Goal: Complete application form: Complete application form

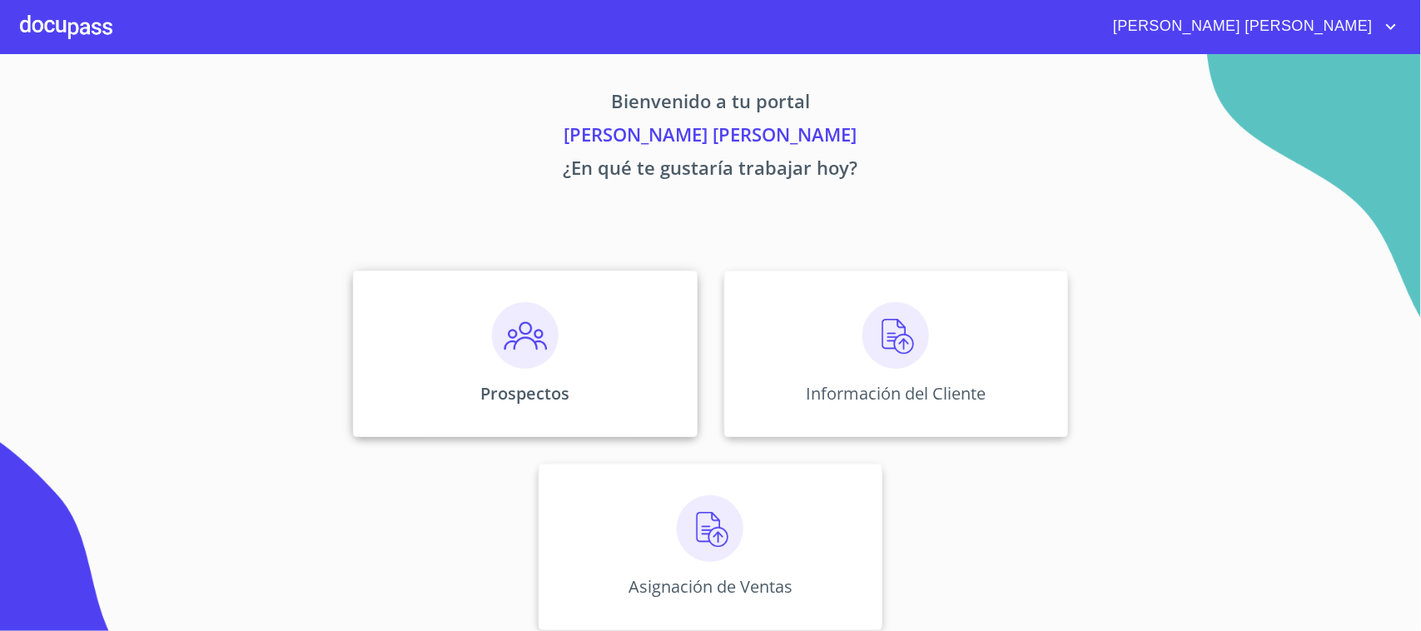
click at [468, 362] on div "Prospectos" at bounding box center [525, 354] width 344 height 166
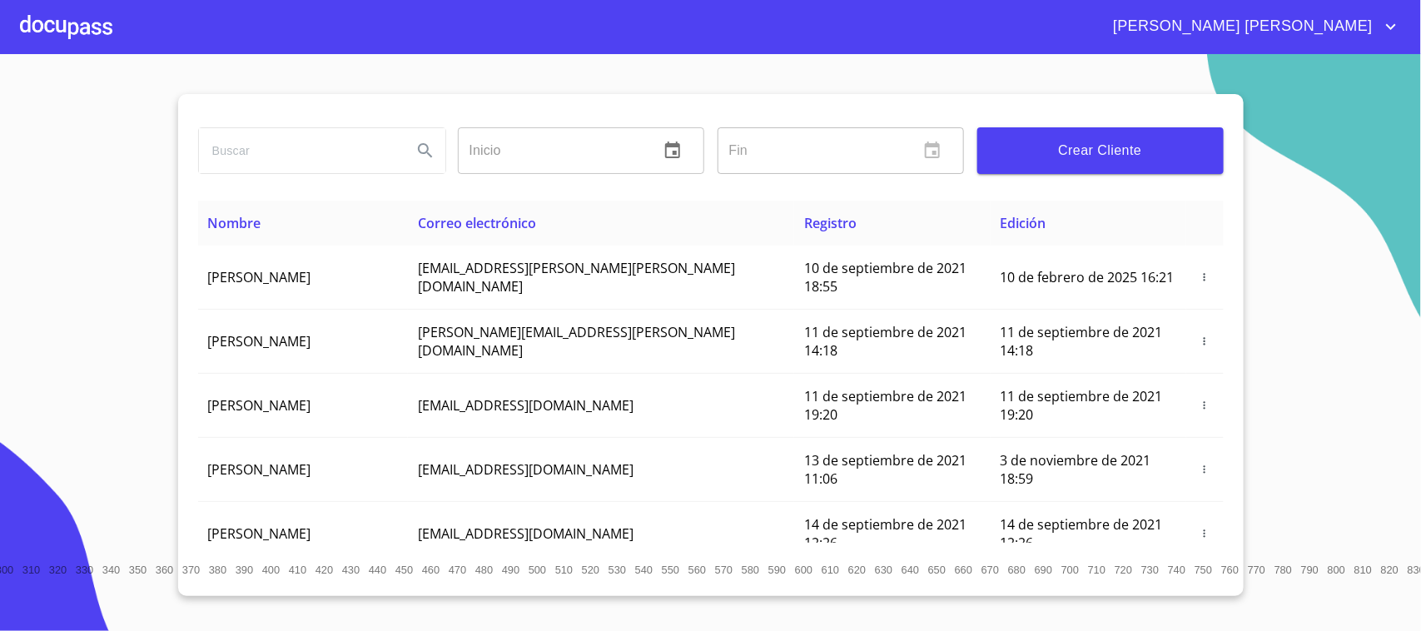
click at [1035, 148] on span "Crear Cliente" at bounding box center [1101, 150] width 220 height 23
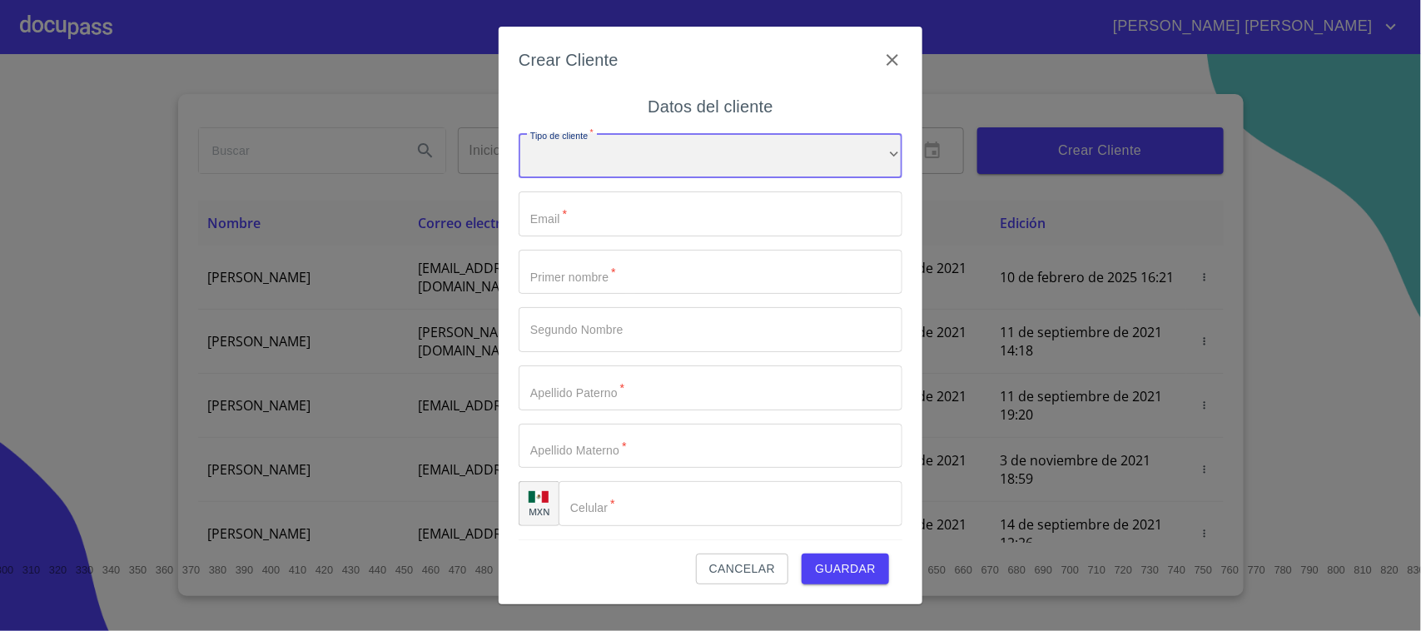
click at [659, 146] on div "​" at bounding box center [711, 155] width 384 height 45
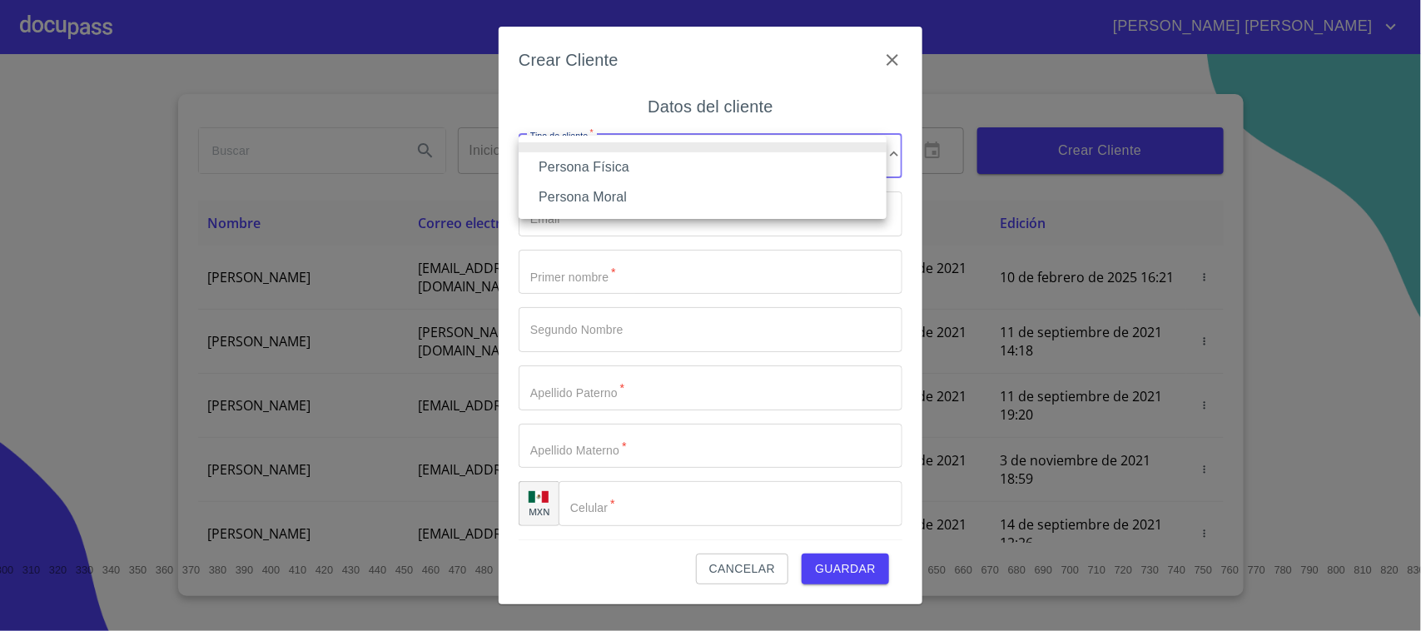
click at [633, 166] on li "Persona Física" at bounding box center [703, 167] width 368 height 30
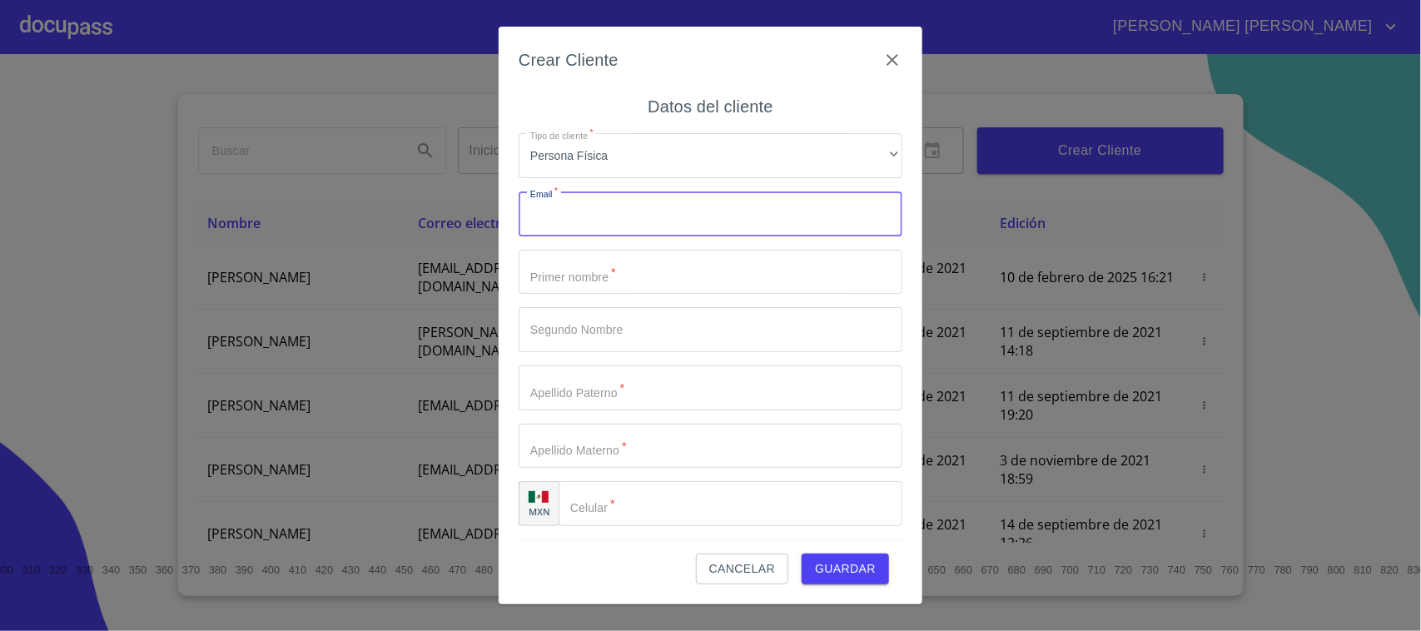
click at [609, 204] on input "Tipo de cliente   *" at bounding box center [711, 213] width 384 height 45
paste input "[PERSON_NAME][EMAIL_ADDRESS][PERSON_NAME][DOMAIN_NAME]"
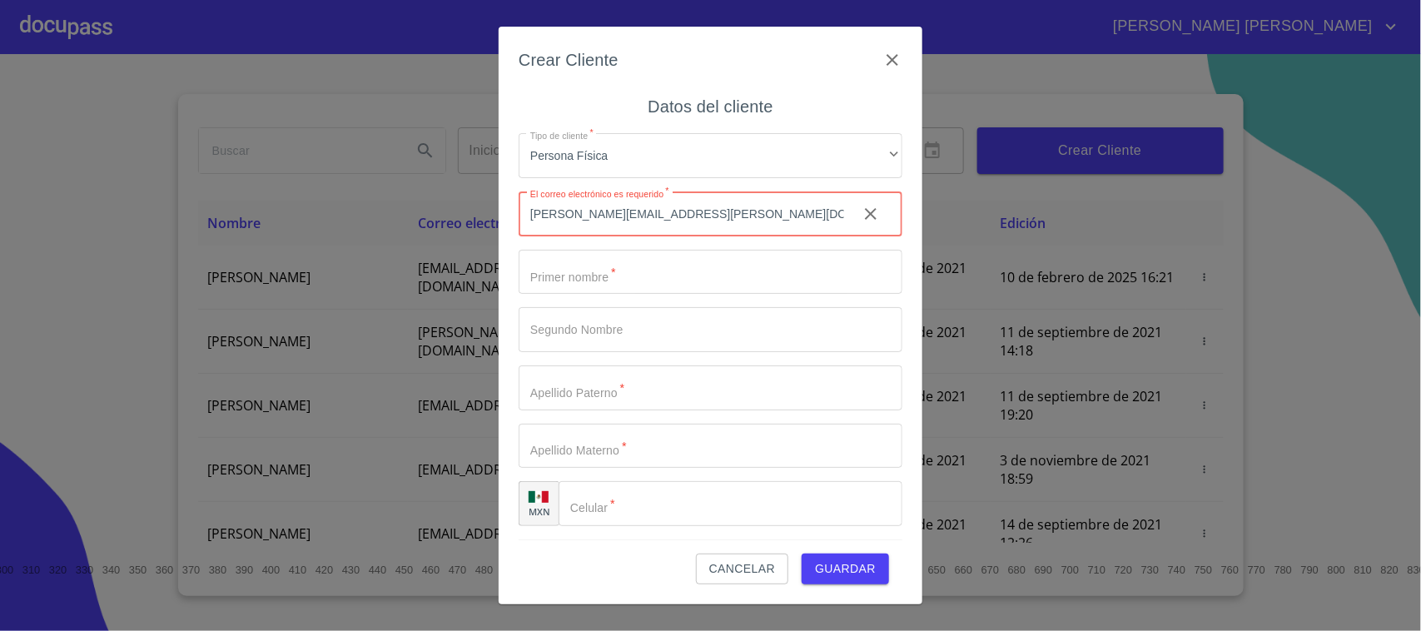
type input "[PERSON_NAME][EMAIL_ADDRESS][PERSON_NAME][DOMAIN_NAME]"
click at [603, 276] on input "Tipo de cliente   *" at bounding box center [711, 272] width 384 height 45
type input "[PERSON_NAME]"
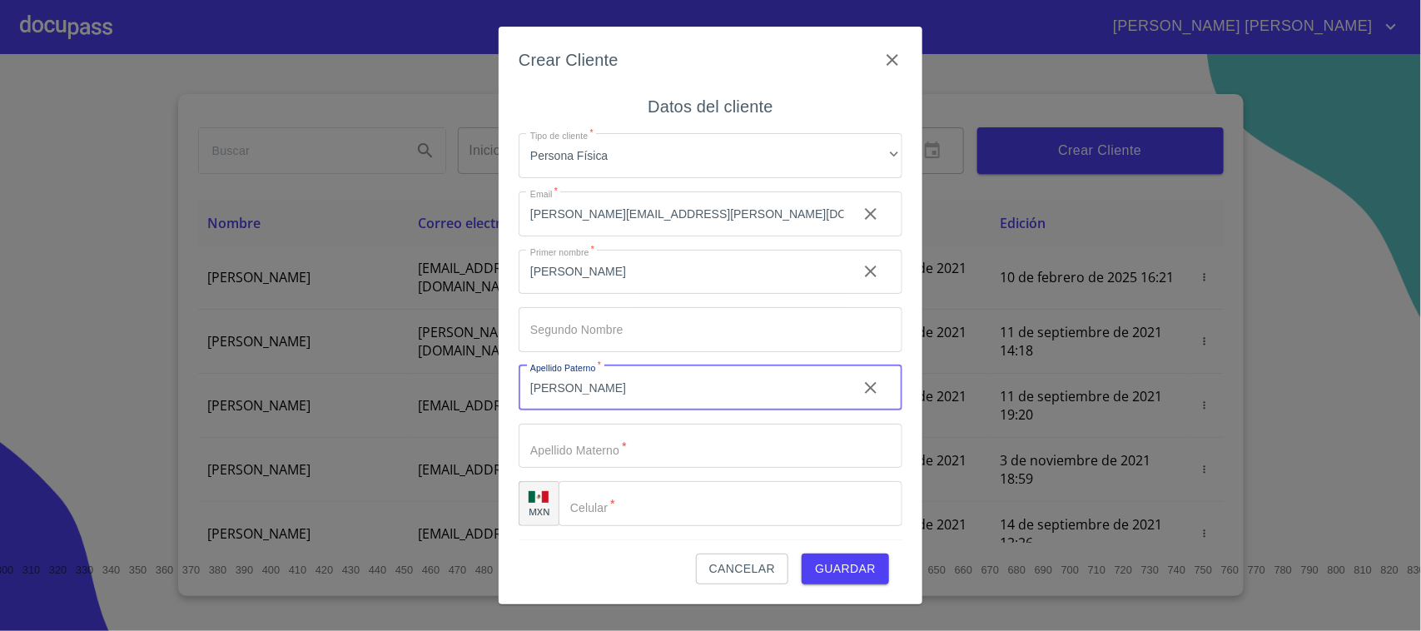
type input "[PERSON_NAME]"
type input "LAMAS"
click at [618, 508] on input "Tipo de cliente   *" at bounding box center [731, 503] width 344 height 45
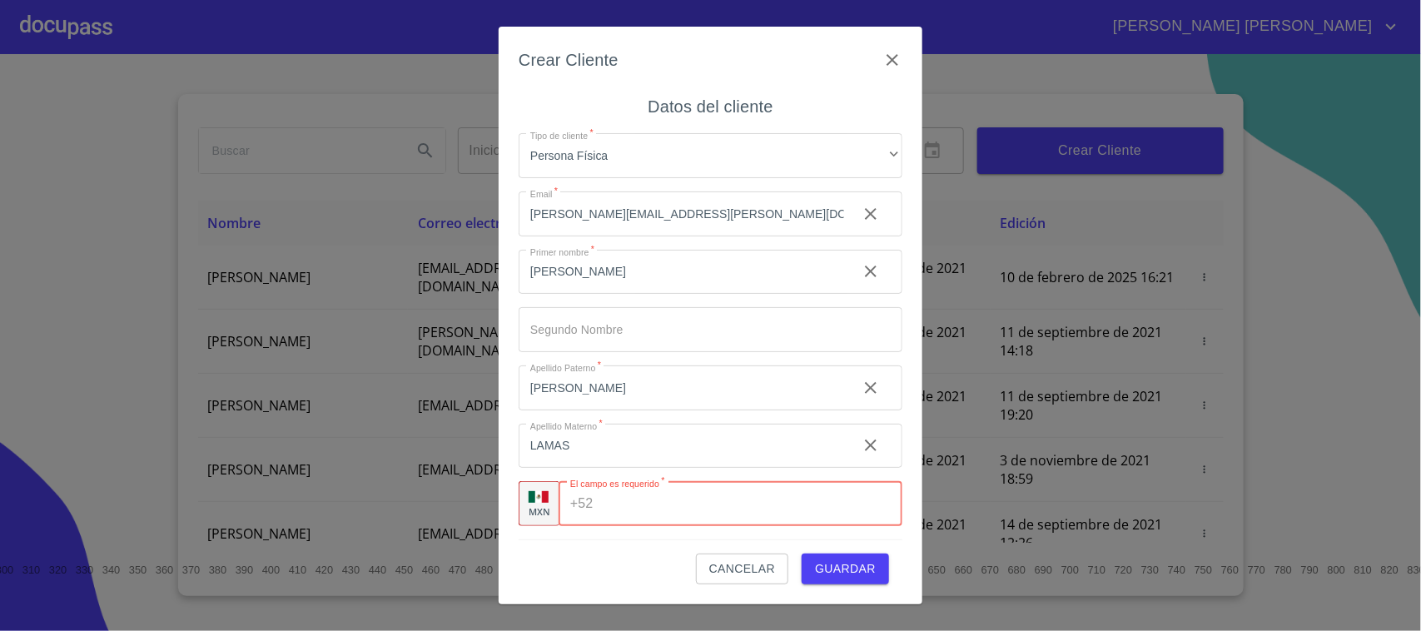
paste input "[PHONE_NUMBER]"
type input "[PHONE_NUMBER]"
click at [854, 576] on span "Guardar" at bounding box center [845, 569] width 61 height 21
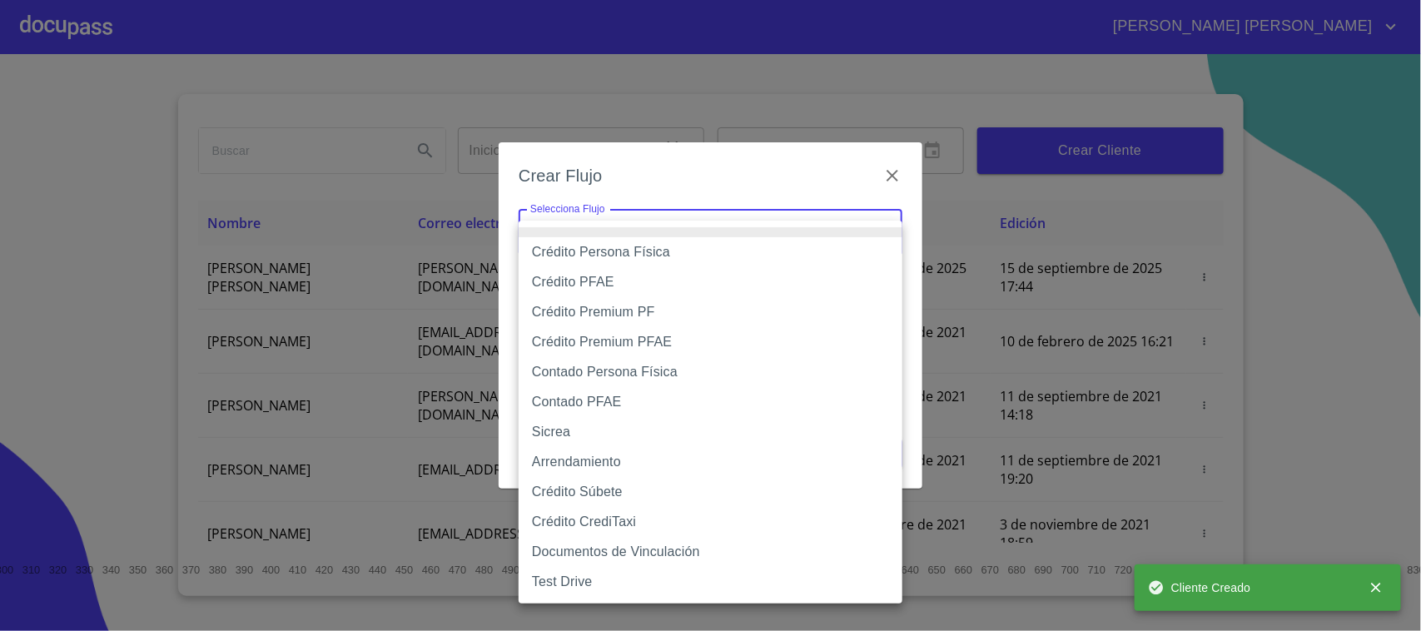
click at [741, 227] on body "[PERSON_NAME] [PERSON_NAME] Inicio ​ Fin ​ Crear Cliente Nombre Correo electrón…" at bounding box center [710, 315] width 1421 height 631
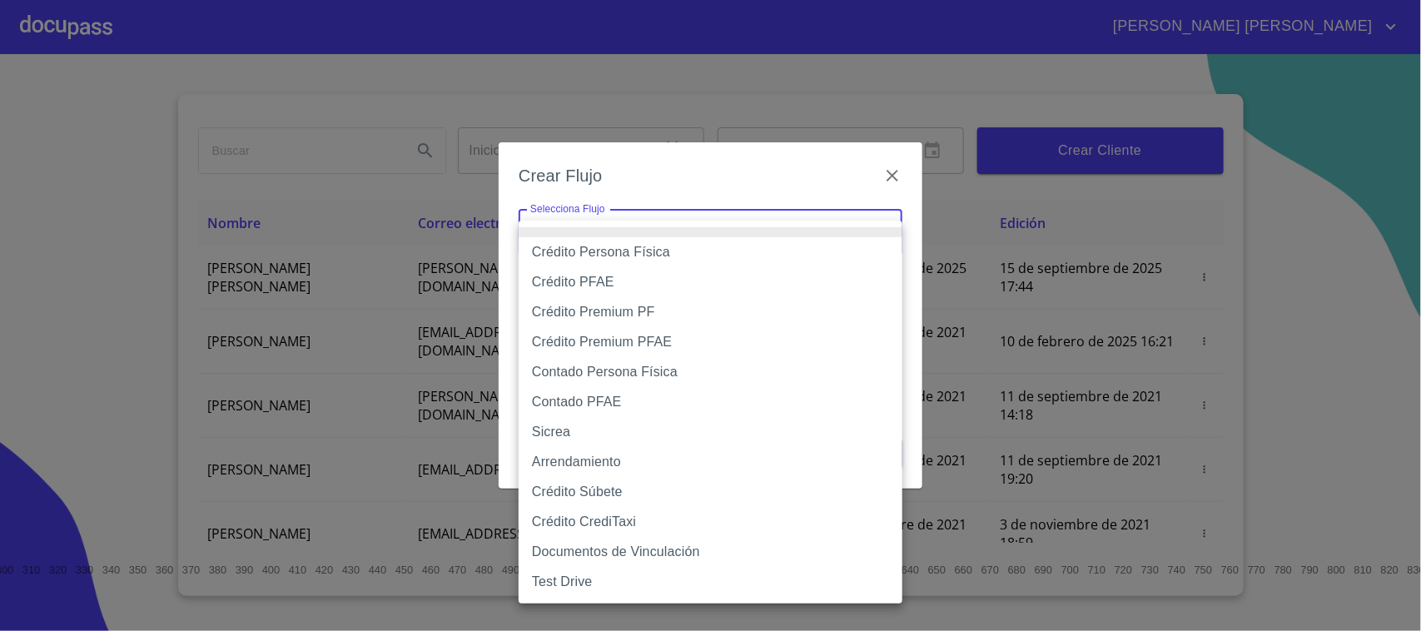
click at [662, 244] on li "Crédito Persona Física" at bounding box center [711, 252] width 384 height 30
type input "6009fb3c7d1714eb8809aa97"
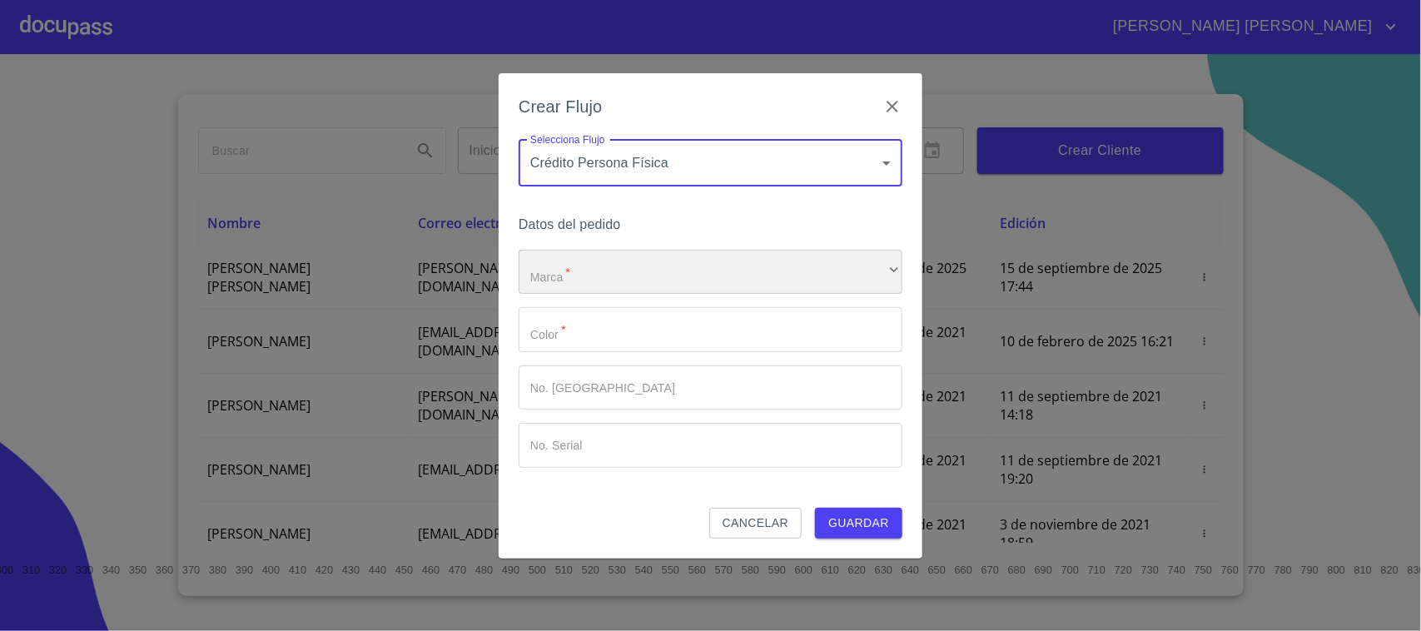
click at [646, 259] on div "​" at bounding box center [711, 272] width 384 height 45
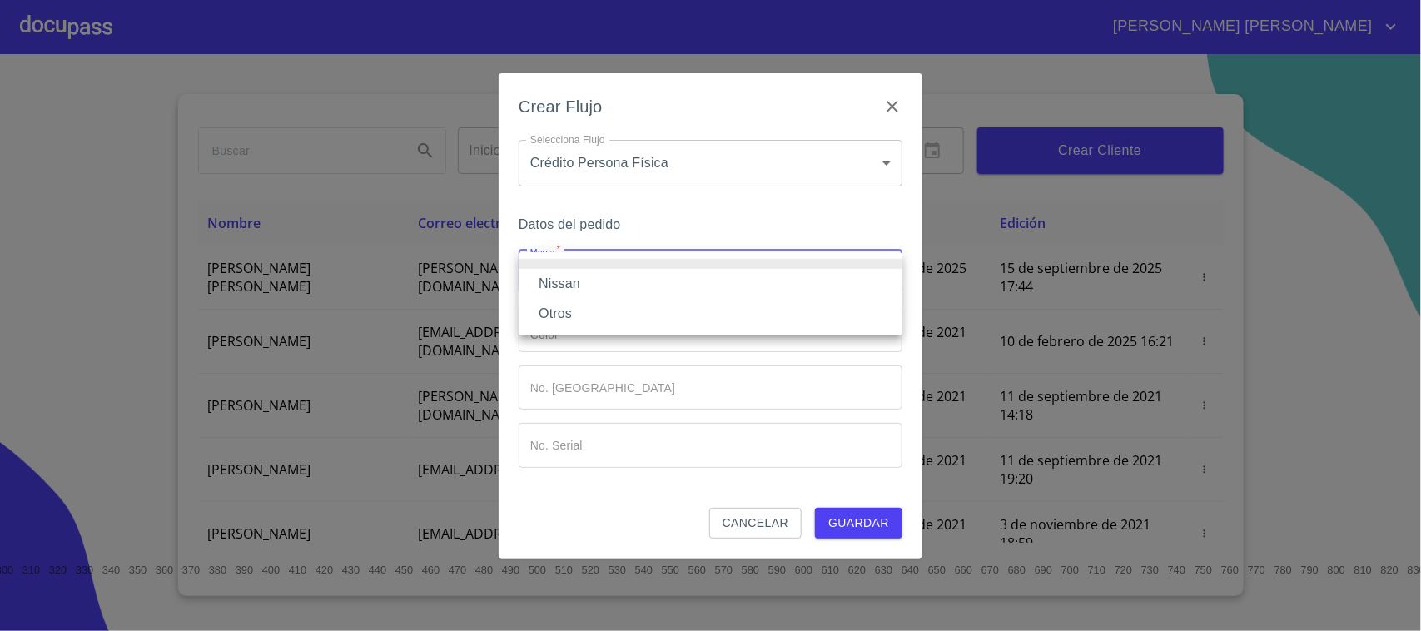
click at [633, 288] on li "Nissan" at bounding box center [711, 284] width 384 height 30
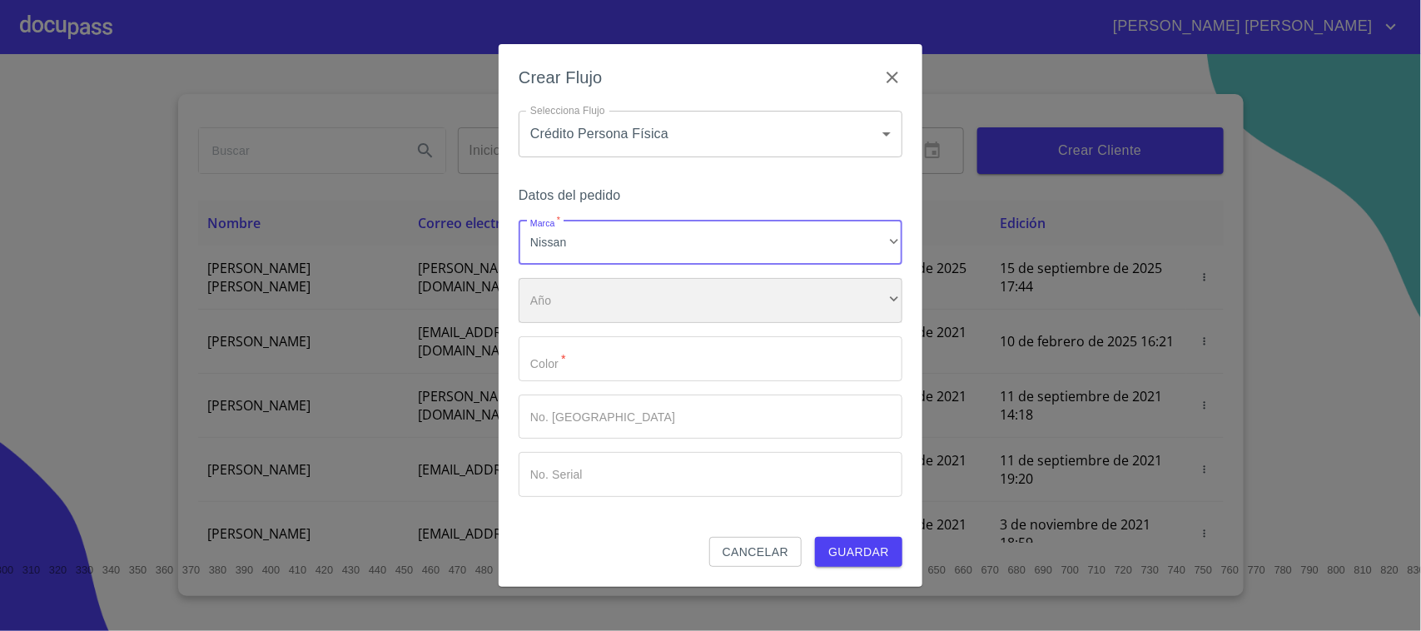
click at [629, 305] on div "​" at bounding box center [711, 300] width 384 height 45
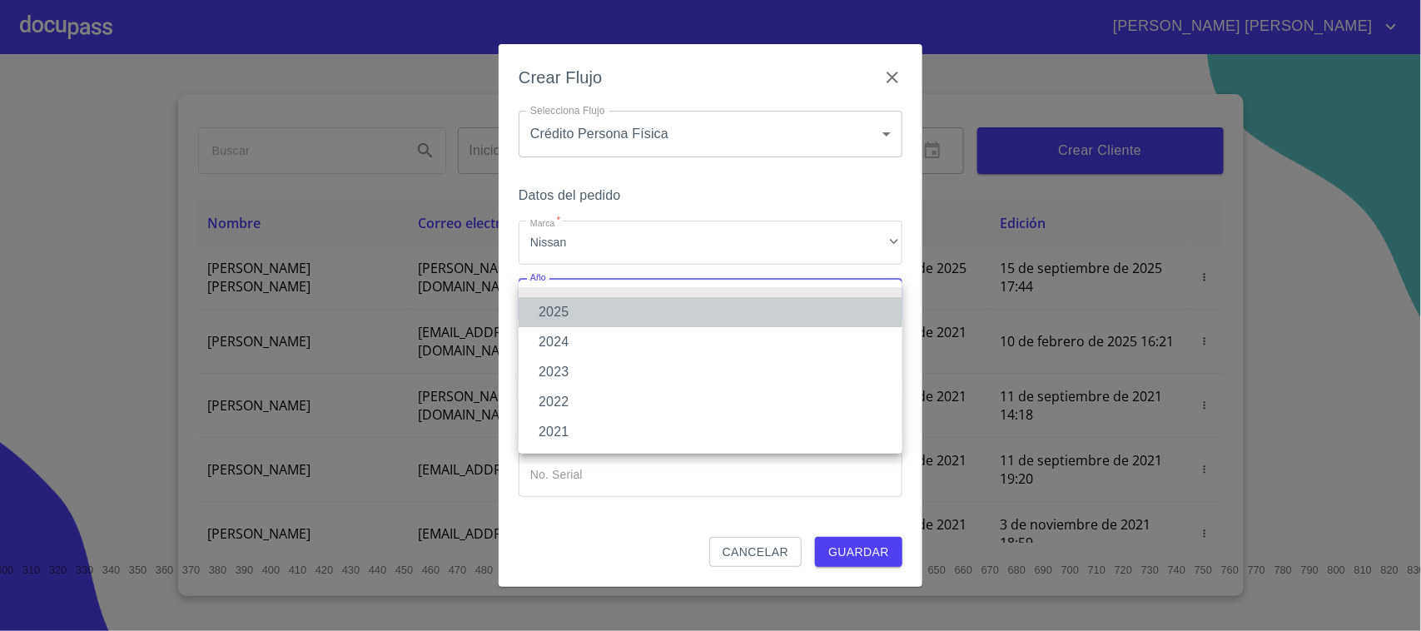
click at [605, 320] on li "2025" at bounding box center [711, 312] width 384 height 30
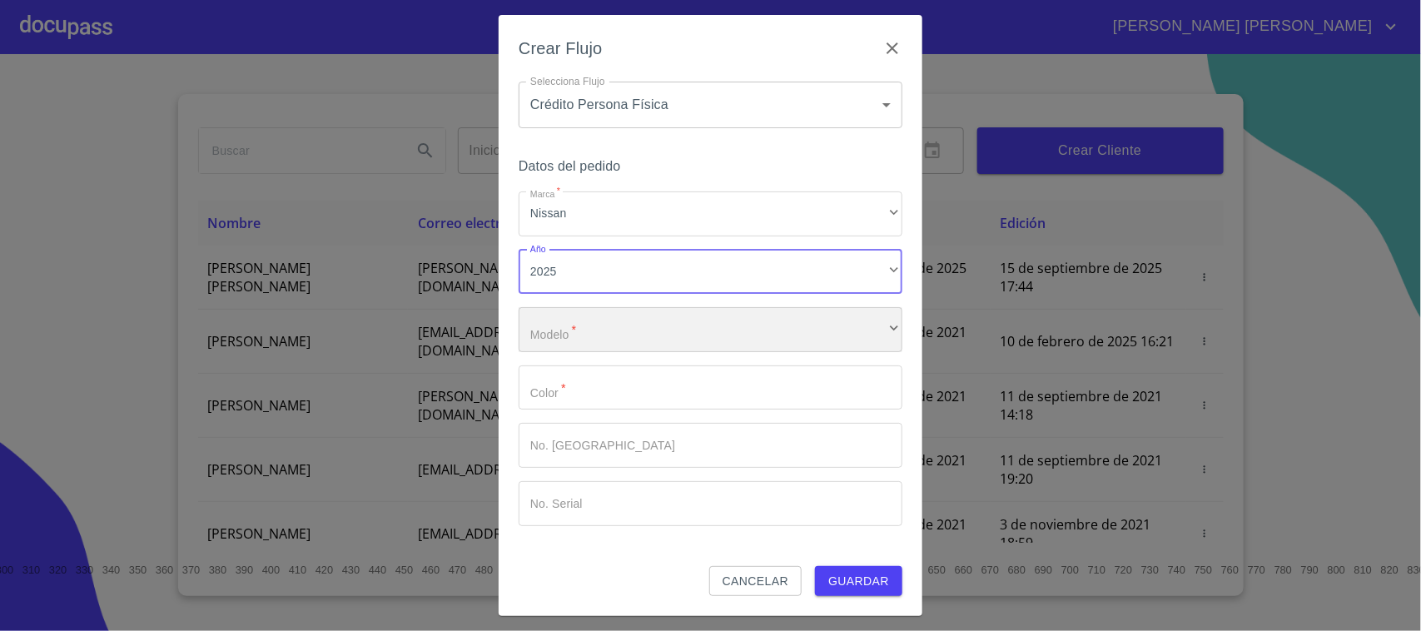
click at [605, 320] on div "​" at bounding box center [711, 329] width 384 height 45
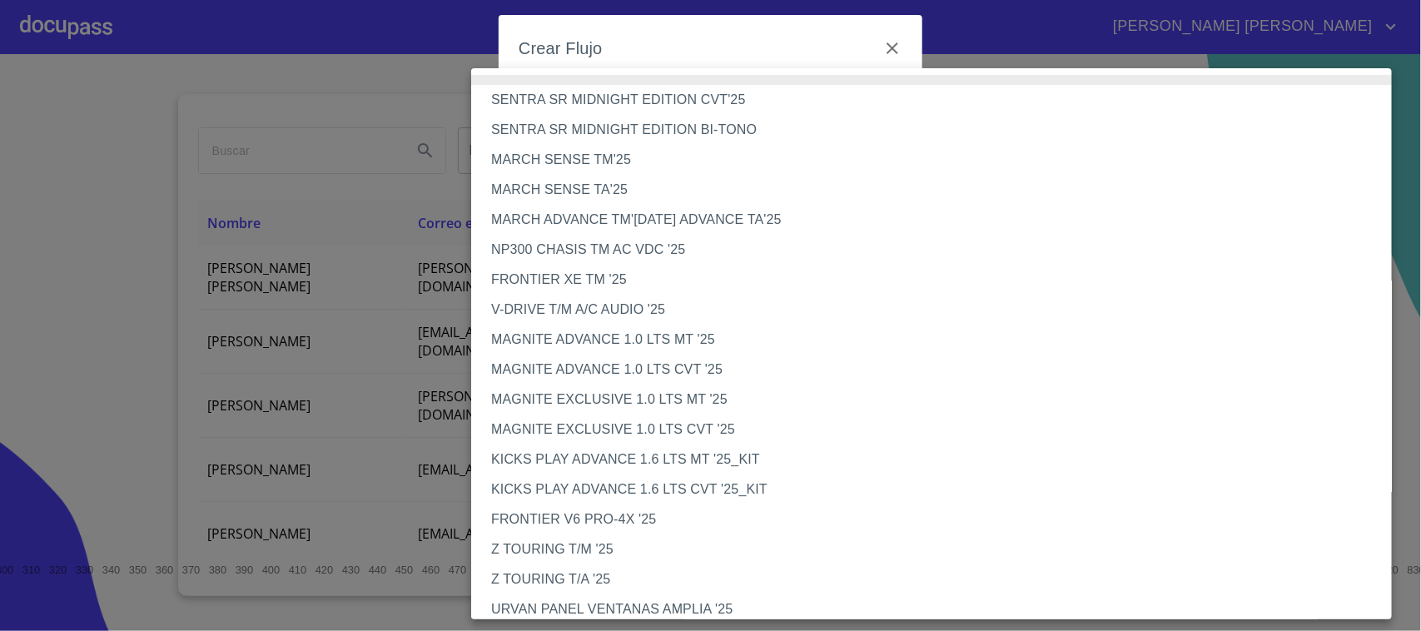
click at [755, 418] on li "MAGNITE EXCLUSIVE 1.0 LTS CVT '25" at bounding box center [939, 430] width 936 height 30
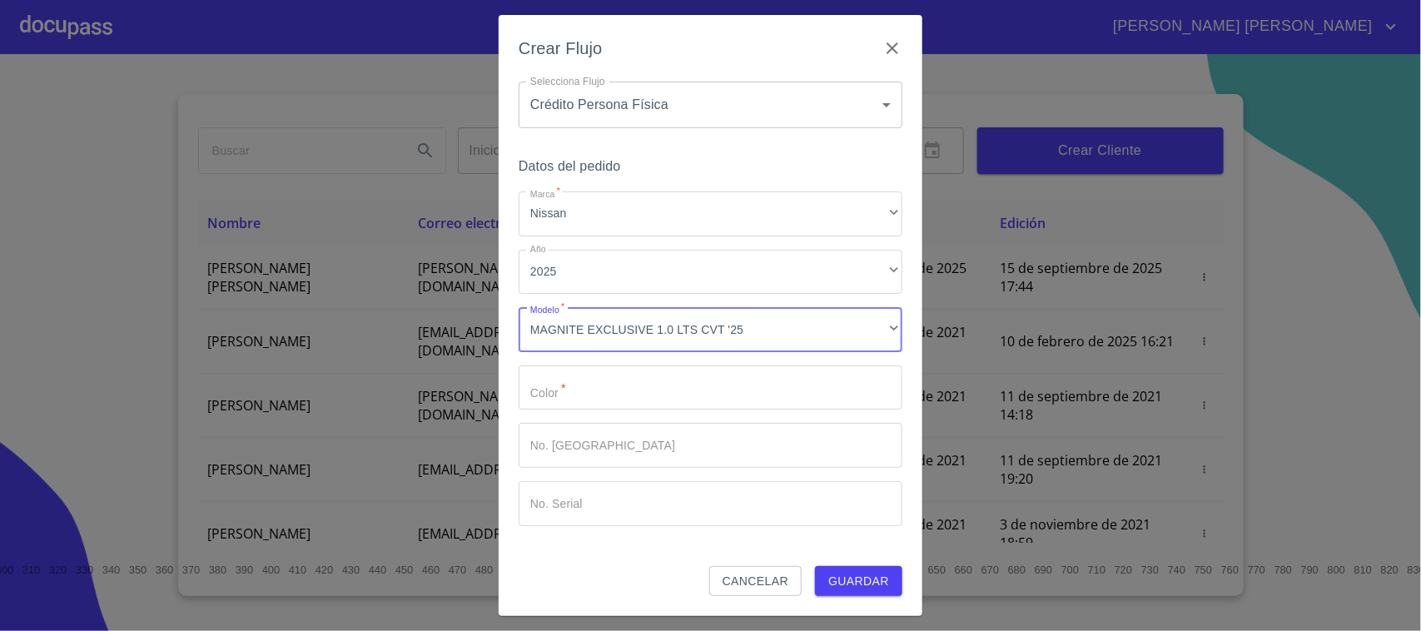
click at [691, 388] on input "Marca   *" at bounding box center [711, 387] width 384 height 45
type input "GRIS [GEOGRAPHIC_DATA]"
click at [646, 454] on input "Marca   *" at bounding box center [711, 445] width 384 height 45
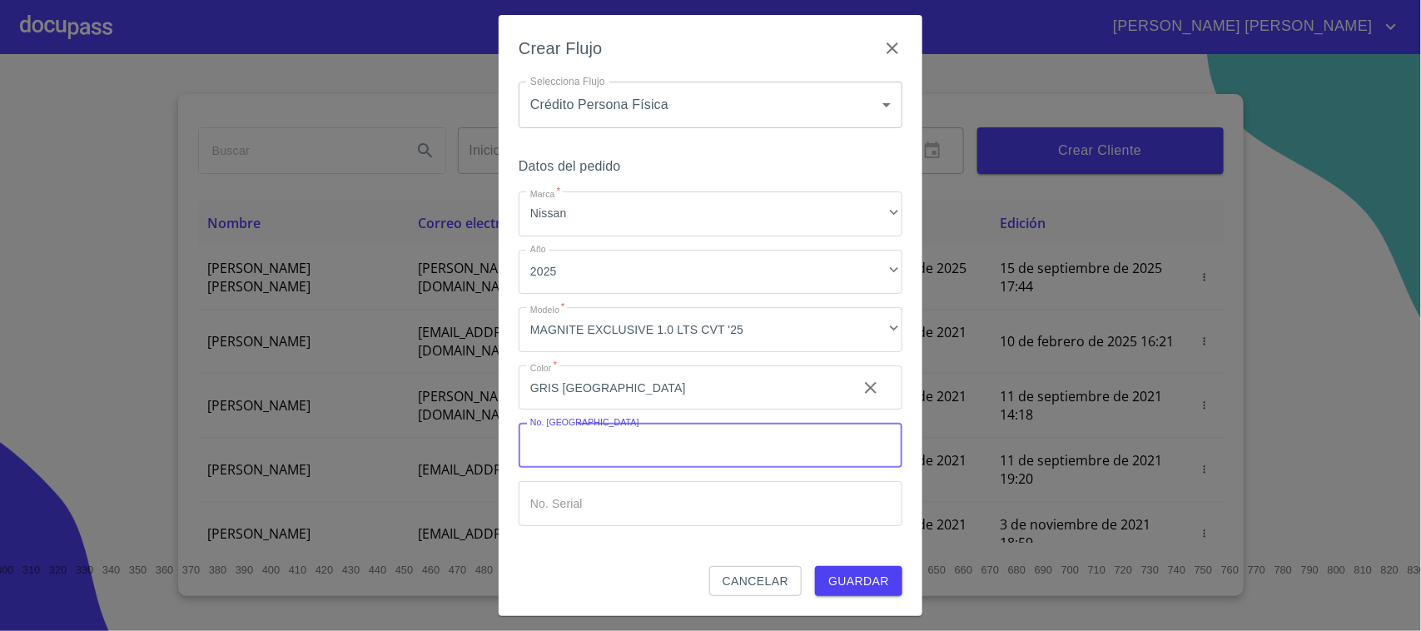
click at [874, 569] on button "Guardar" at bounding box center [858, 581] width 87 height 31
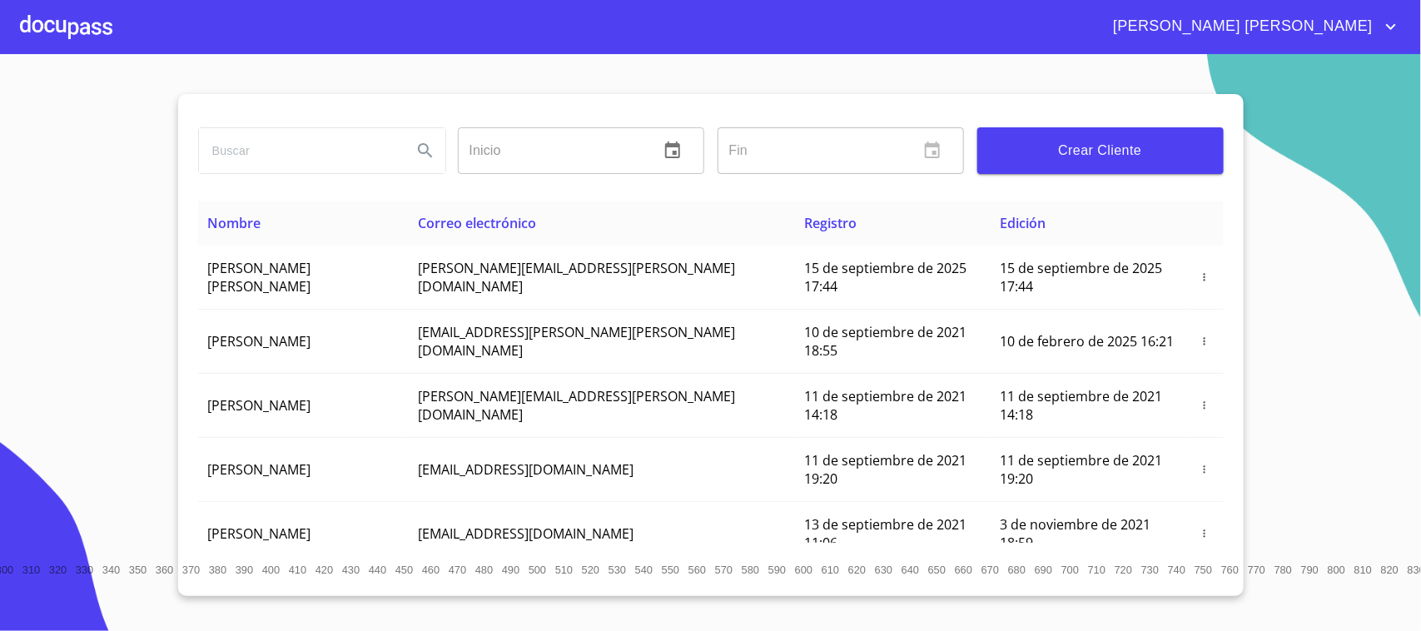
click at [68, 8] on div at bounding box center [66, 26] width 92 height 53
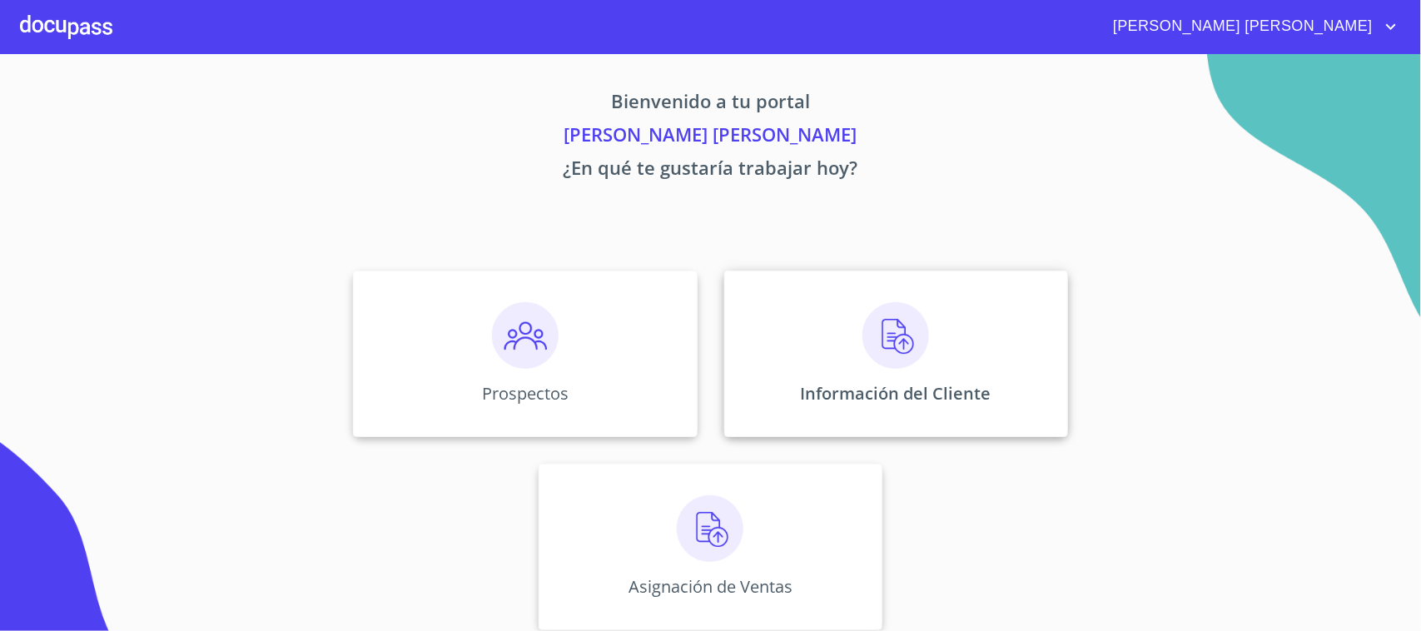
click at [778, 322] on div "Información del Cliente" at bounding box center [896, 354] width 344 height 166
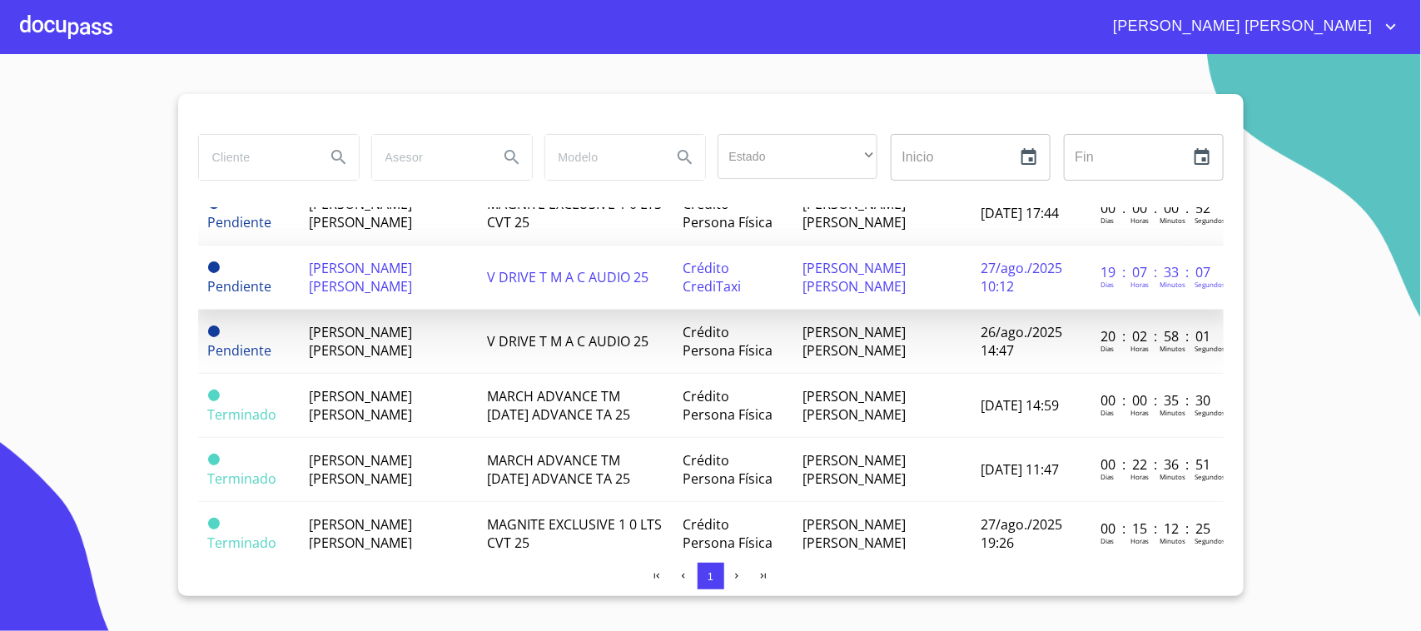
scroll to position [104, 0]
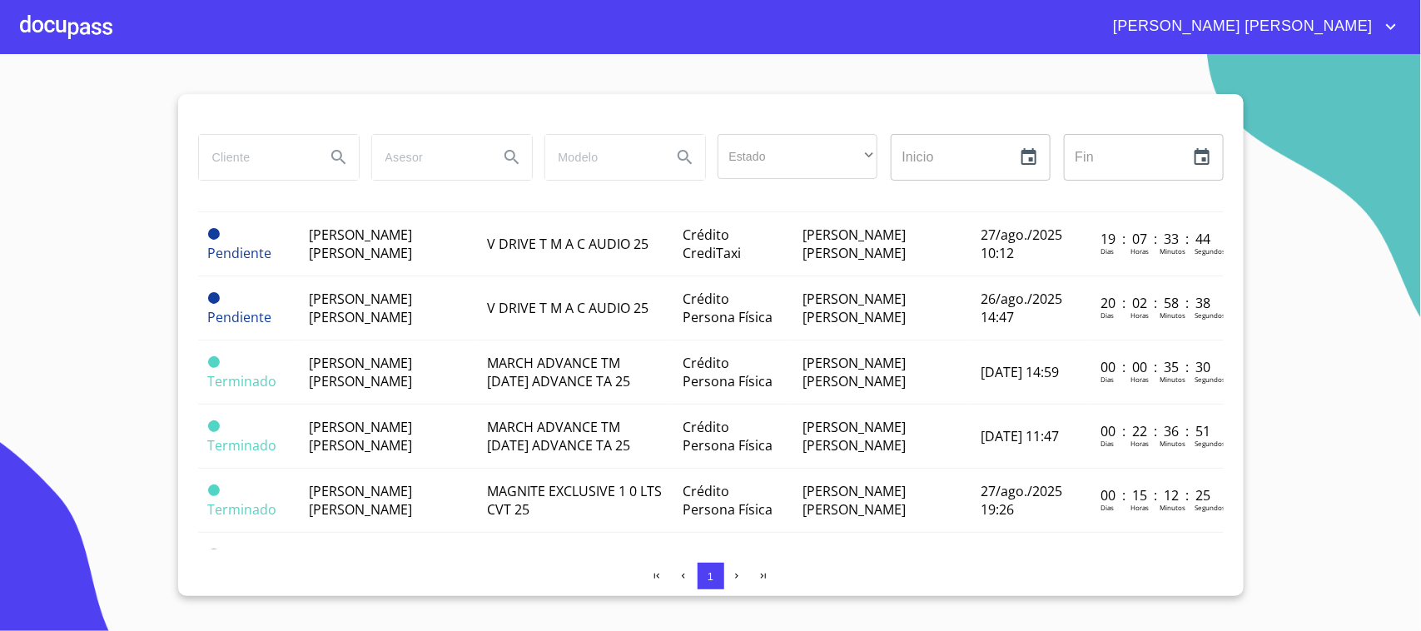
click at [272, 167] on input "search" at bounding box center [255, 157] width 113 height 45
type input "[PERSON_NAME]"
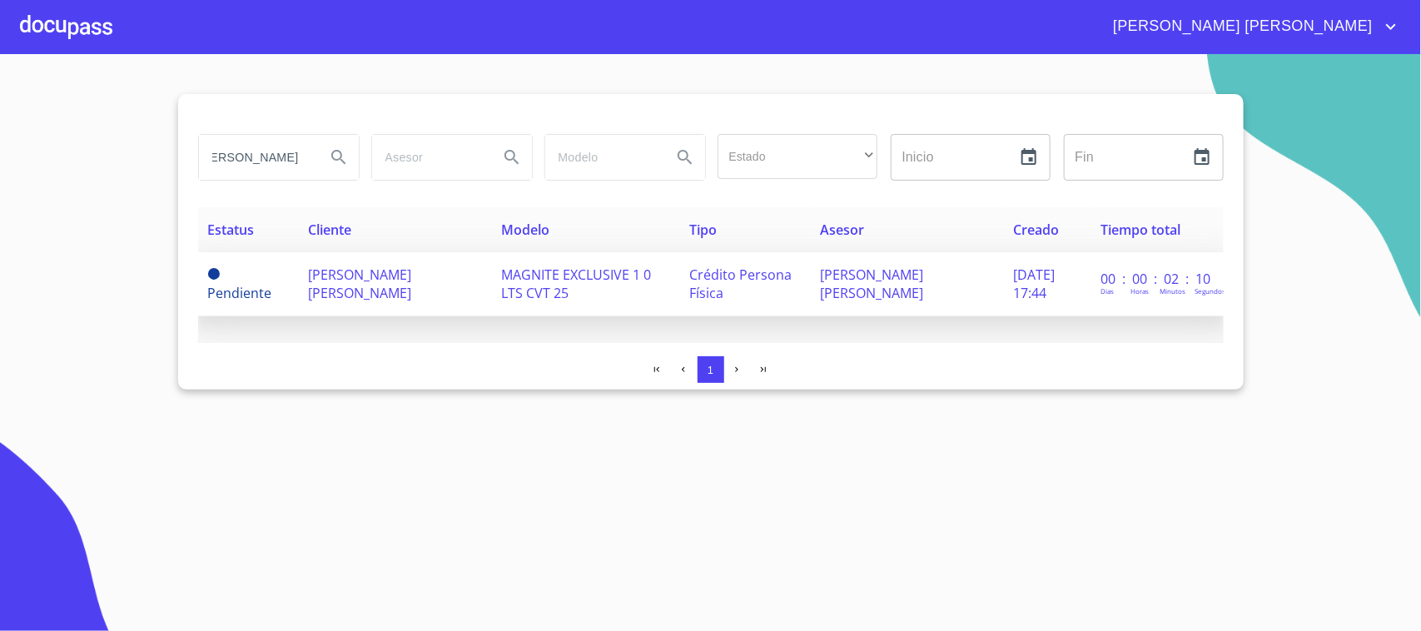
scroll to position [0, 0]
click at [351, 281] on span "[PERSON_NAME] [PERSON_NAME]" at bounding box center [359, 284] width 103 height 37
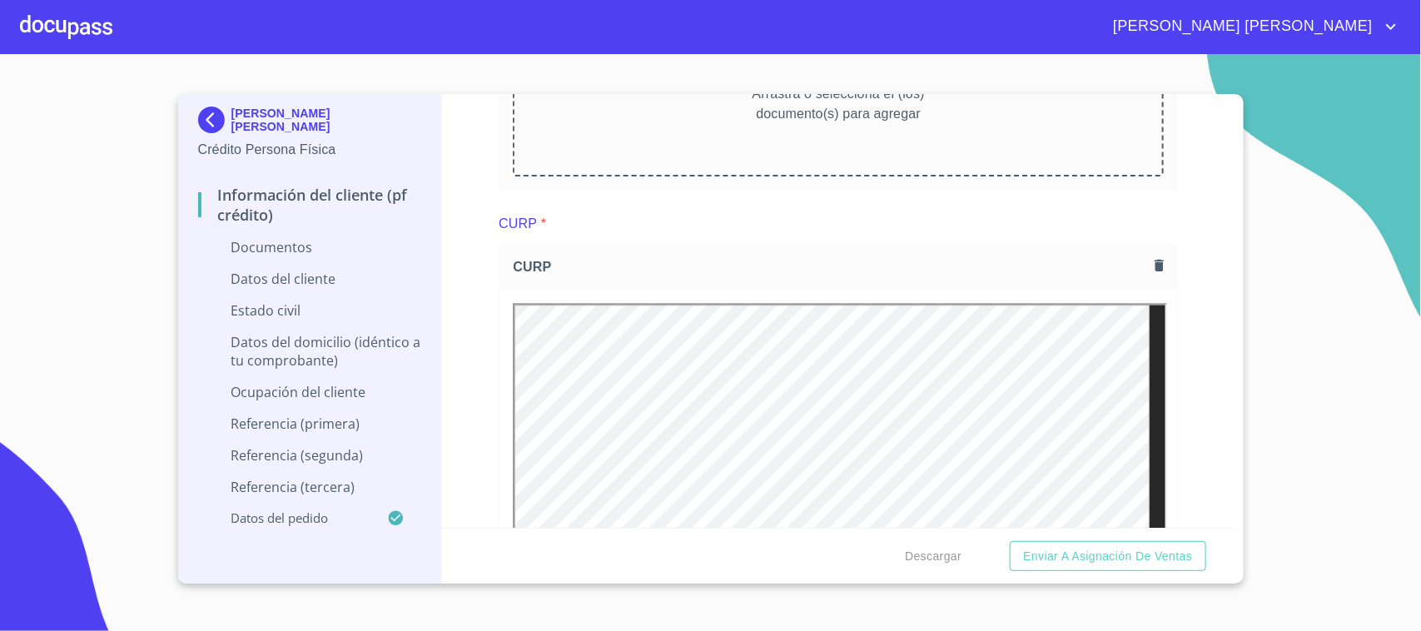
click at [1174, 314] on div "Información del cliente (PF crédito) Documentos Documento de identificación.   …" at bounding box center [838, 311] width 793 height 434
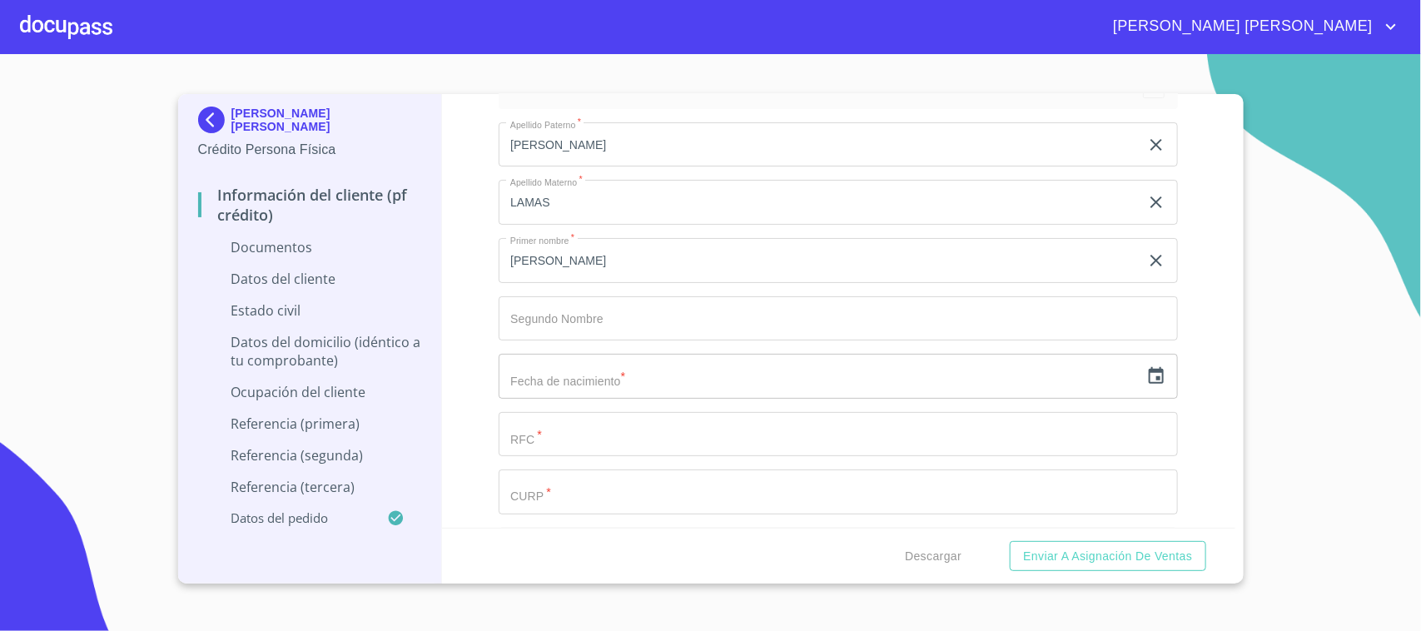
scroll to position [3017, 0]
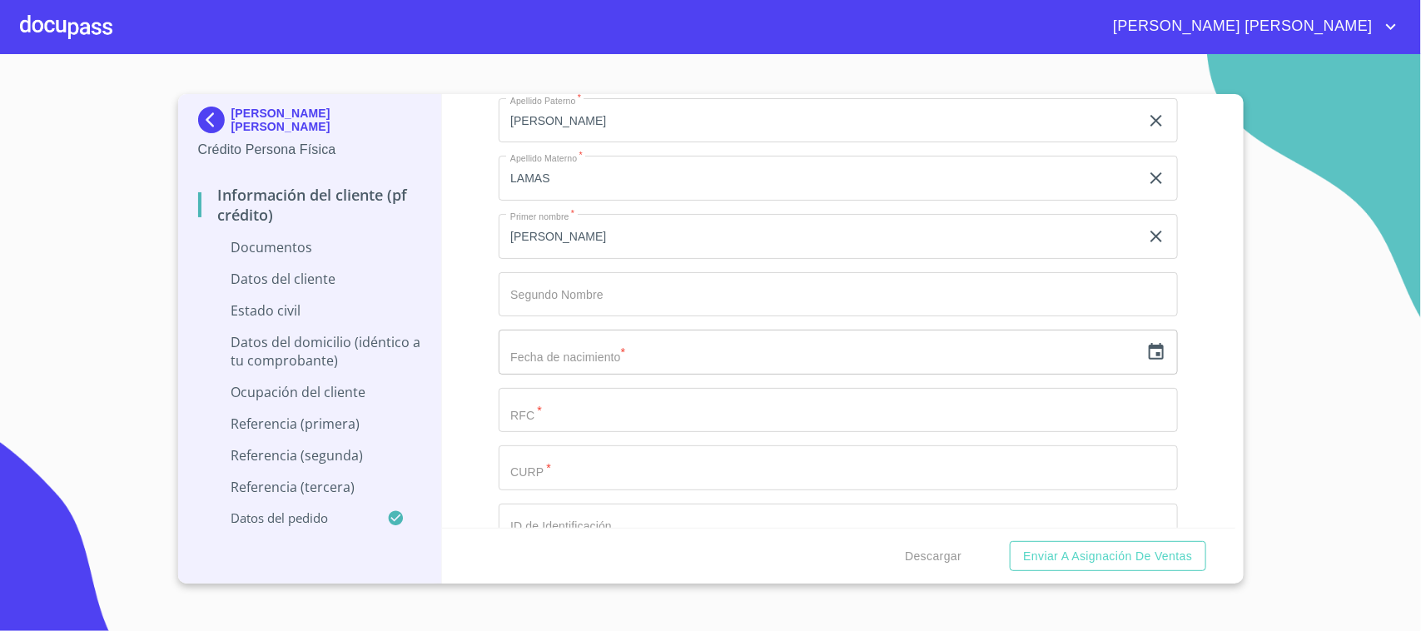
click at [1146, 362] on icon "button" at bounding box center [1156, 352] width 20 height 20
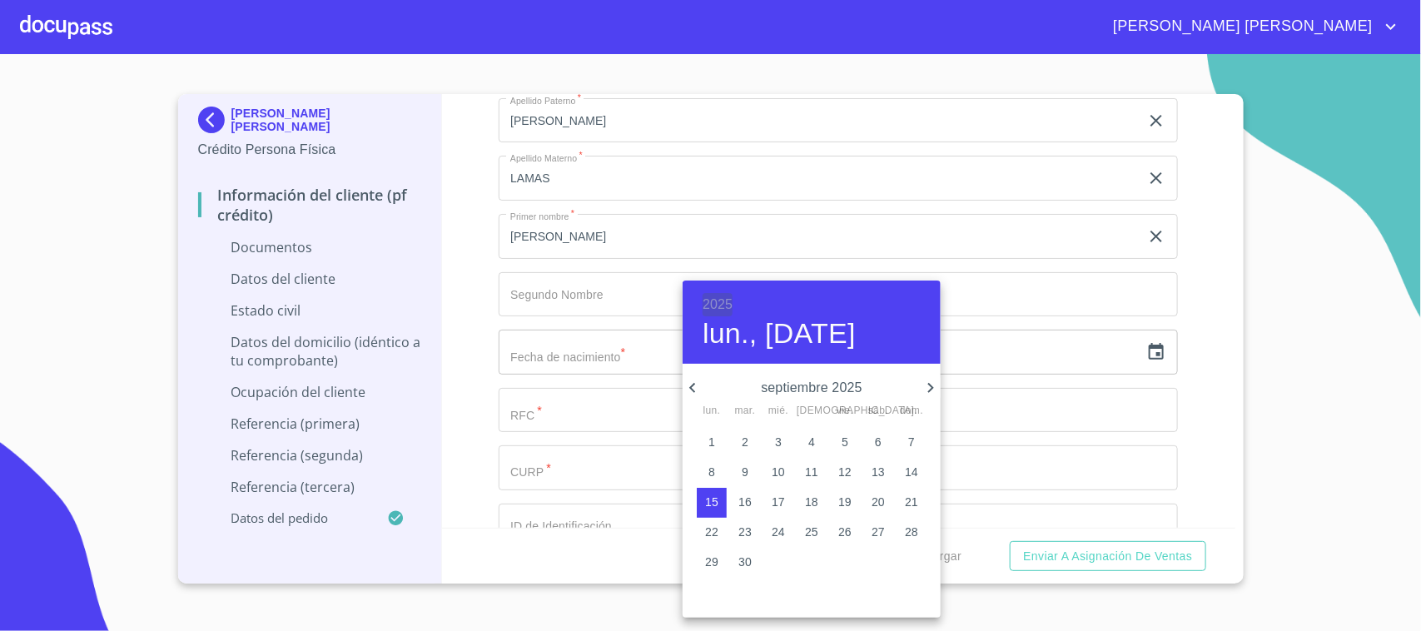
click at [718, 300] on h6 "2025" at bounding box center [718, 304] width 30 height 23
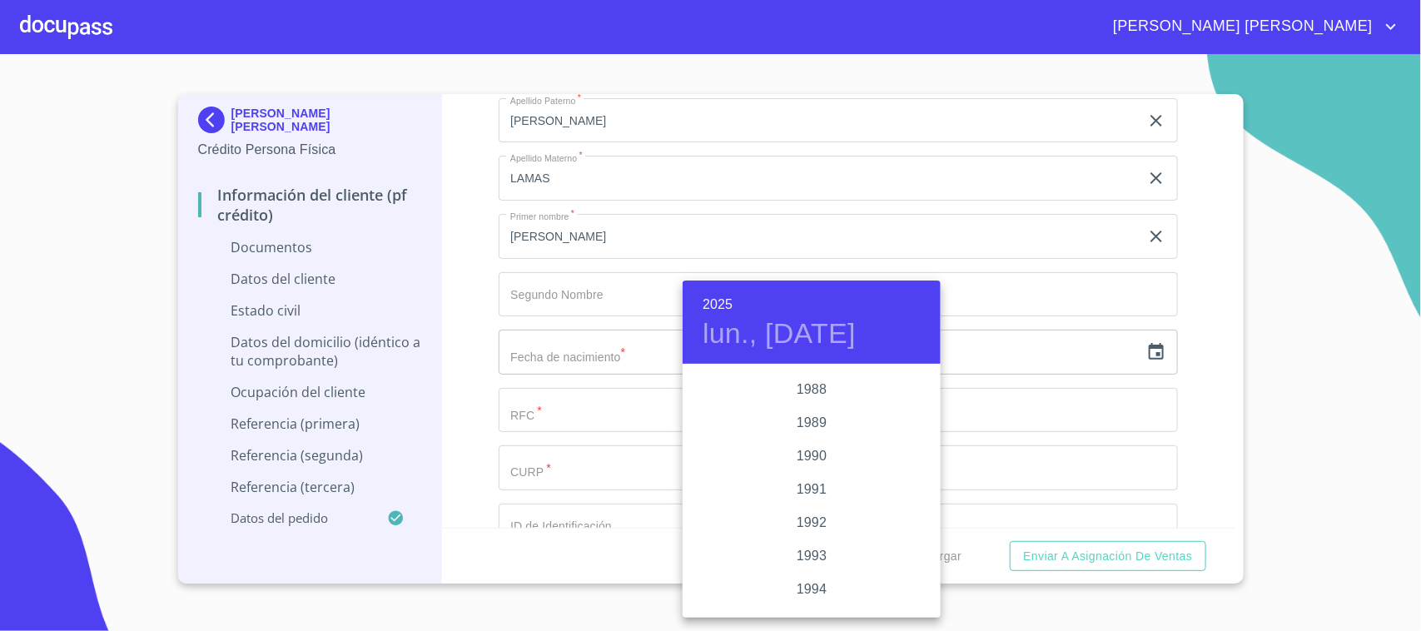
scroll to position [2049, 0]
click at [822, 459] on div "1989" at bounding box center [812, 464] width 258 height 33
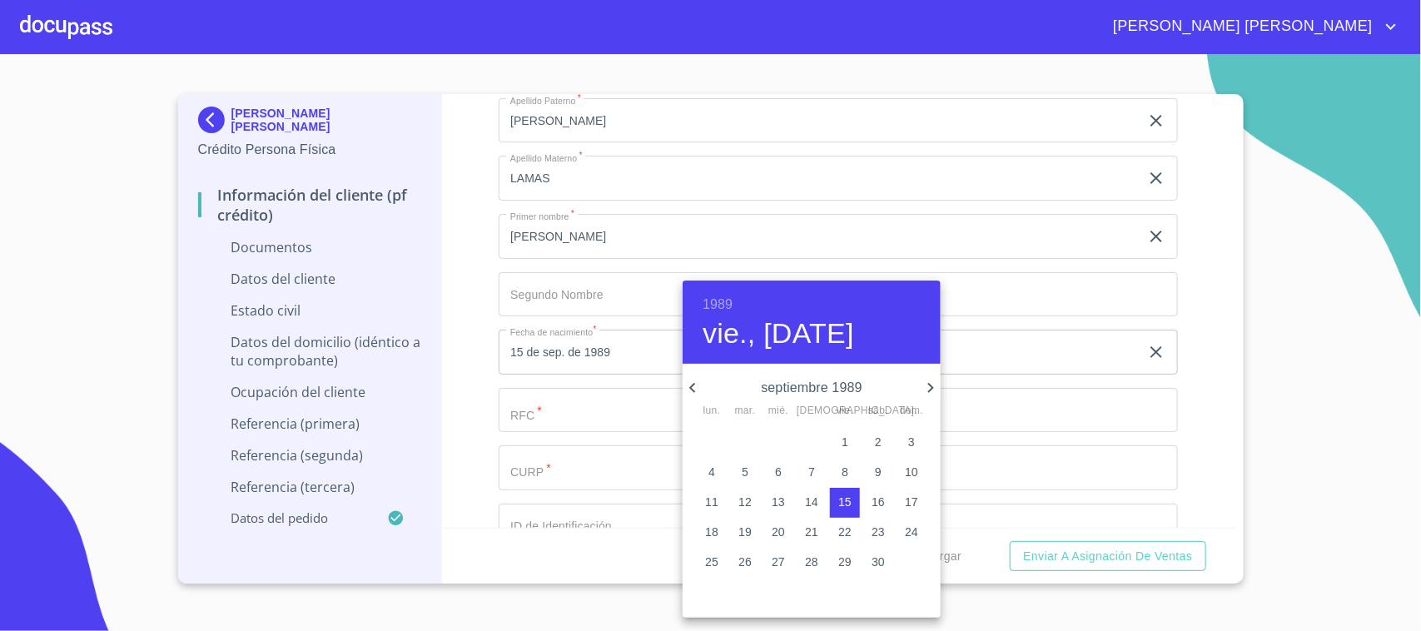
click at [691, 385] on icon "button" at bounding box center [693, 388] width 20 height 20
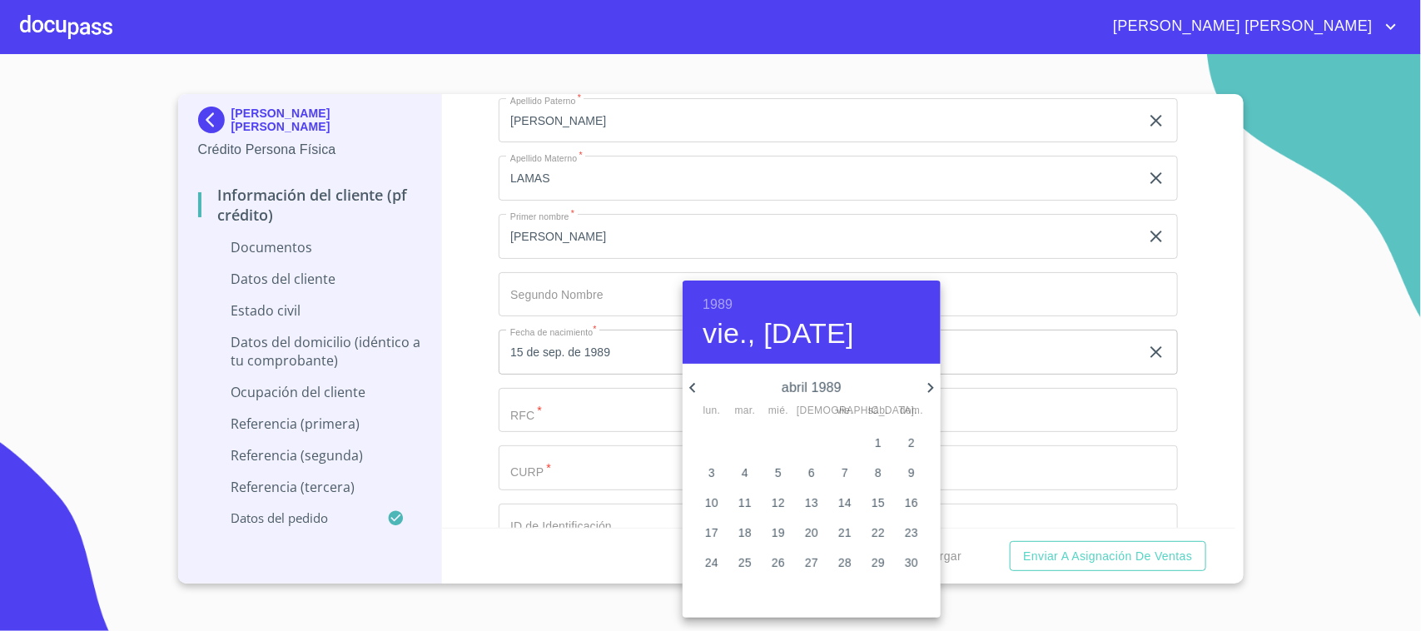
click at [691, 385] on icon "button" at bounding box center [693, 388] width 20 height 20
click at [928, 391] on icon "button" at bounding box center [931, 388] width 6 height 10
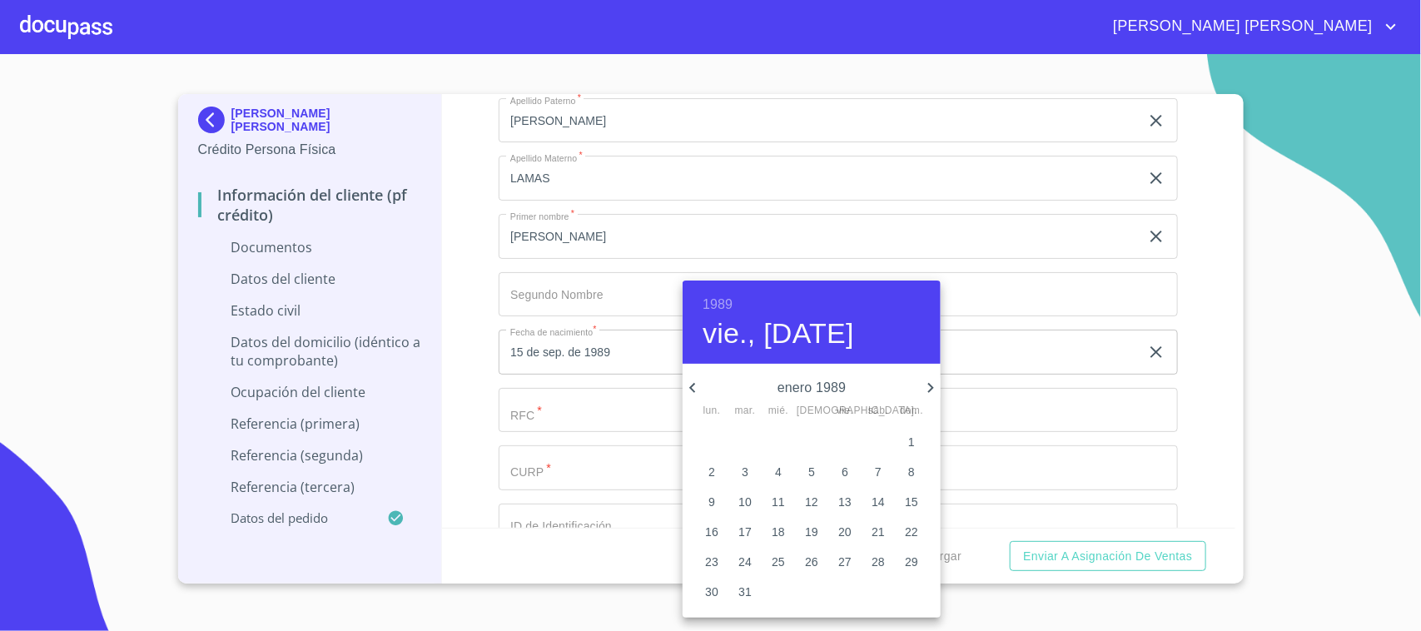
click at [884, 531] on p "21" at bounding box center [878, 532] width 13 height 17
type input "21 de ene. de 1989"
click at [1179, 355] on div at bounding box center [710, 315] width 1421 height 631
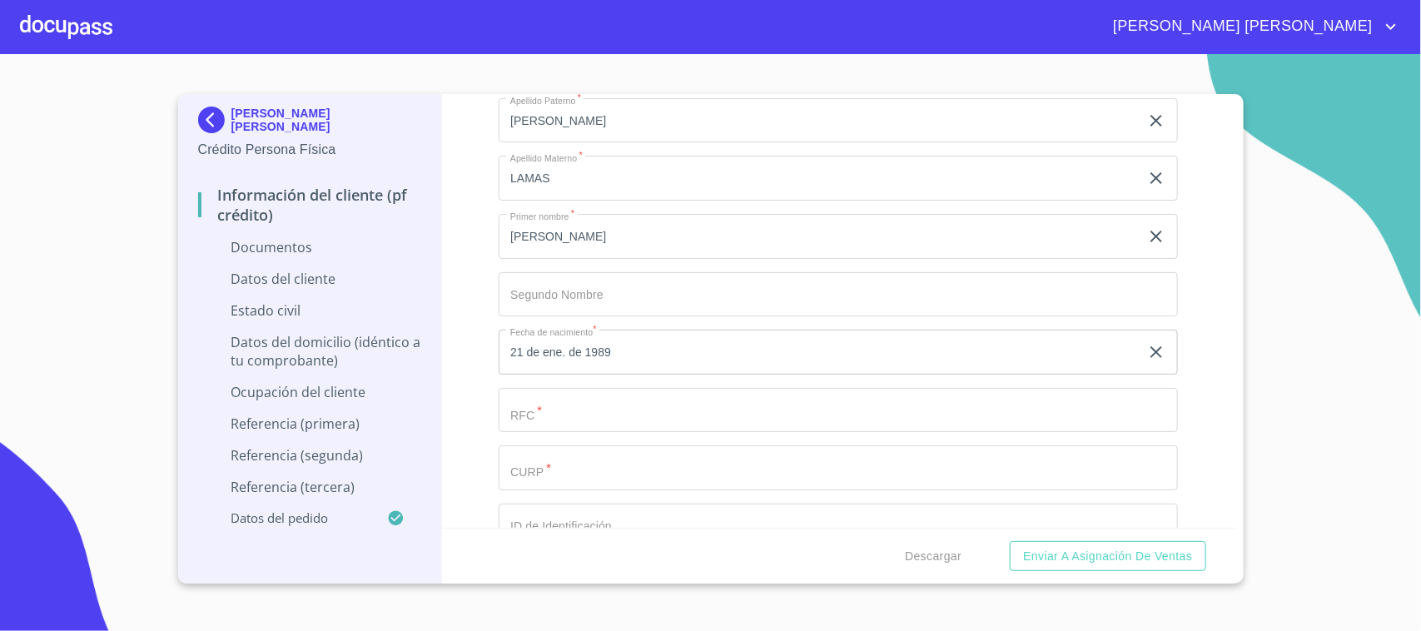
click at [558, 415] on input "Documento de identificación.   *" at bounding box center [838, 410] width 679 height 45
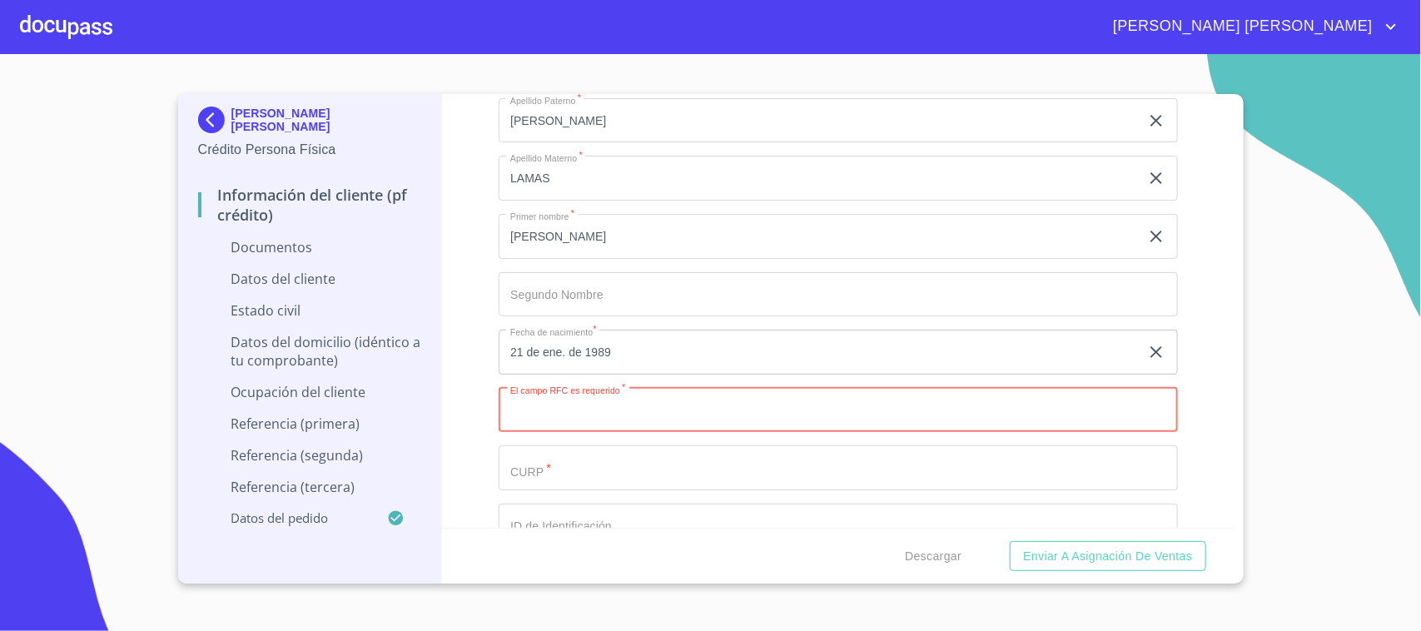
paste input "CALA890121"
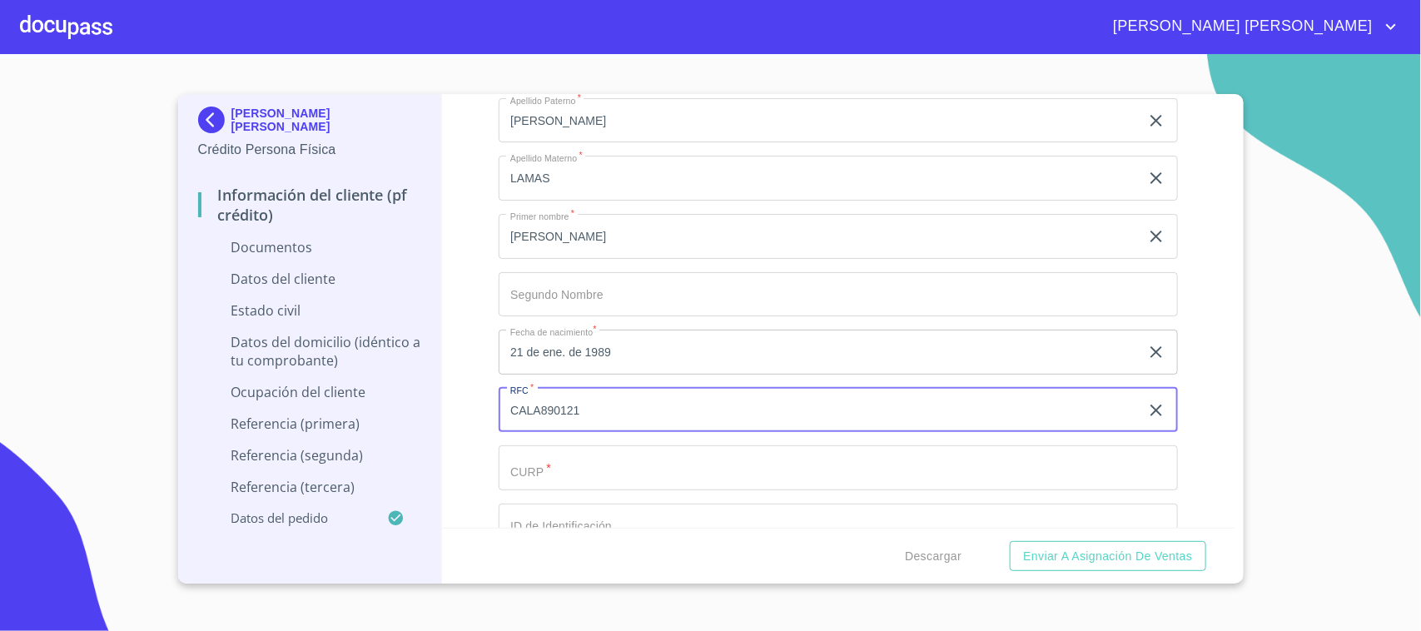
paste input "BQ0"
type input "CALA890121BQ0"
click at [541, 487] on input "Documento de identificación.   *" at bounding box center [838, 467] width 679 height 45
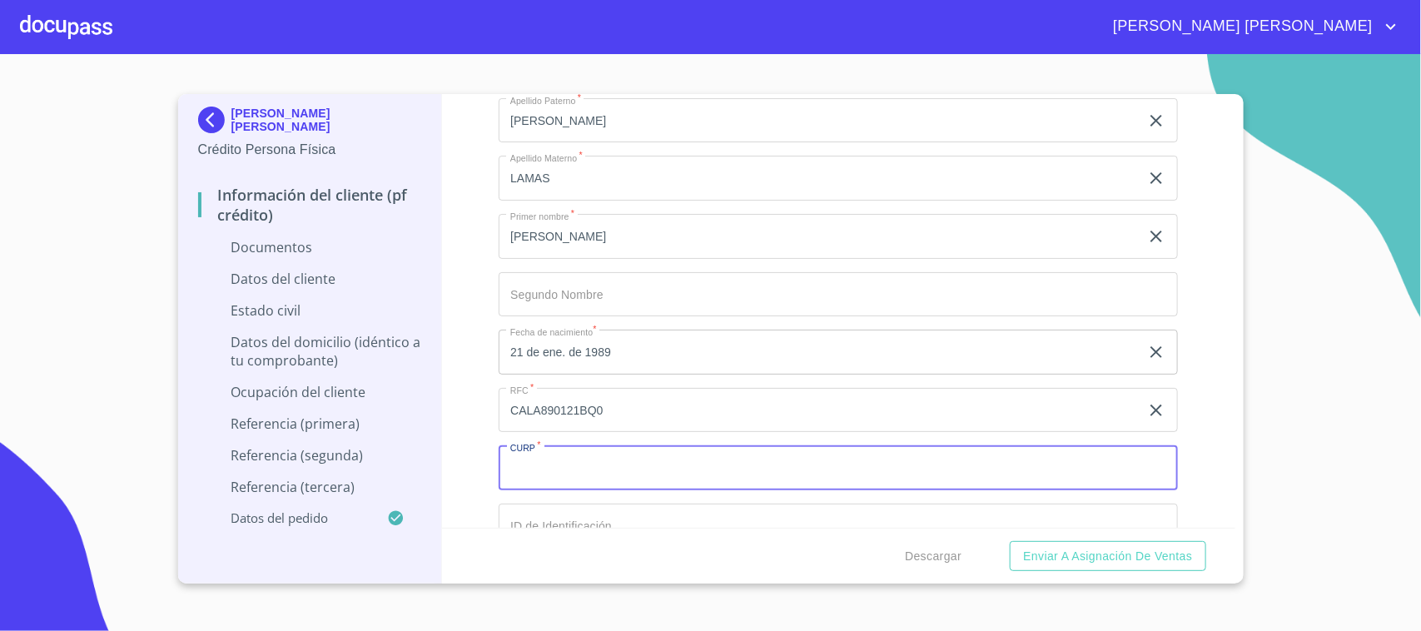
paste input "CALA890121HJCRML07"
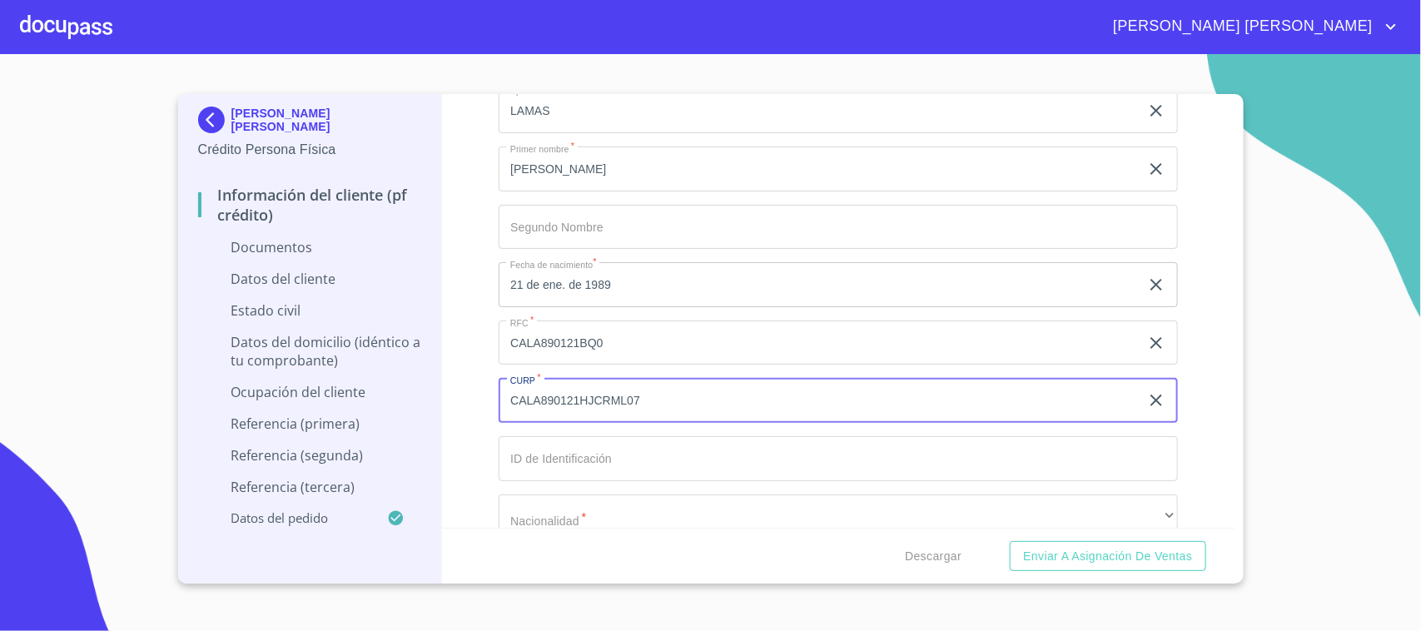
scroll to position [3226, 0]
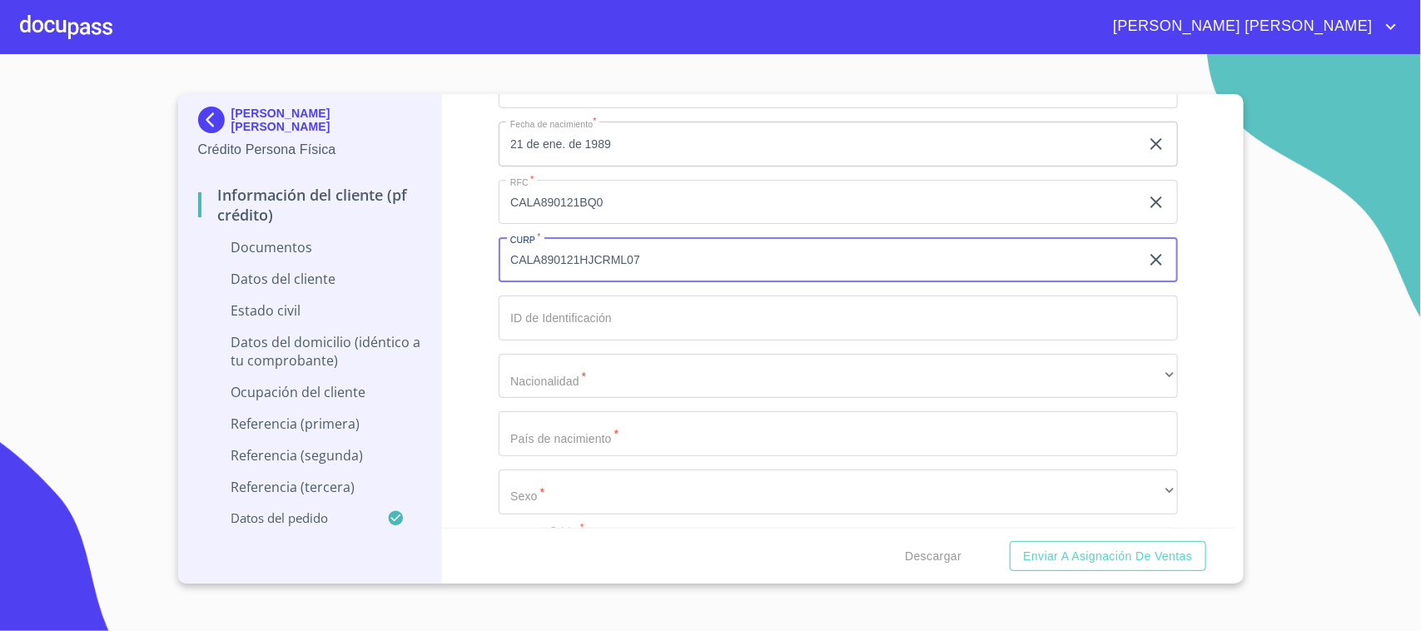
type input "CALA890121HJCRML07"
click at [566, 310] on input "Documento de identificación.   *" at bounding box center [838, 317] width 679 height 45
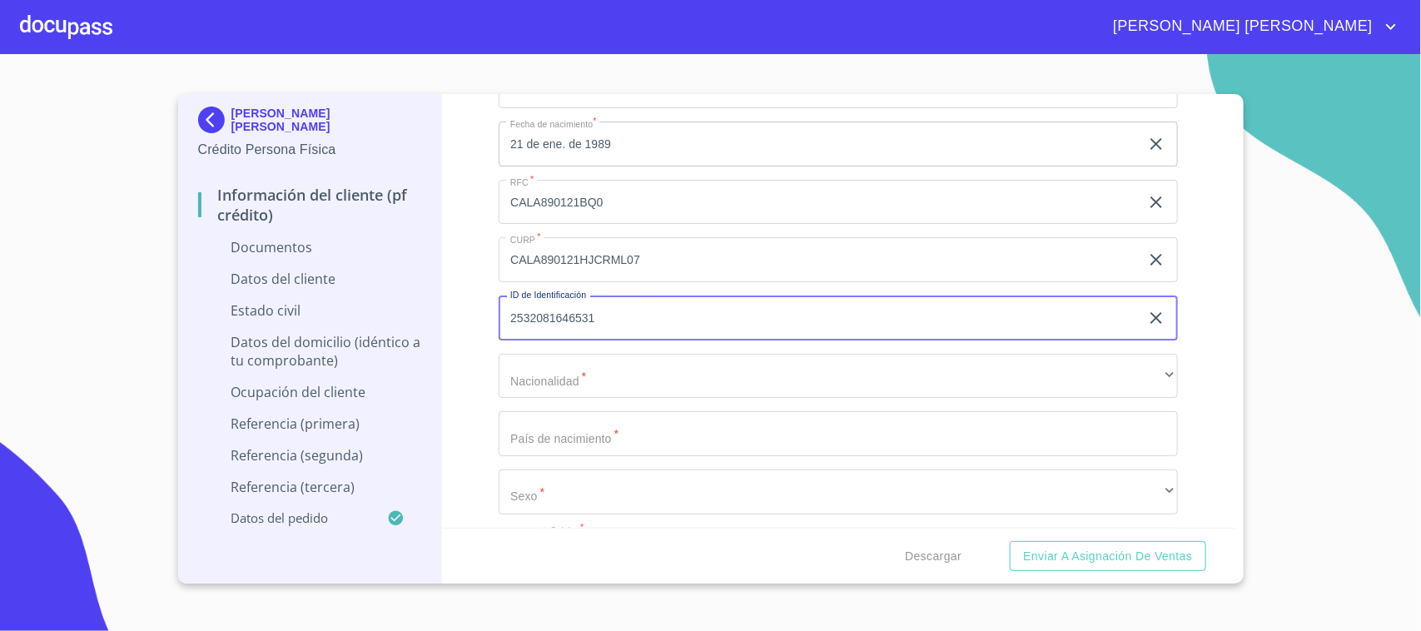
type input "2532081646531"
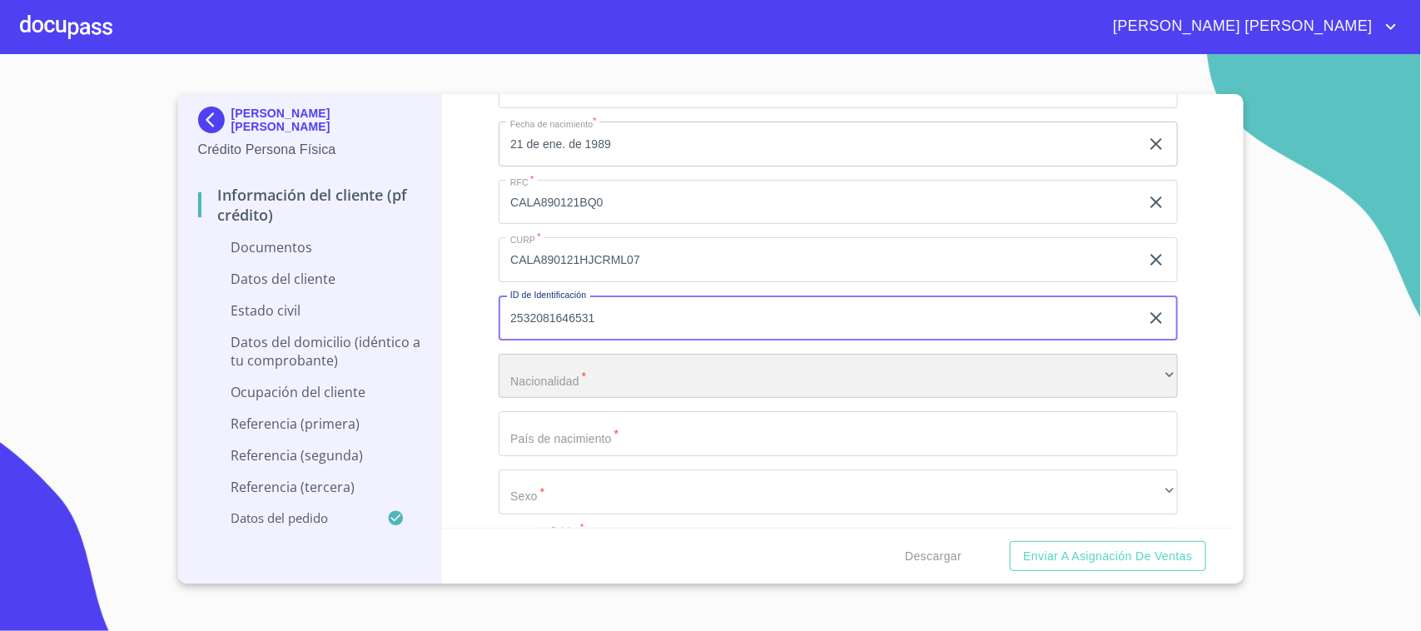
click at [580, 371] on div "​" at bounding box center [838, 376] width 679 height 45
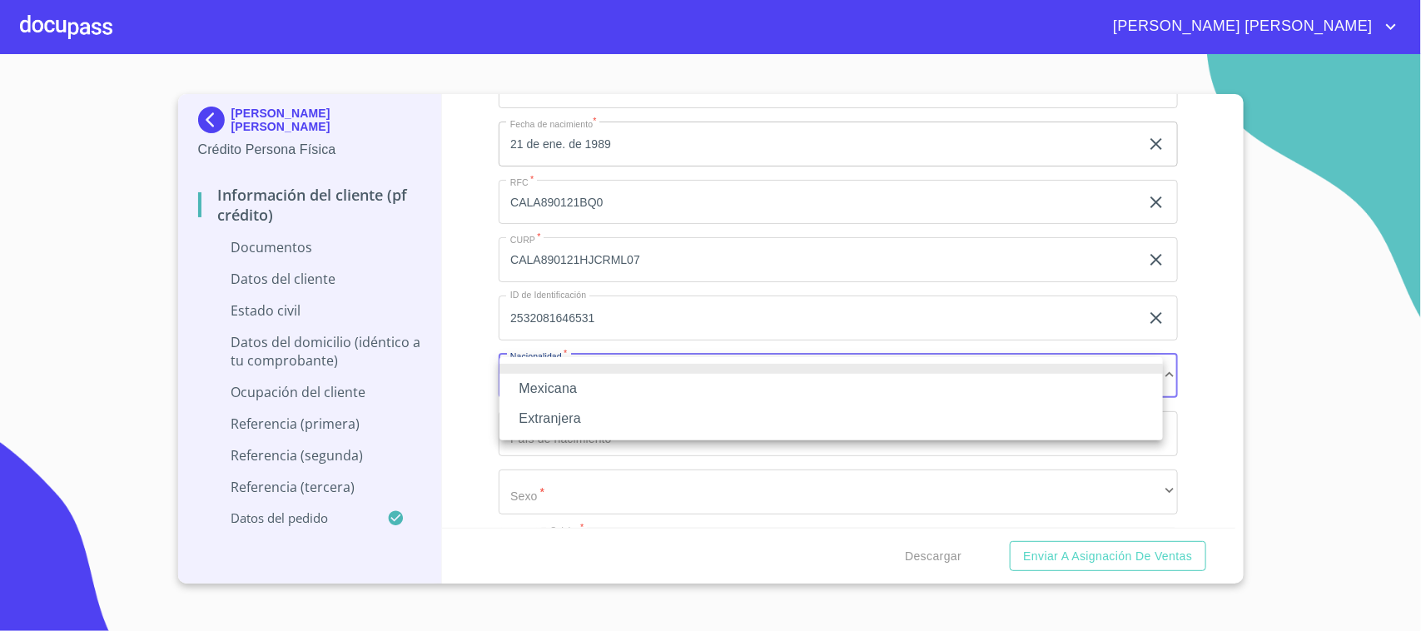
click at [566, 391] on li "Mexicana" at bounding box center [830, 389] width 663 height 30
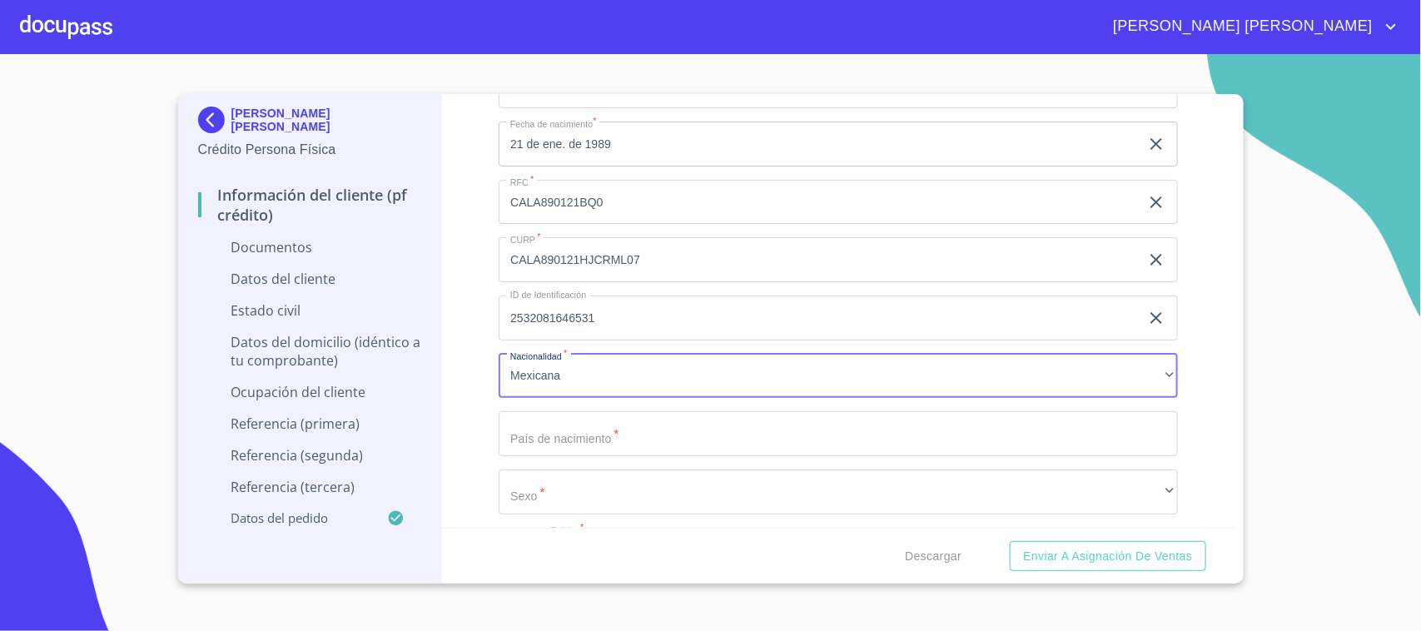
click at [575, 451] on input "Documento de identificación.   *" at bounding box center [838, 433] width 679 height 45
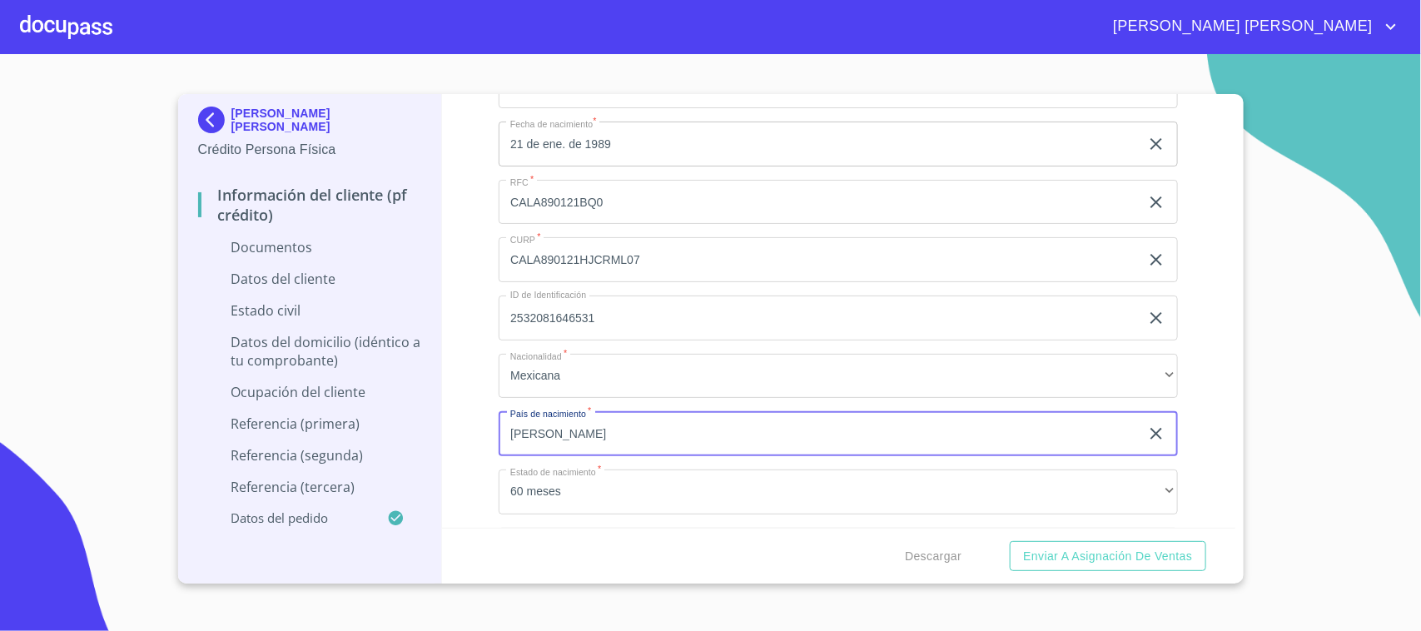
type input "J"
click at [479, 460] on div "Información del cliente (PF crédito) Documentos Documento de identificación.   …" at bounding box center [838, 311] width 793 height 434
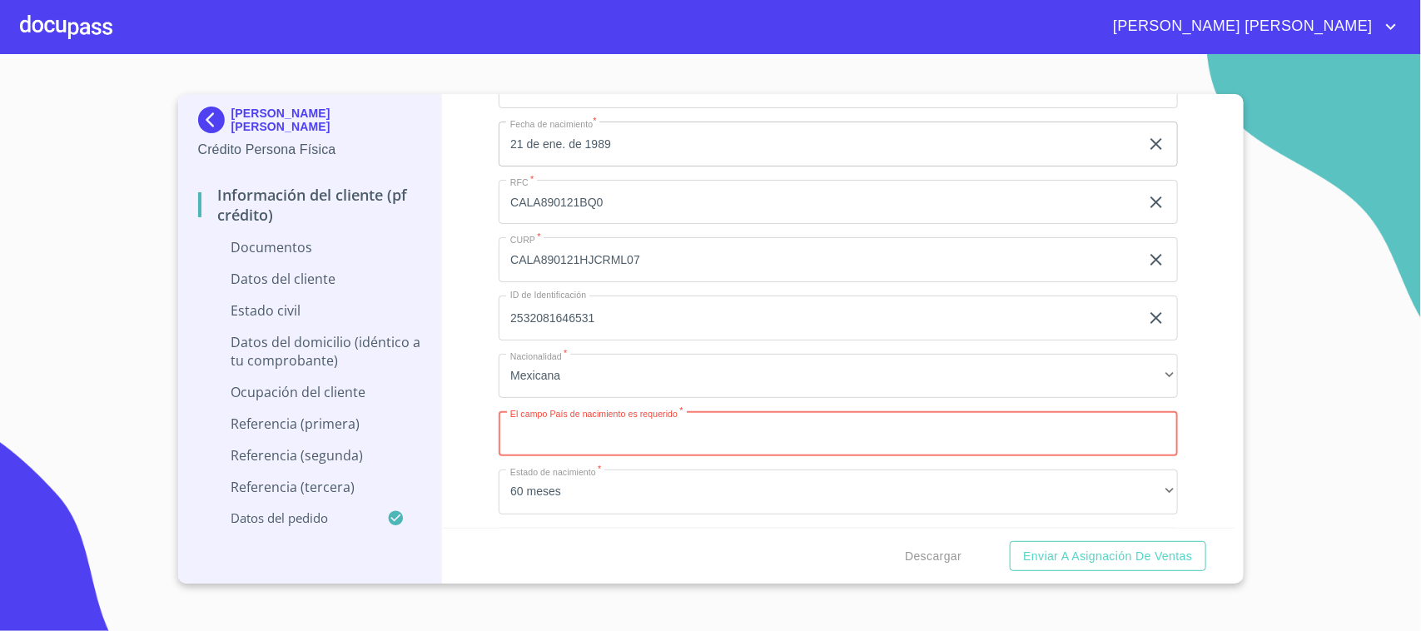
click at [524, 437] on input "Documento de identificación.   *" at bounding box center [838, 433] width 679 height 45
click at [591, 435] on input "[GEOGRAPHIC_DATA]" at bounding box center [819, 433] width 641 height 45
type input "[GEOGRAPHIC_DATA]"
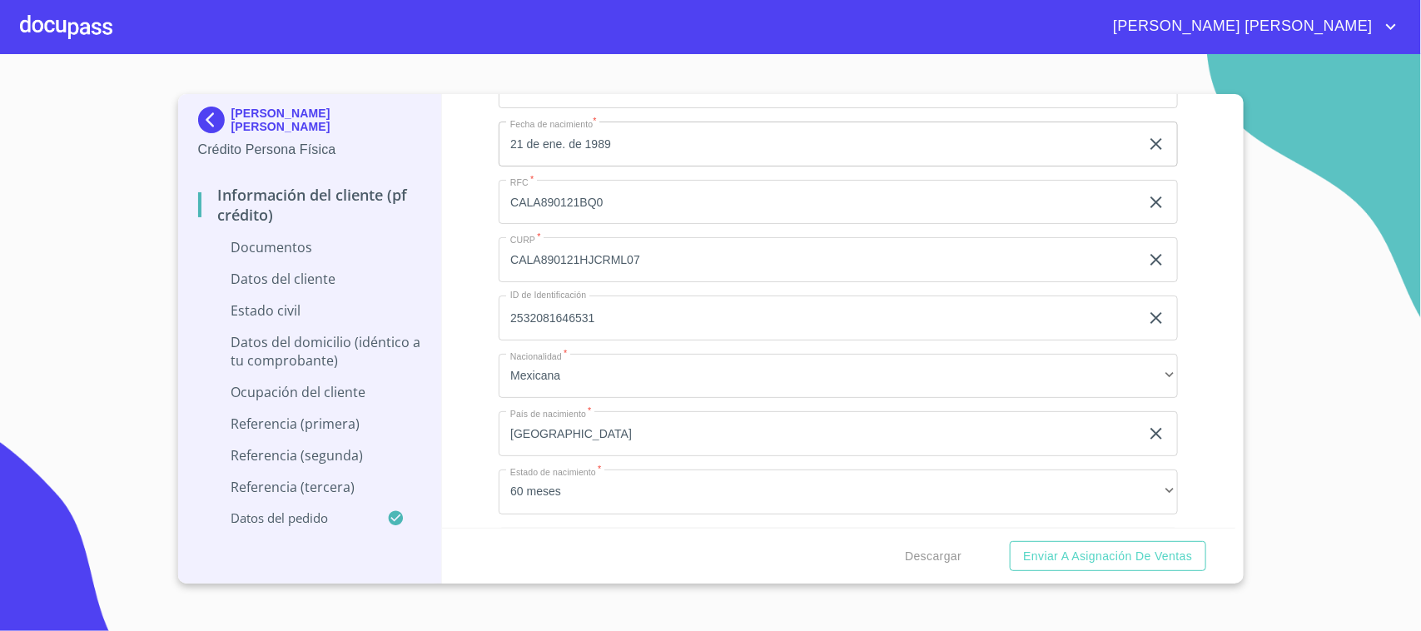
click at [473, 448] on div "Información del cliente (PF crédito) Documentos Documento de identificación.   …" at bounding box center [838, 311] width 793 height 434
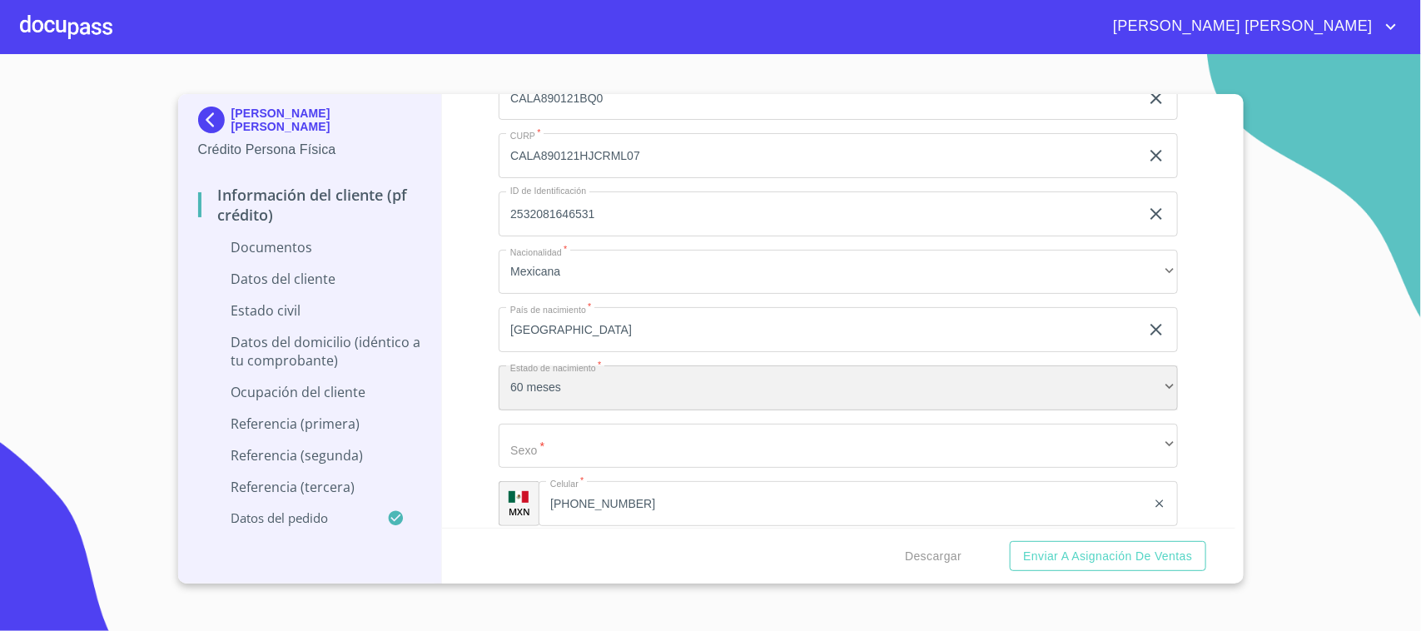
click at [562, 393] on div "60 meses" at bounding box center [838, 387] width 679 height 45
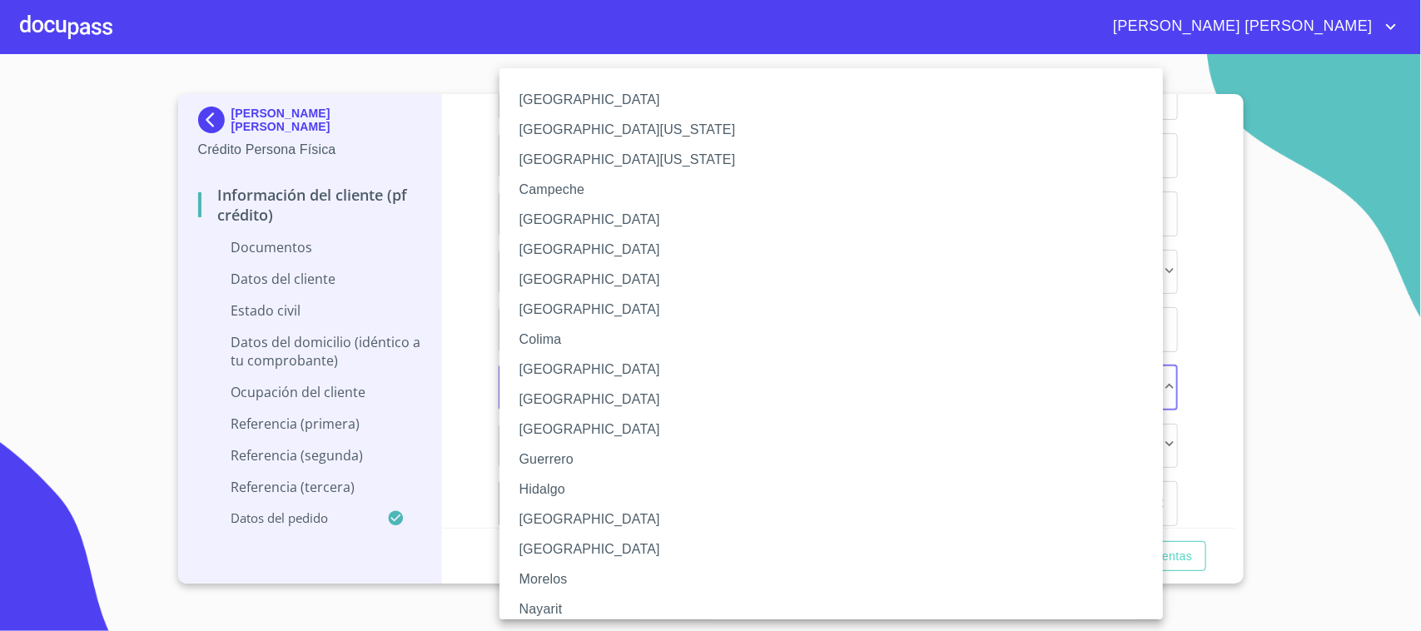
click at [544, 512] on li "[GEOGRAPHIC_DATA]" at bounding box center [838, 519] width 679 height 30
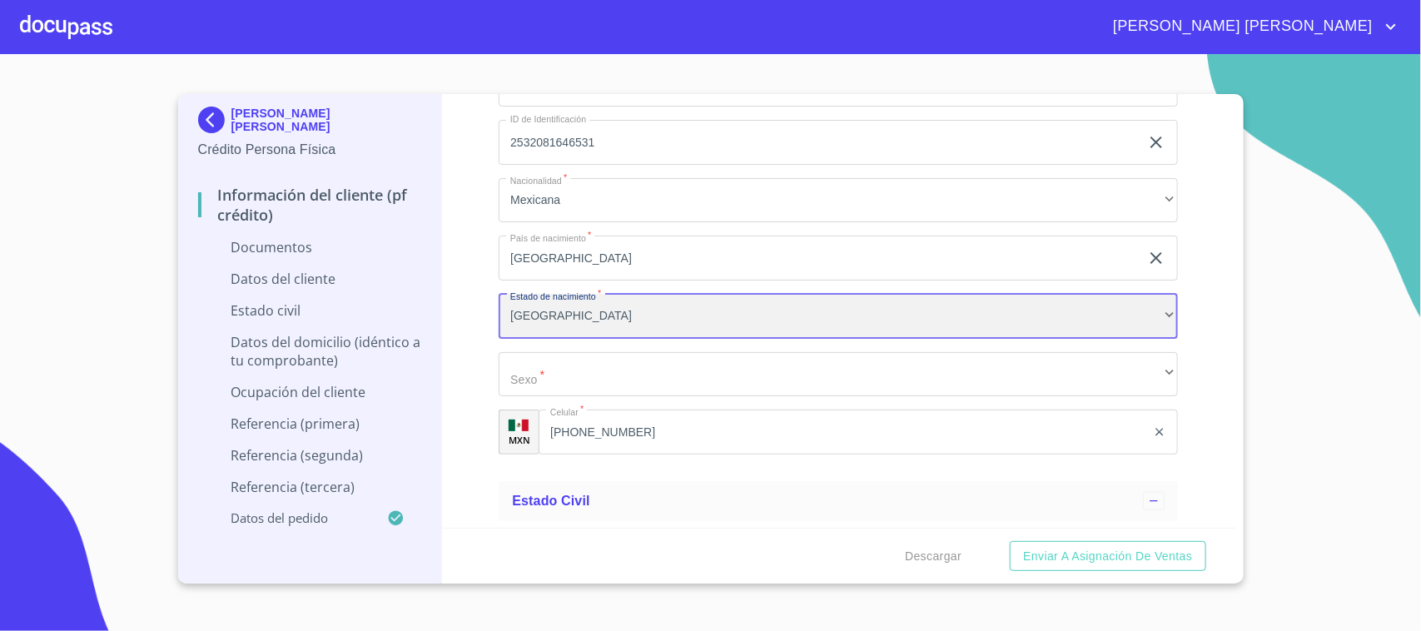
scroll to position [3434, 0]
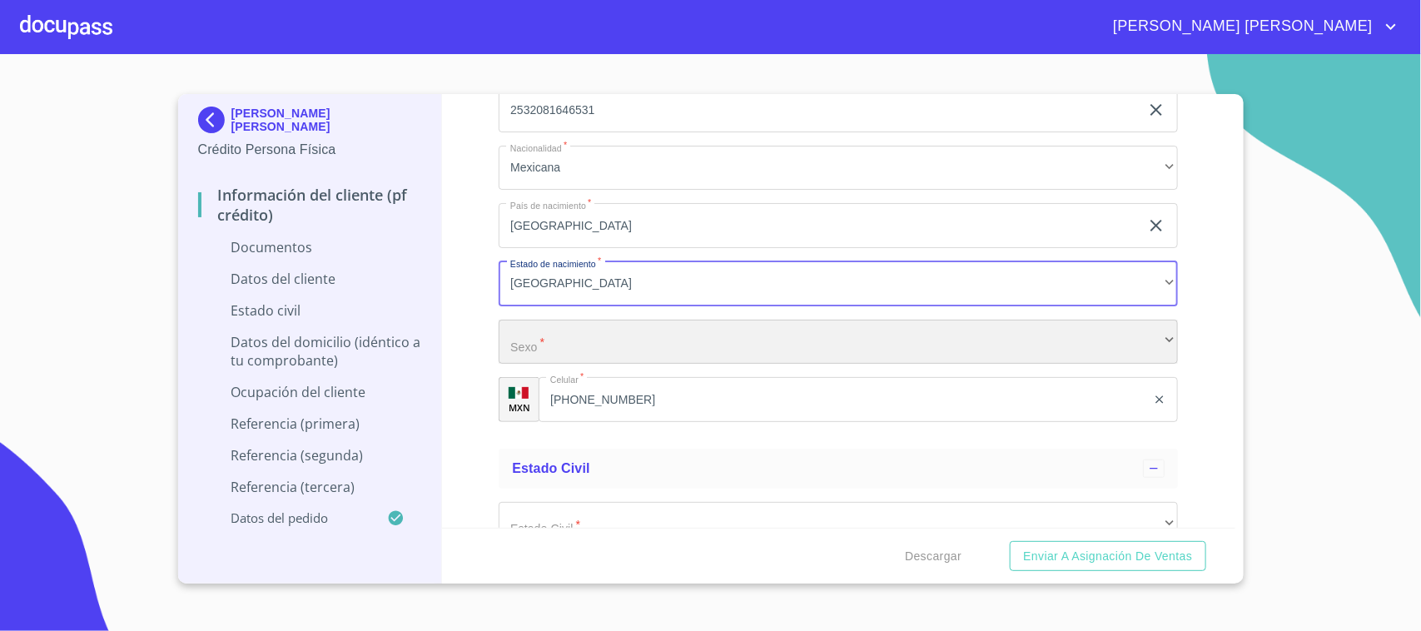
click at [612, 335] on div "​" at bounding box center [838, 342] width 679 height 45
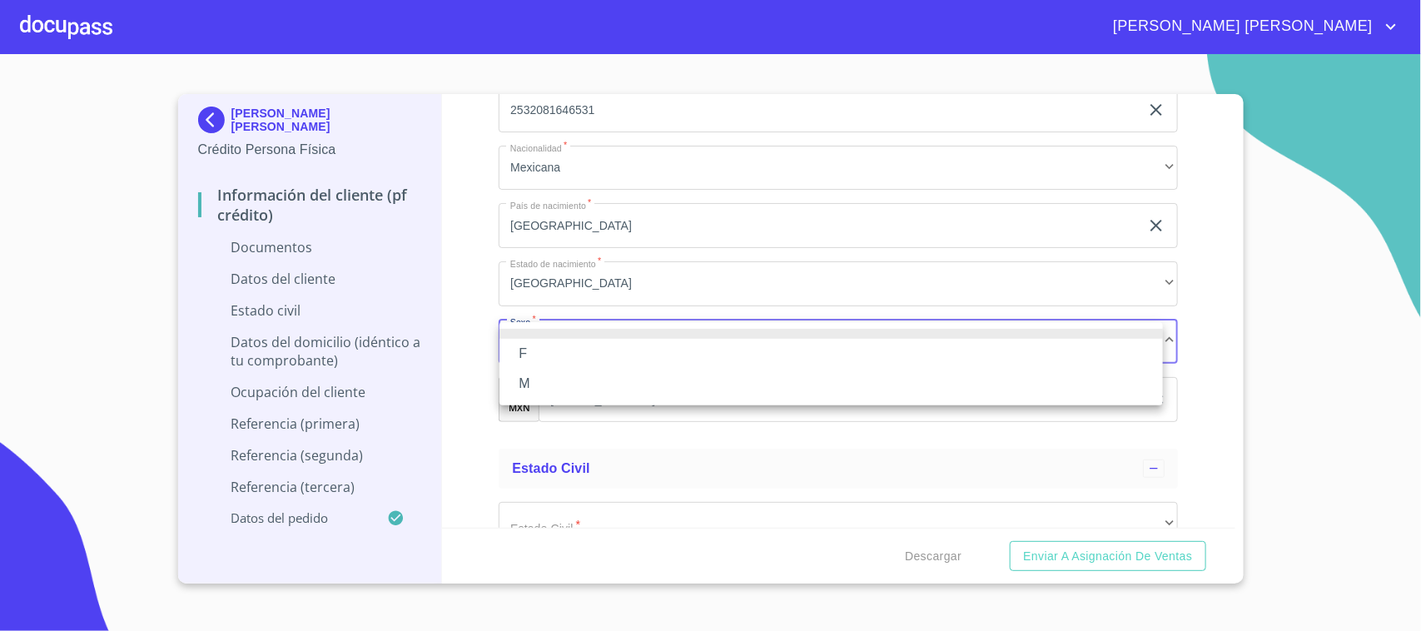
click at [566, 380] on li "M" at bounding box center [830, 384] width 663 height 30
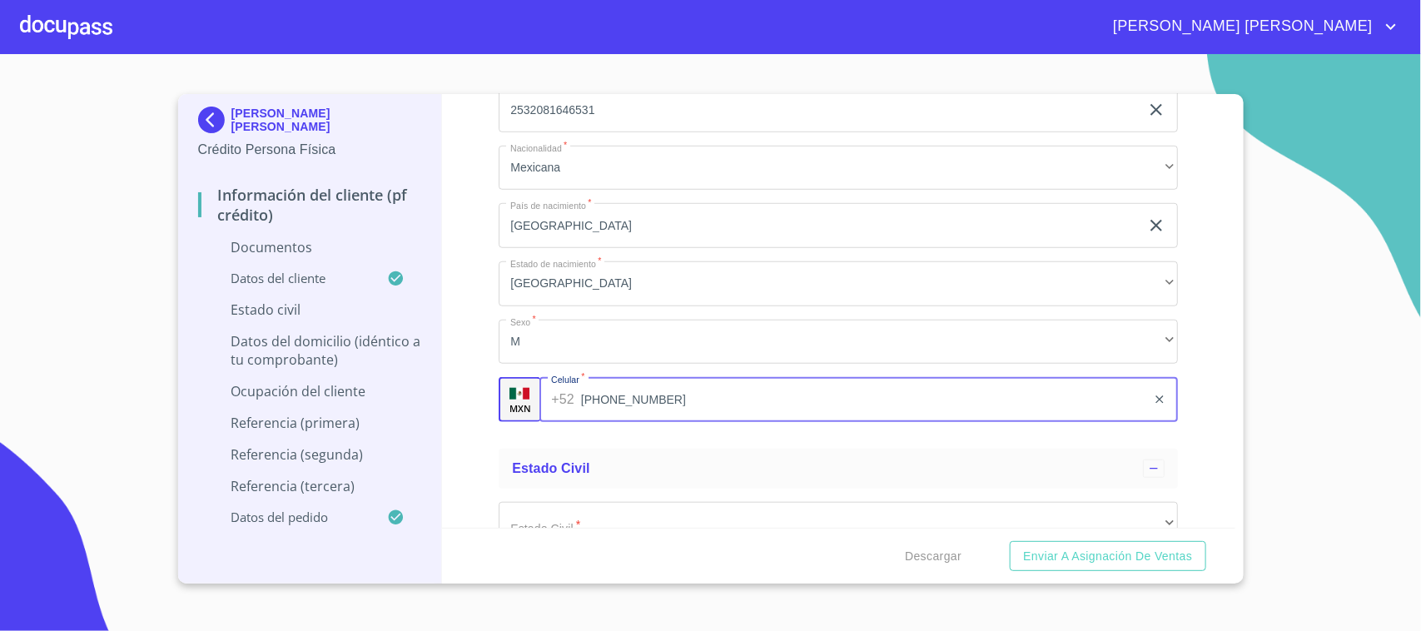
click at [623, 405] on input "[PHONE_NUMBER]" at bounding box center [863, 399] width 565 height 45
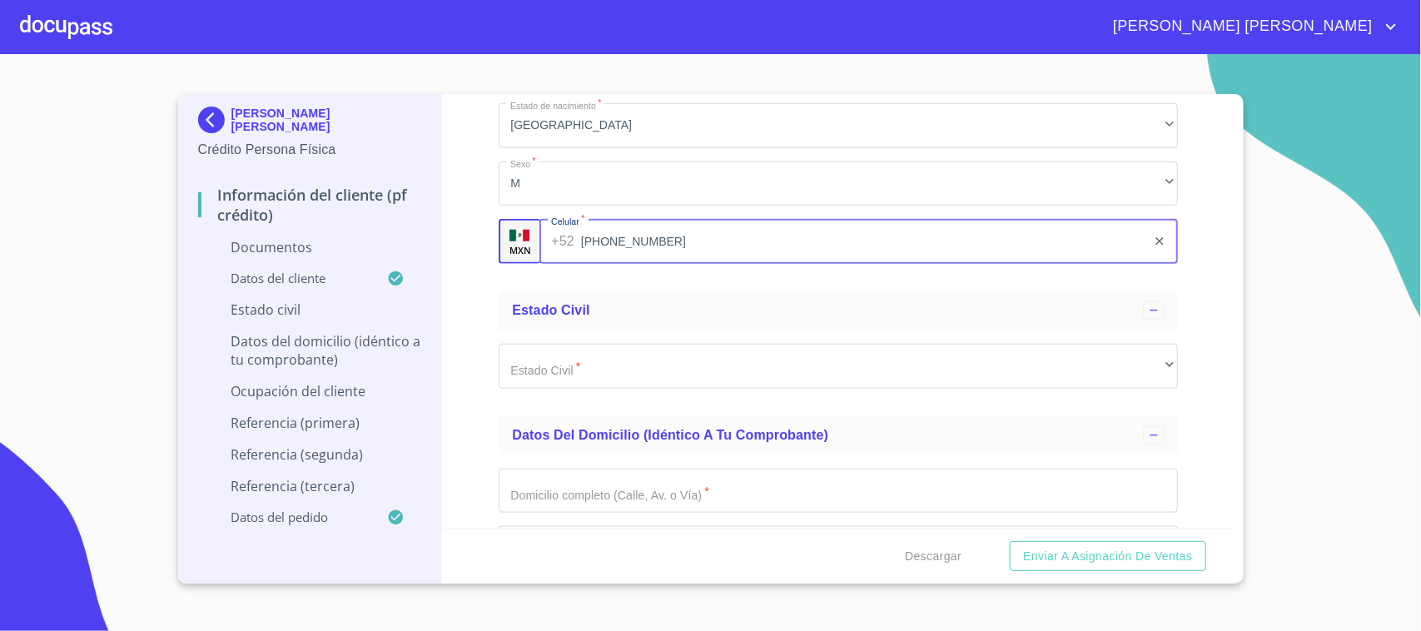
scroll to position [3642, 0]
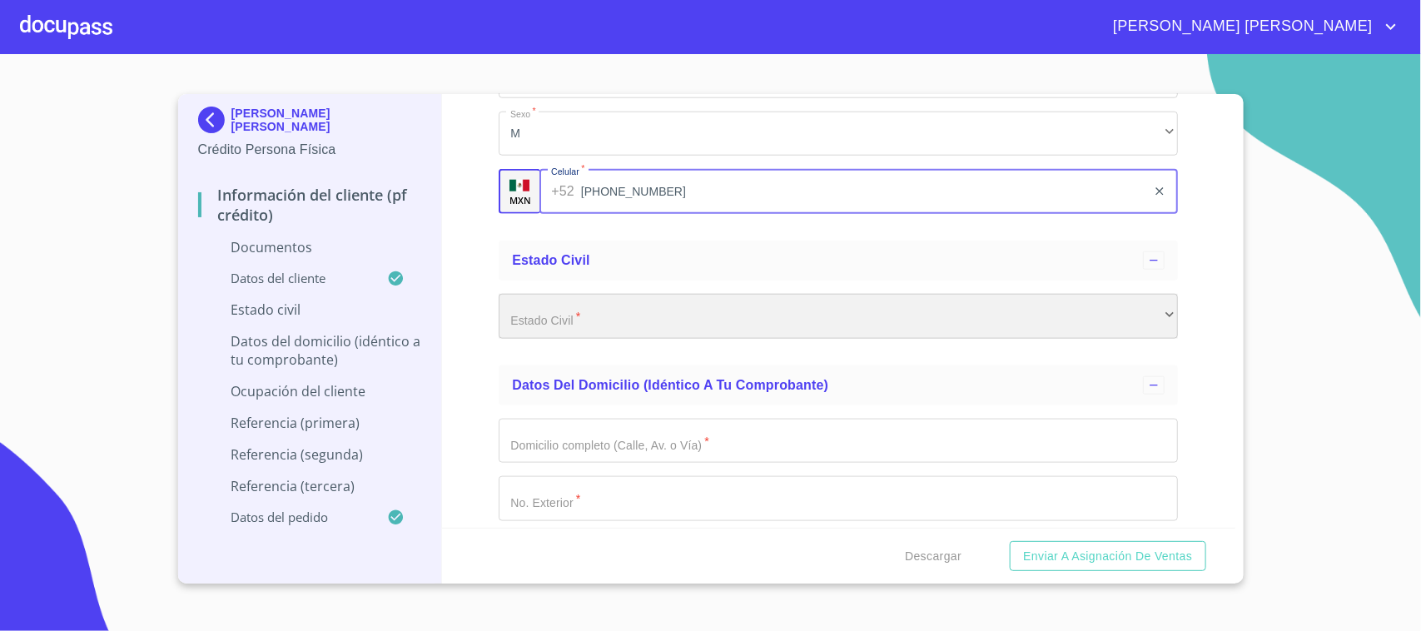
click at [545, 329] on div "​" at bounding box center [838, 316] width 679 height 45
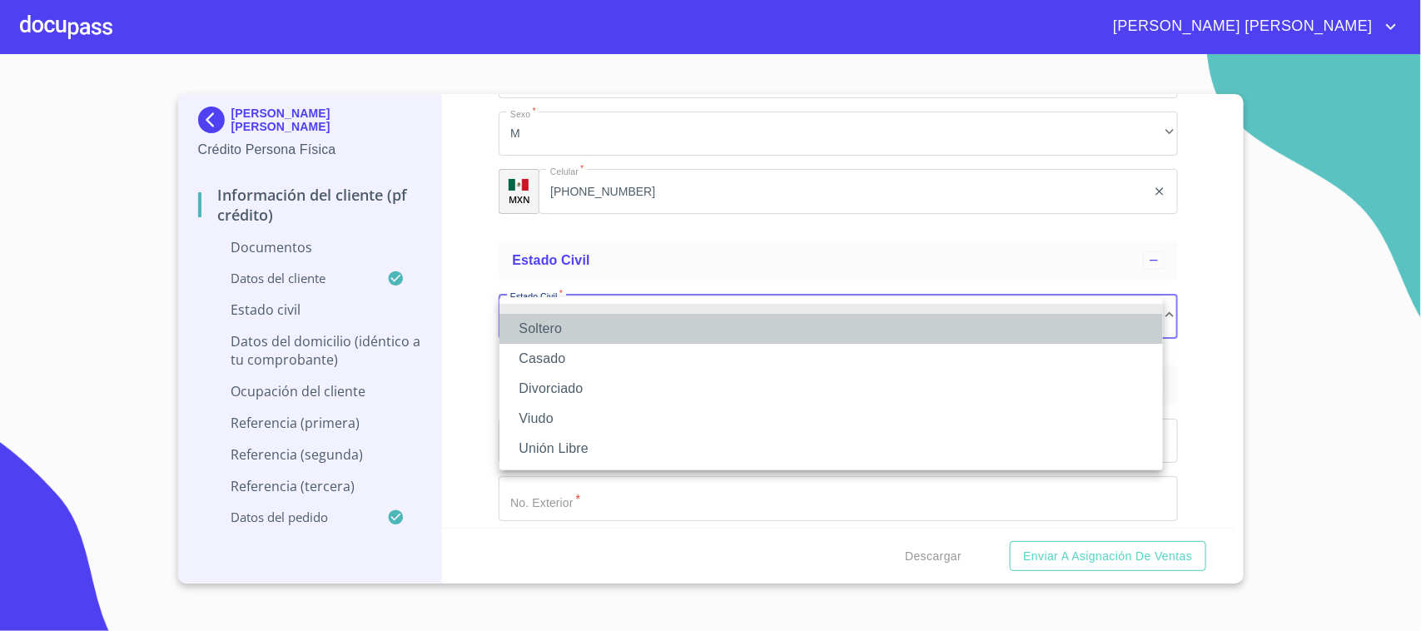
click at [552, 334] on li "Soltero" at bounding box center [830, 329] width 663 height 30
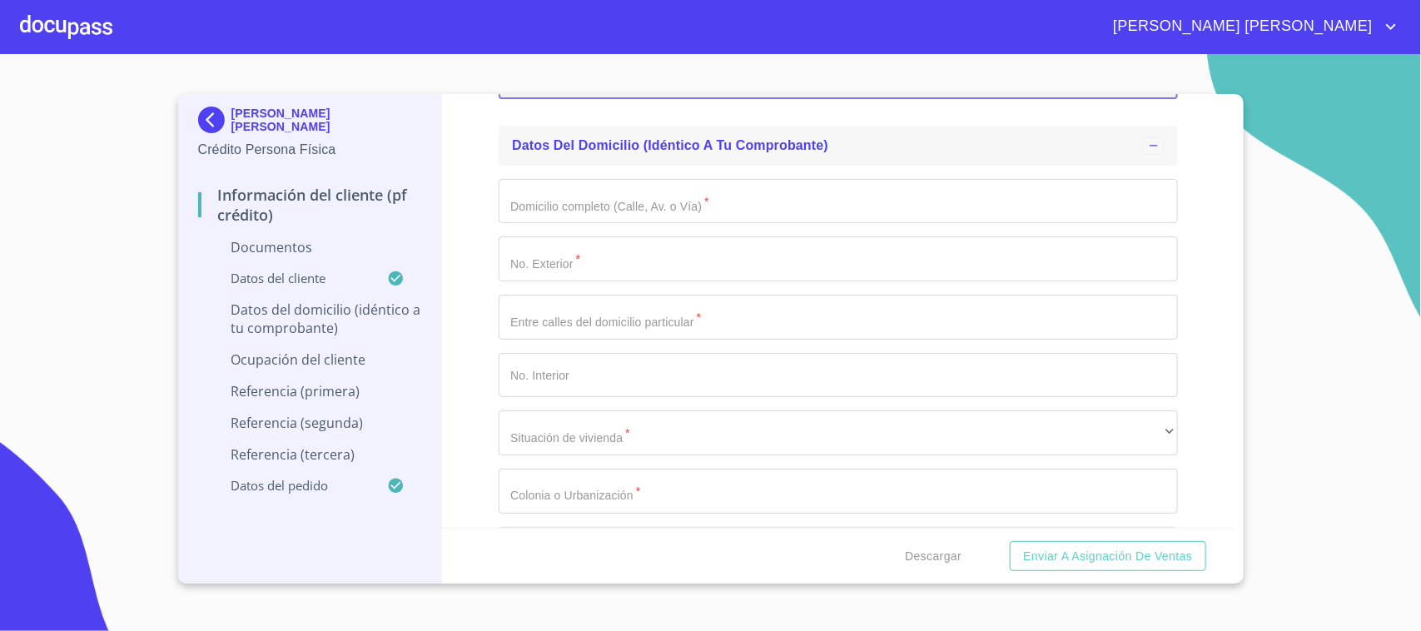
scroll to position [3850, 0]
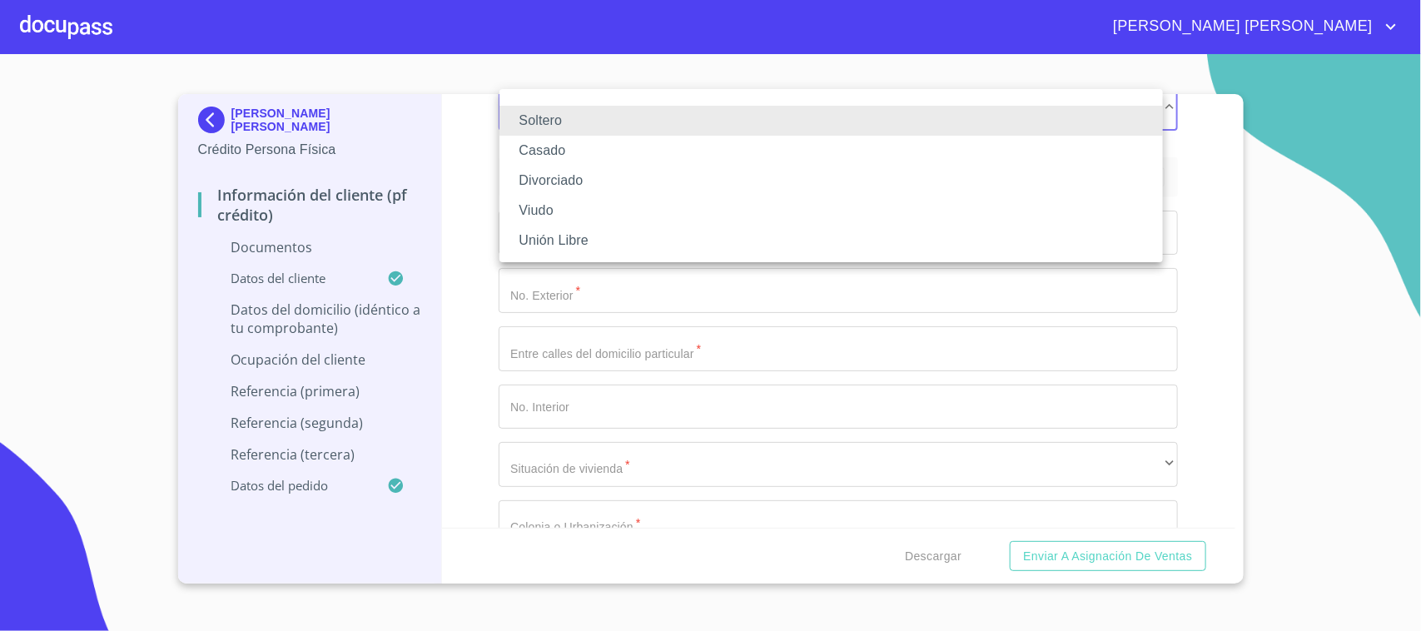
drag, startPoint x: 479, startPoint y: 290, endPoint x: 491, endPoint y: 285, distance: 13.4
click at [479, 290] on div at bounding box center [710, 315] width 1421 height 631
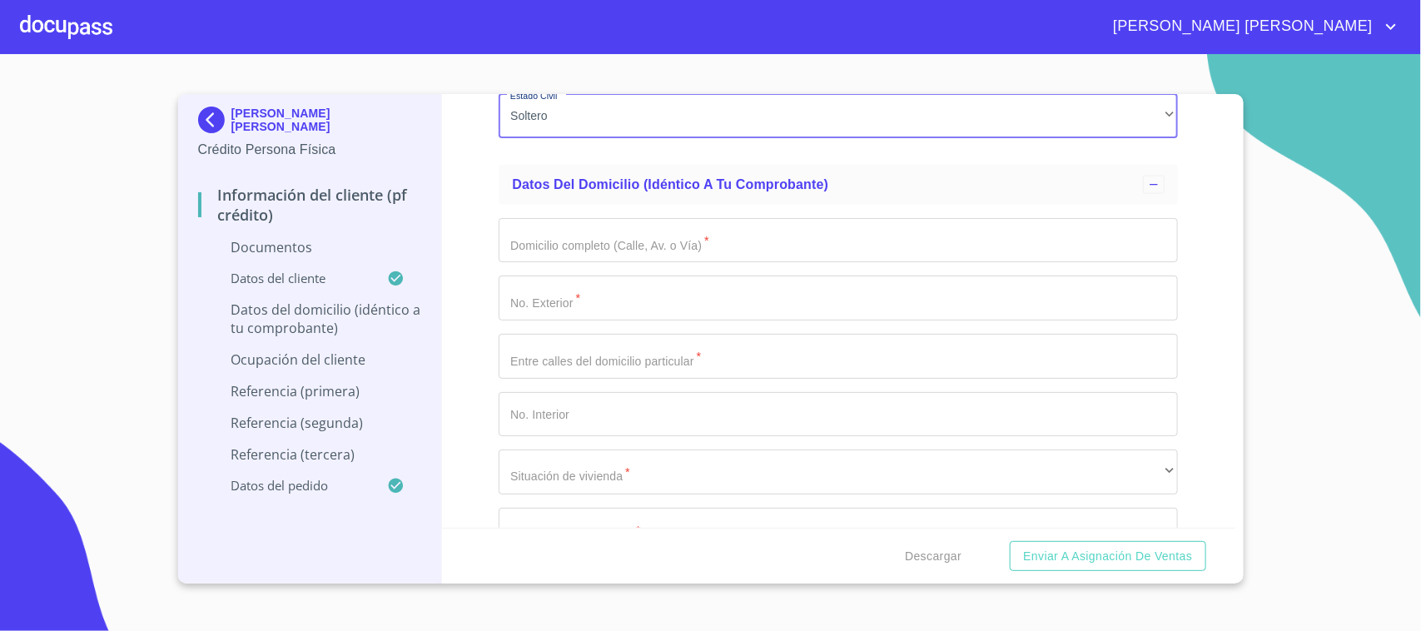
click at [566, 246] on input "Documento de identificación.   *" at bounding box center [838, 240] width 679 height 45
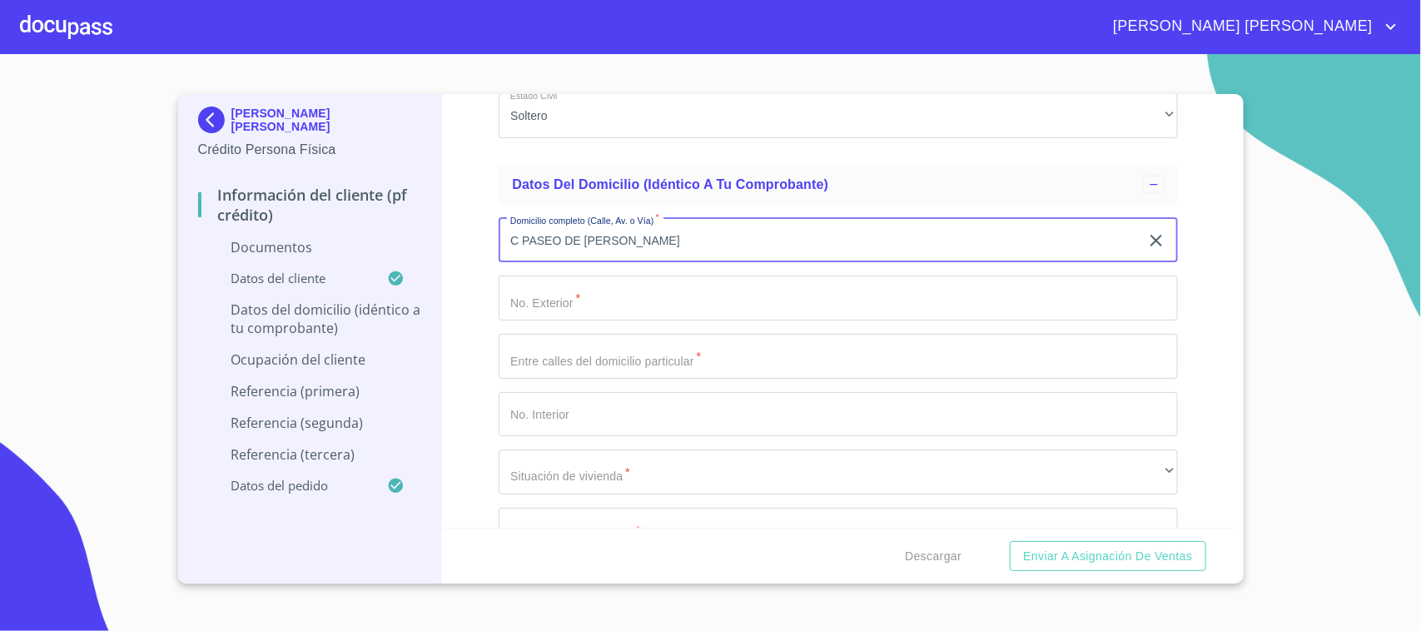
type input "C PASEO DE [PERSON_NAME]"
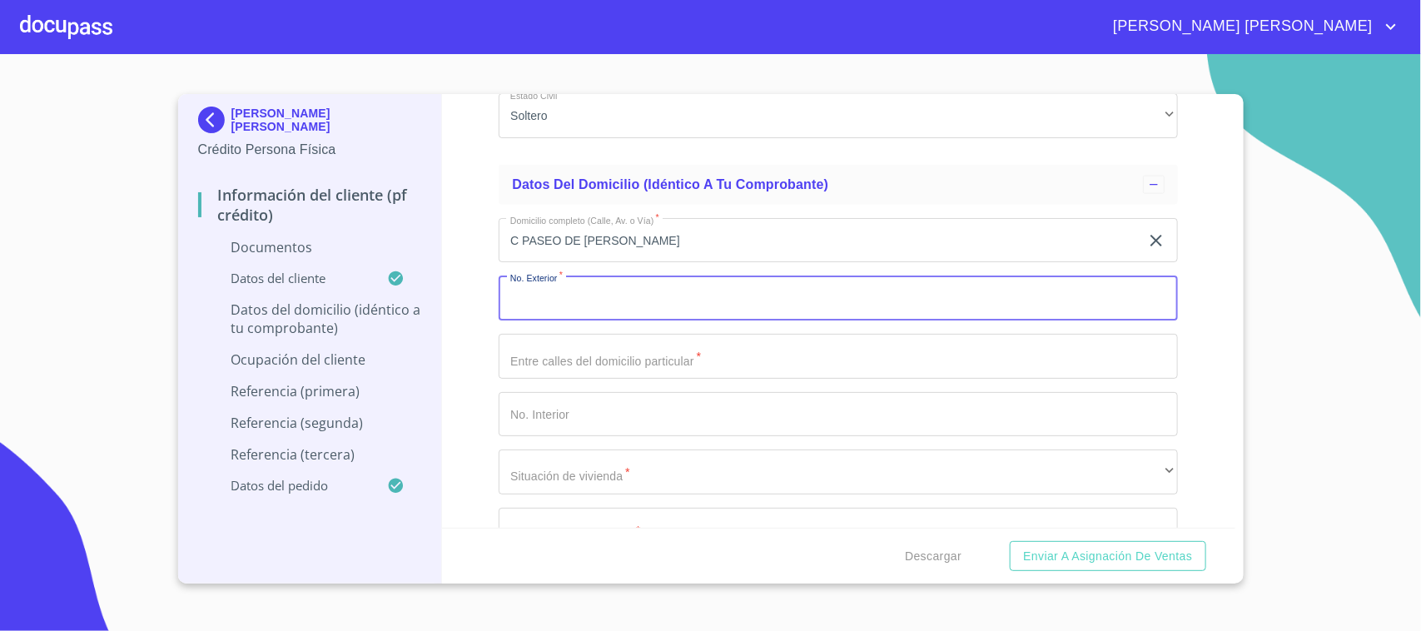
click at [564, 300] on input "Documento de identificación.   *" at bounding box center [838, 298] width 679 height 45
type input "2965"
click at [610, 380] on div "Domicilio completo (Calle, Av. o Vía)   * [STREET_ADDRESS][PERSON_NAME] Exteri…" at bounding box center [838, 530] width 679 height 651
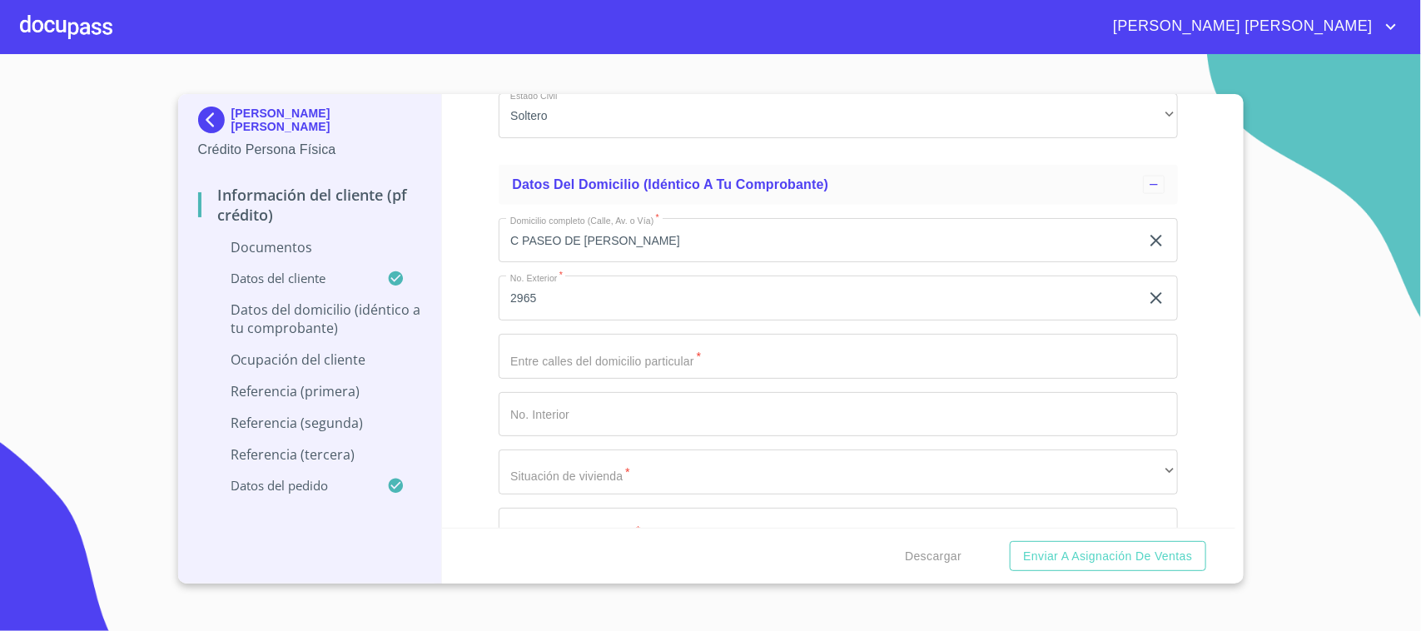
click at [559, 364] on input "Documento de identificación.   *" at bounding box center [838, 356] width 679 height 45
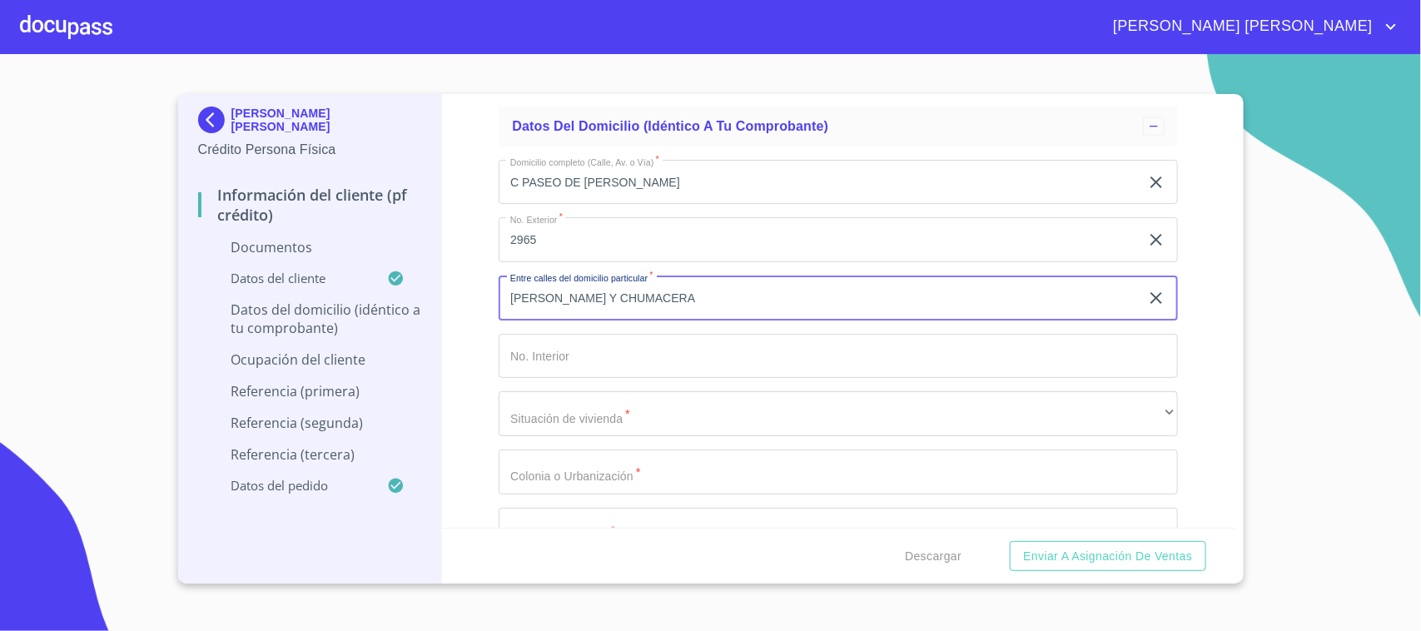
scroll to position [3946, 0]
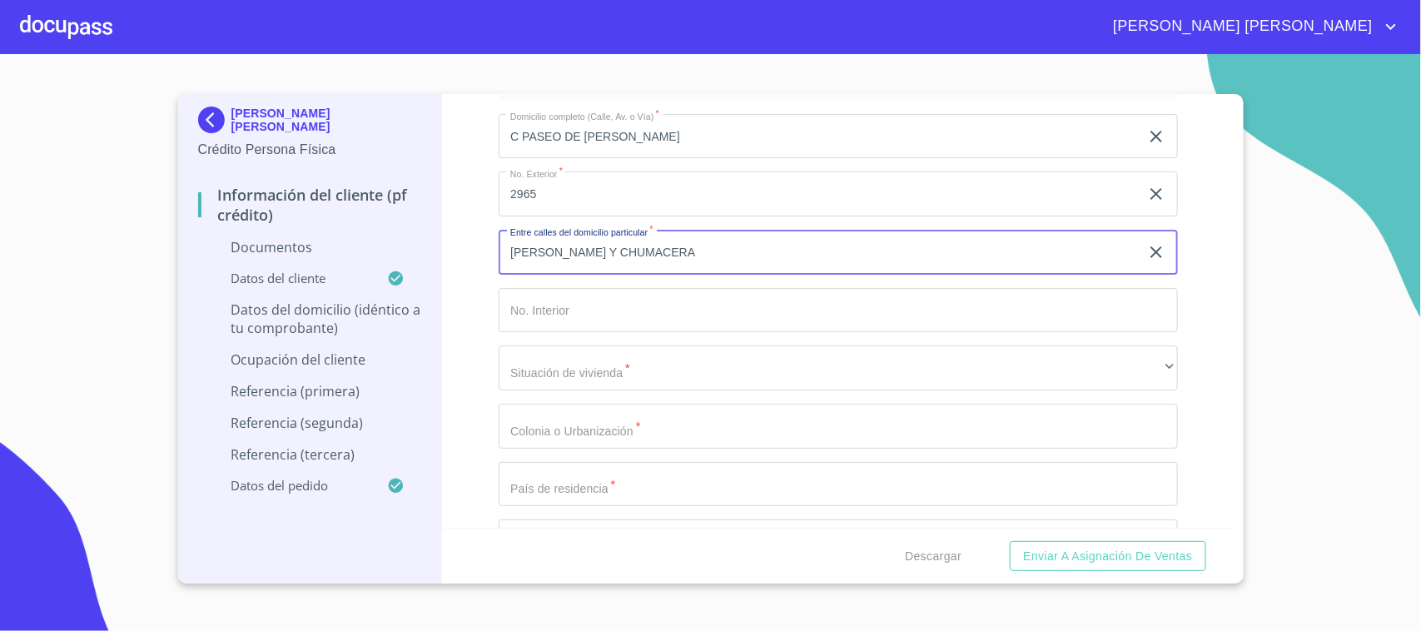
type input "[PERSON_NAME] Y CHUMACERA"
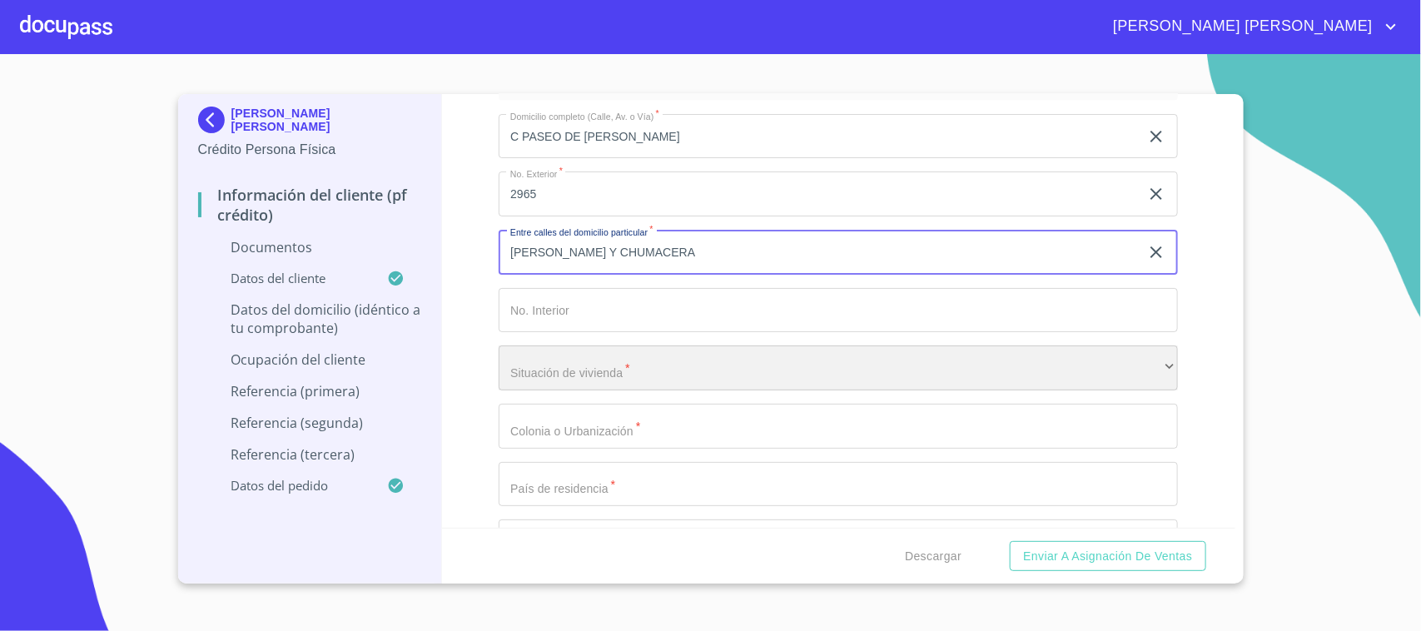
click at [563, 373] on div "​" at bounding box center [838, 367] width 679 height 45
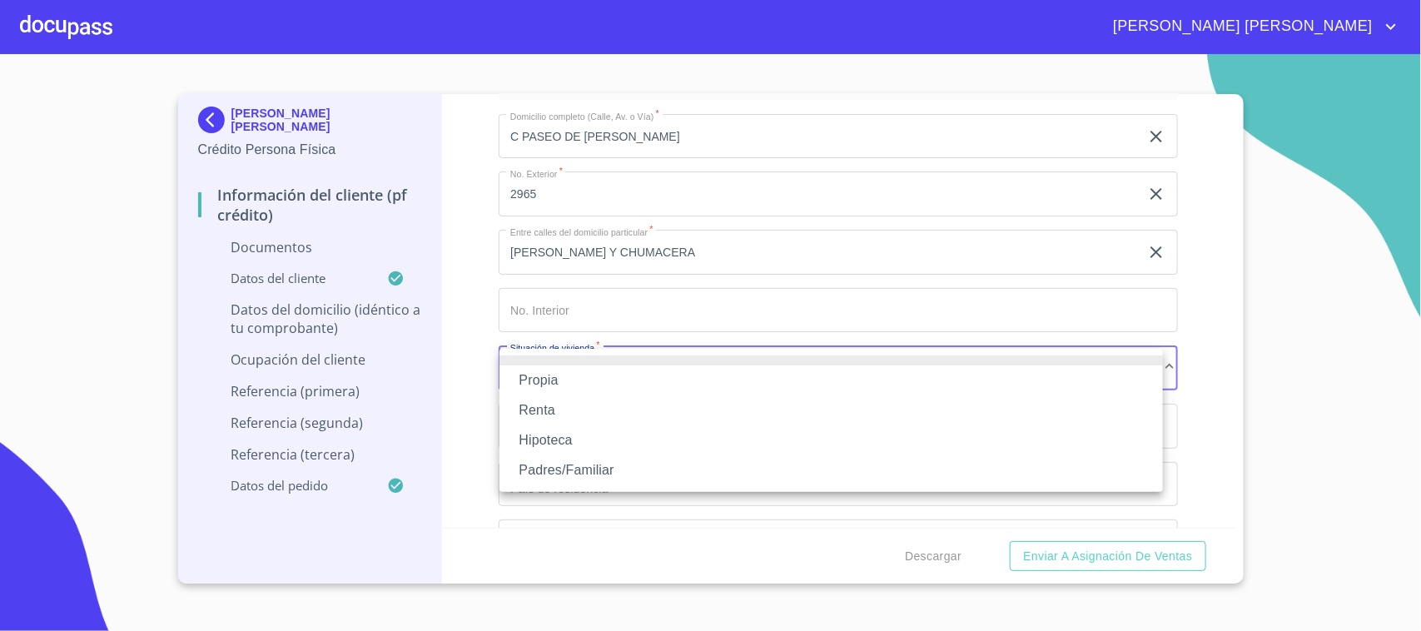
click at [563, 373] on li "Propia" at bounding box center [830, 380] width 663 height 30
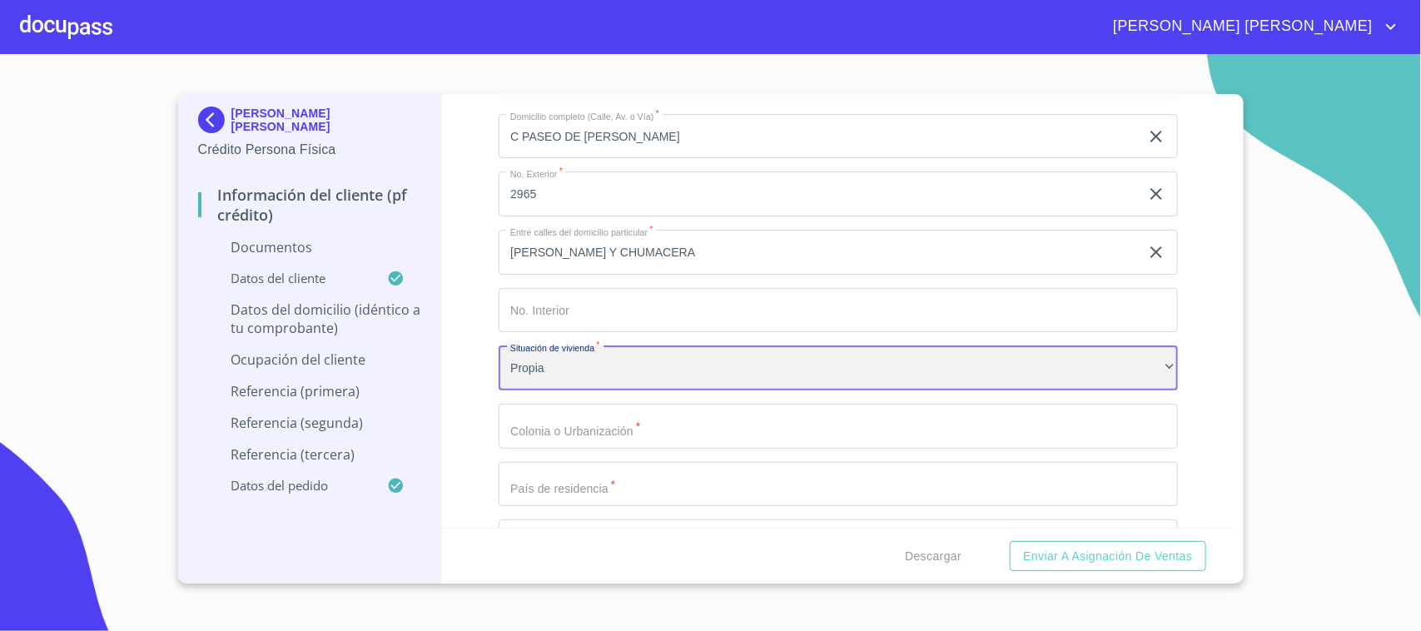
scroll to position [4050, 0]
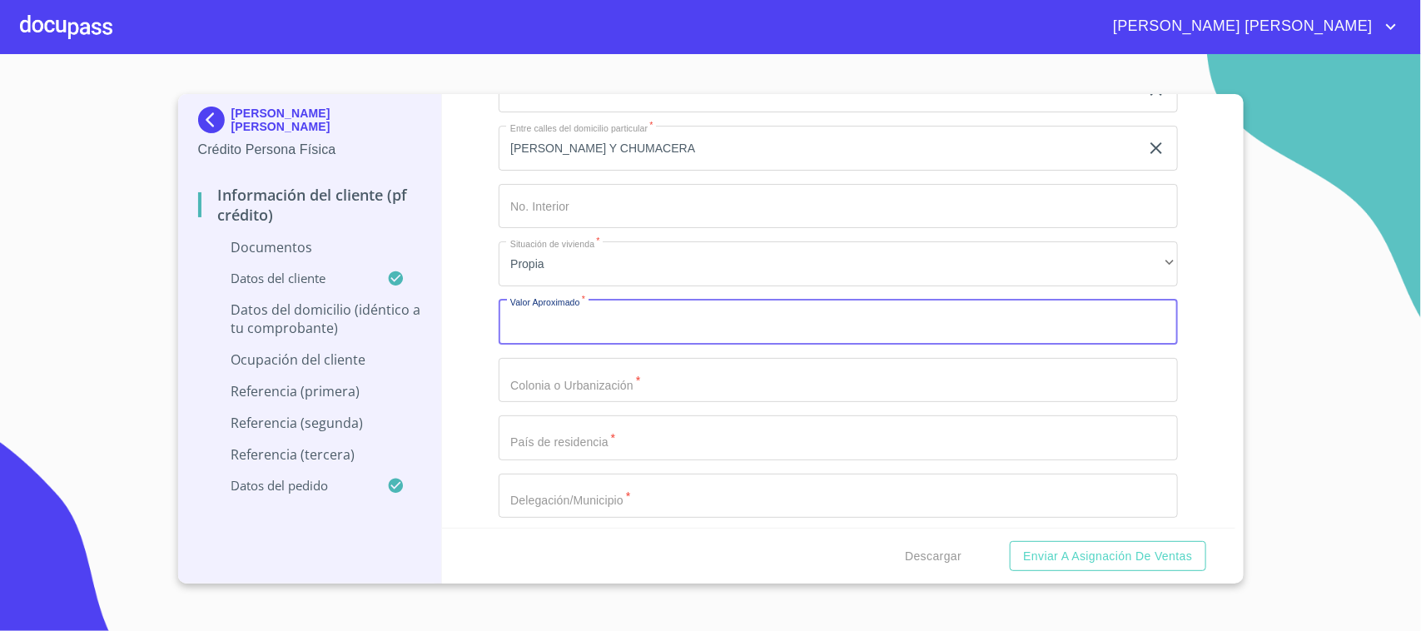
click at [592, 338] on input "Documento de identificación.   *" at bounding box center [838, 322] width 679 height 45
click at [473, 293] on div "Información del cliente (PF crédito) Documentos Documento de identificación.   …" at bounding box center [838, 311] width 793 height 434
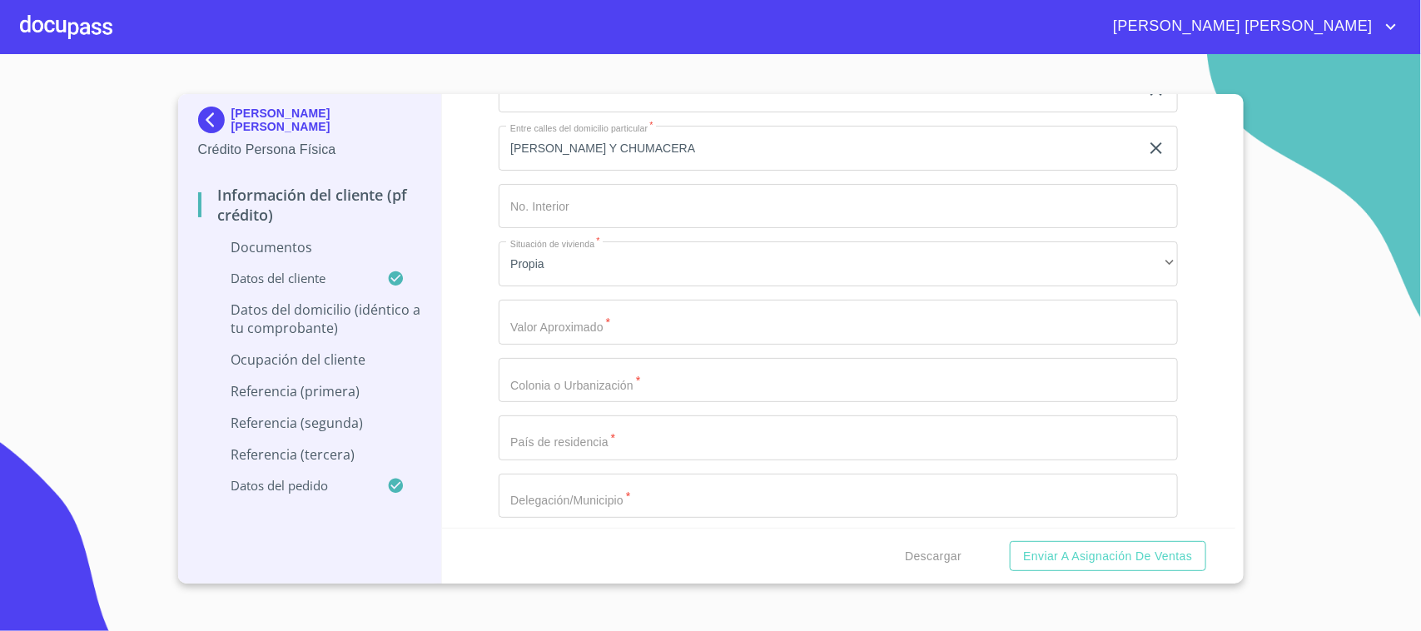
click at [554, 326] on input "Documento de identificación.   *" at bounding box center [838, 322] width 679 height 45
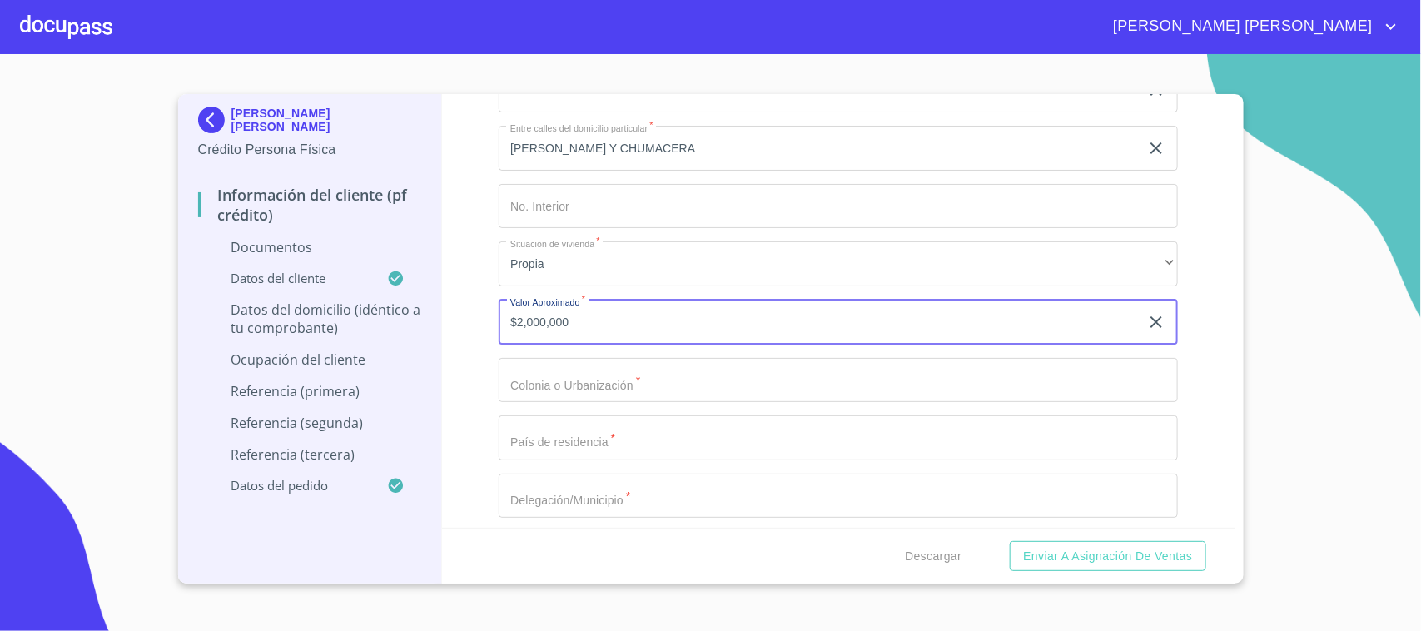
type input "$2,000,000"
click at [563, 381] on input "Documento de identificación.   *" at bounding box center [838, 380] width 679 height 45
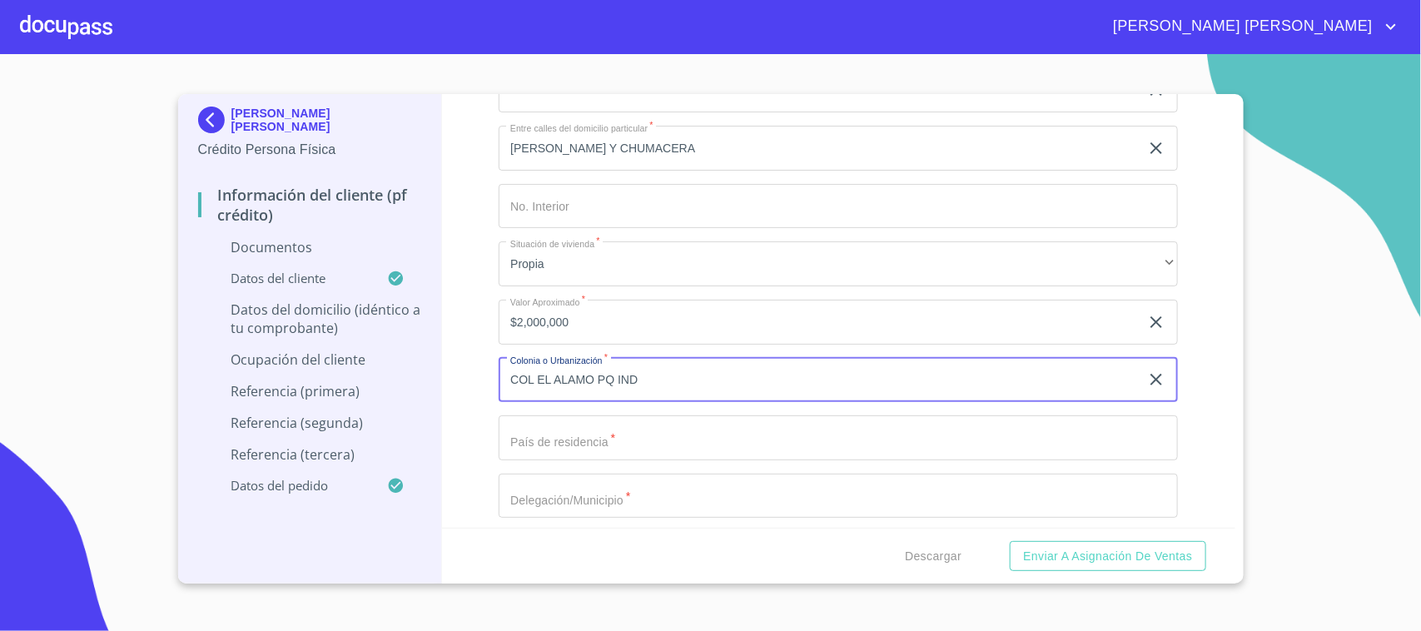
type input "COL EL ALAMO PQ IND"
click at [593, 435] on input "Documento de identificación.   *" at bounding box center [838, 437] width 679 height 45
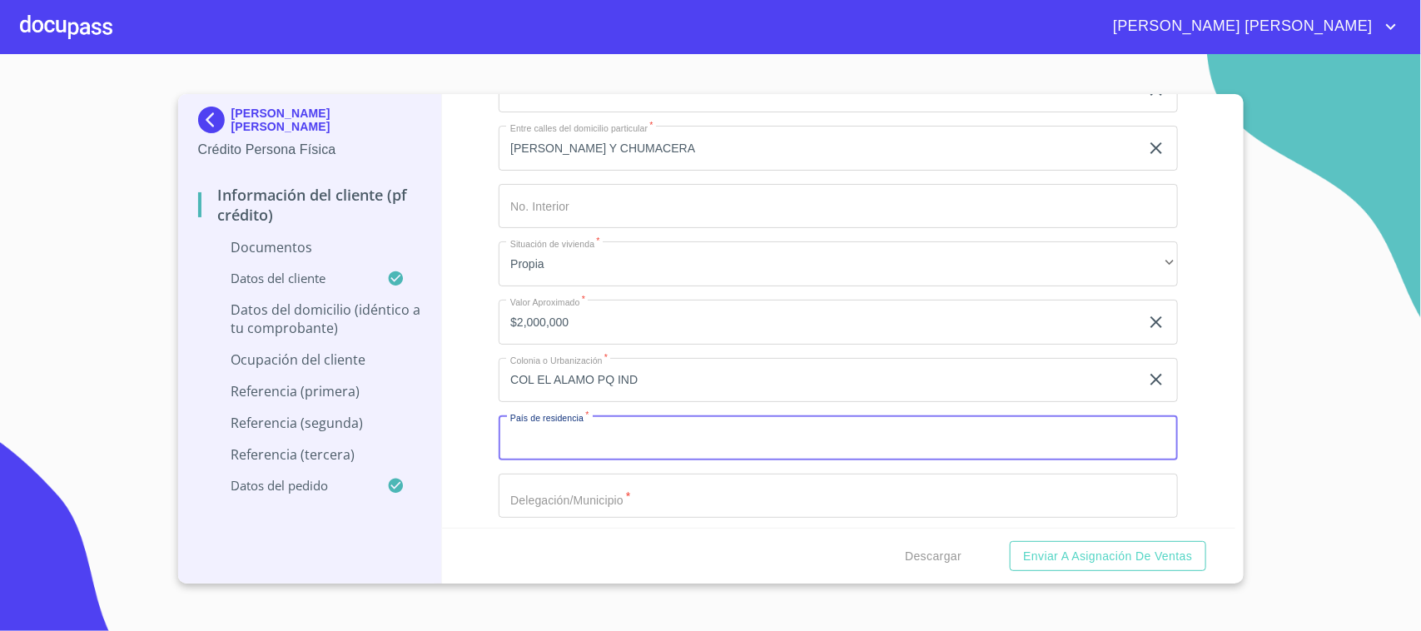
click at [591, 470] on div "Domicilio completo (Calle, Av. o Vía)   * [STREET_ADDRESS][PERSON_NAME] Exteri…" at bounding box center [838, 351] width 679 height 709
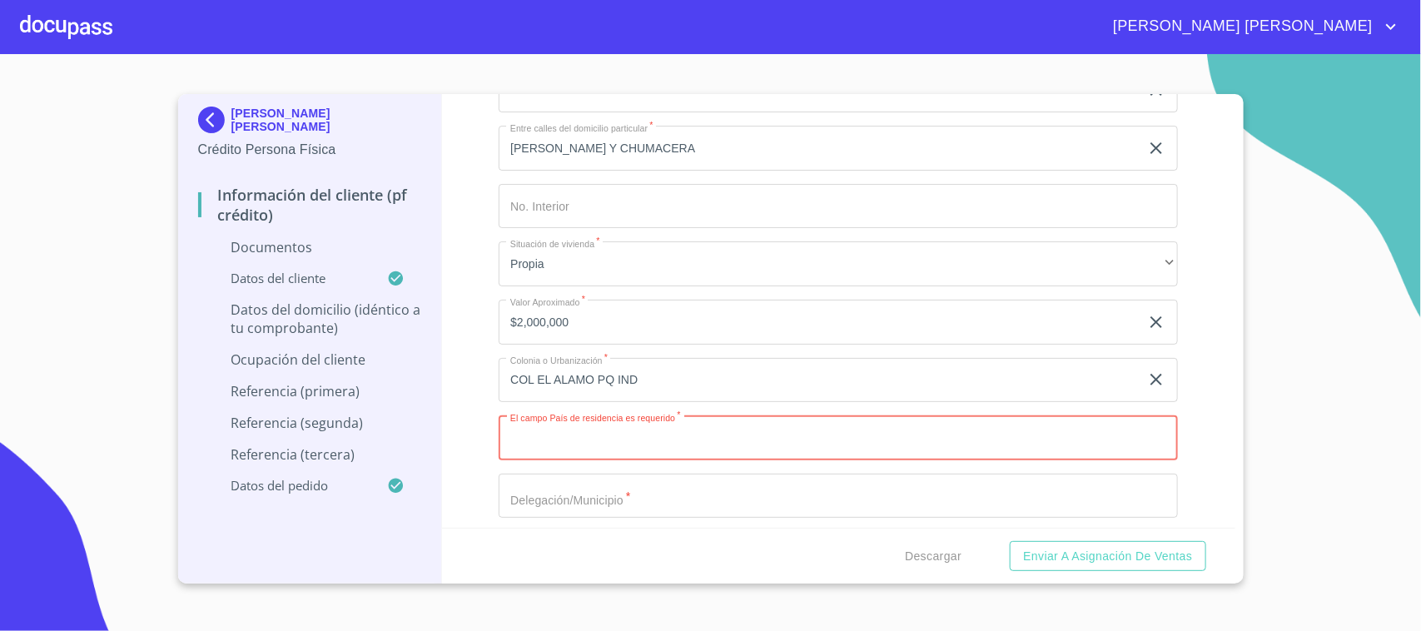
click at [592, 430] on input "Documento de identificación.   *" at bounding box center [838, 437] width 679 height 45
type input "[GEOGRAPHIC_DATA]"
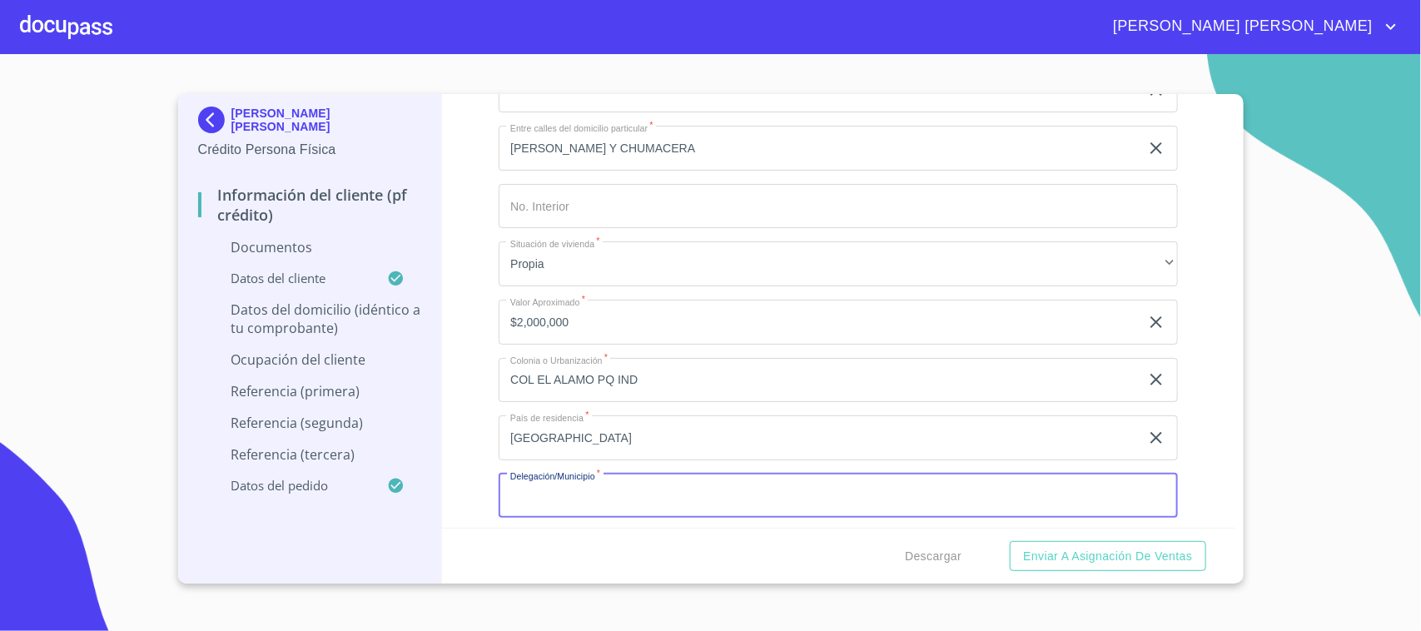
click at [546, 494] on input "Documento de identificación.   *" at bounding box center [838, 496] width 679 height 45
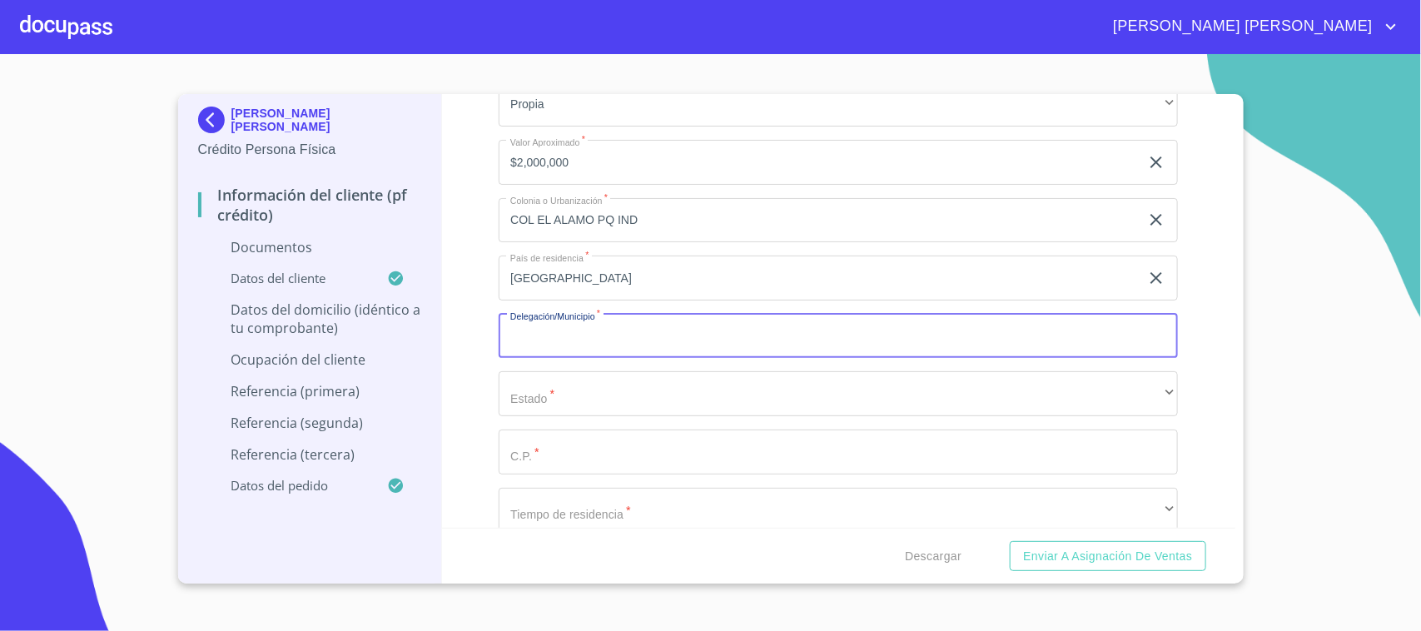
scroll to position [4259, 0]
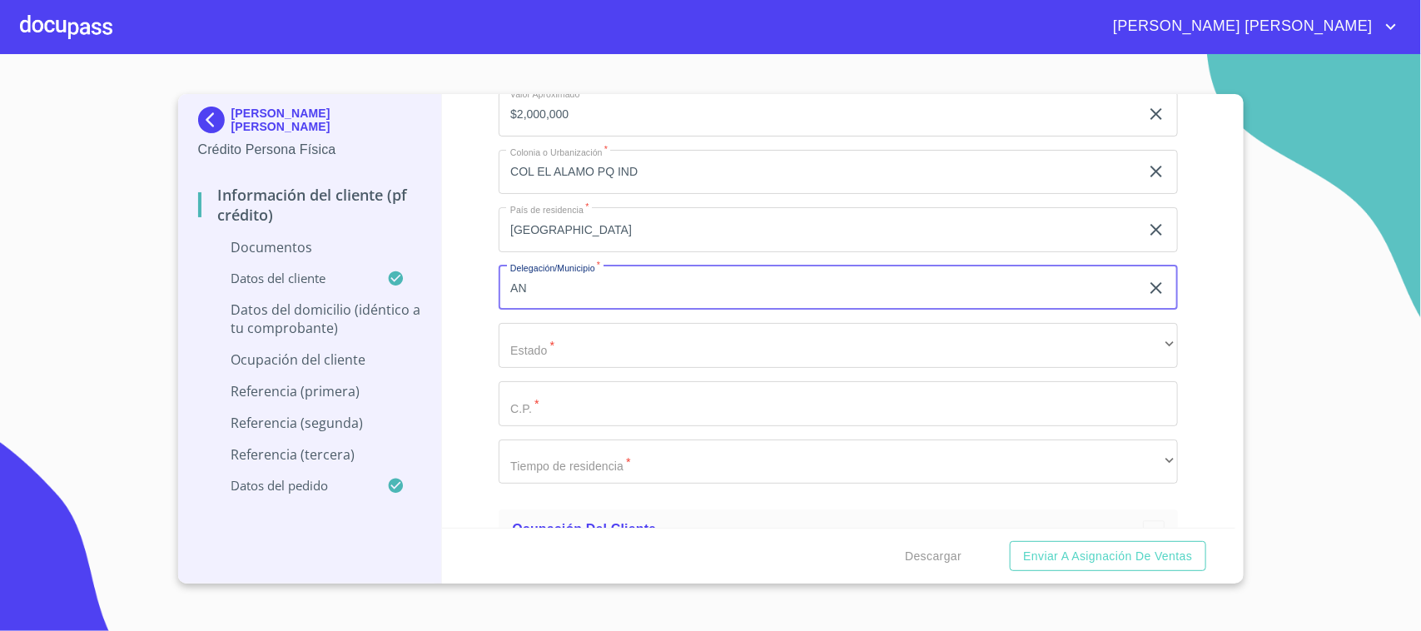
type input "A"
type input "SAN [PERSON_NAME] TALQUEPAQUE"
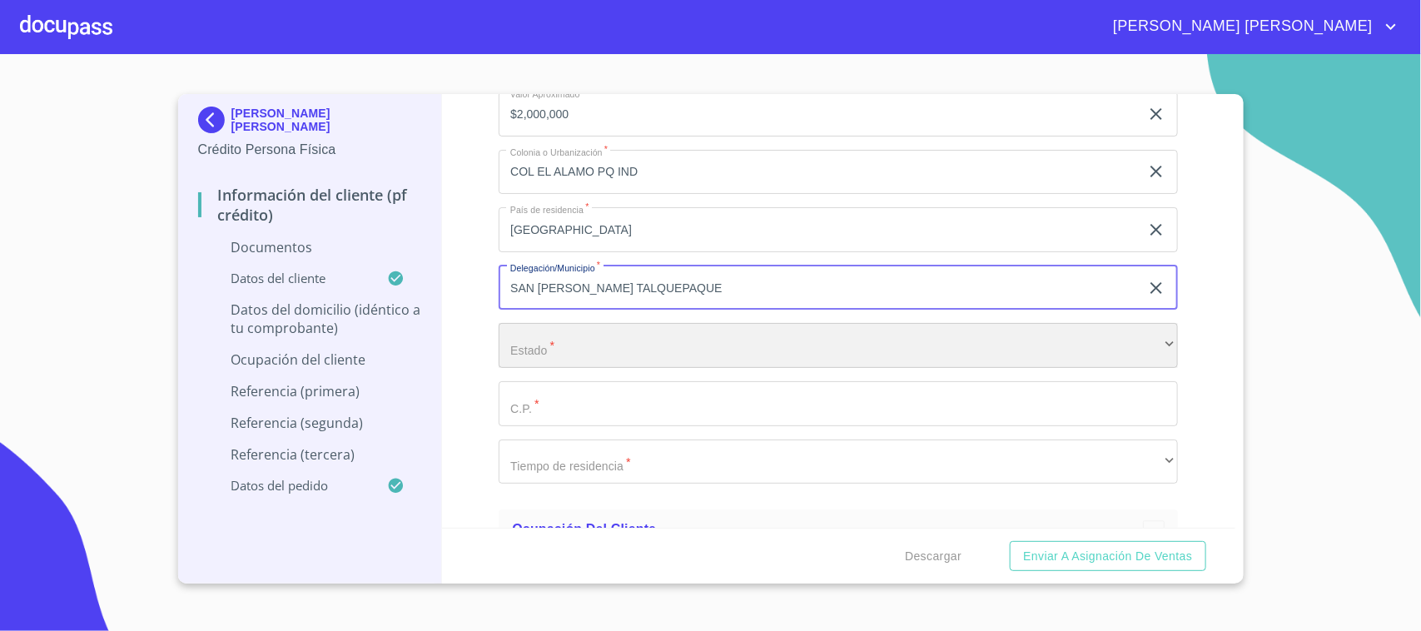
click at [572, 352] on div "​" at bounding box center [838, 345] width 679 height 45
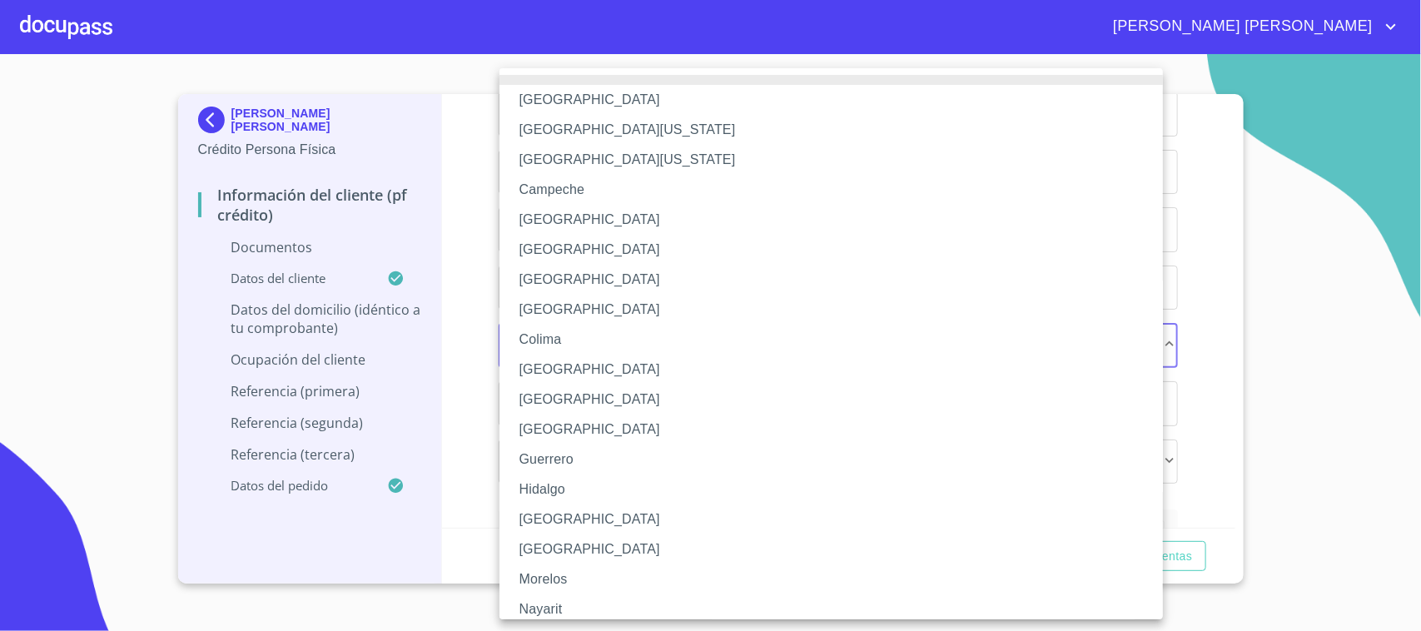
click at [555, 509] on li "[GEOGRAPHIC_DATA]" at bounding box center [838, 519] width 679 height 30
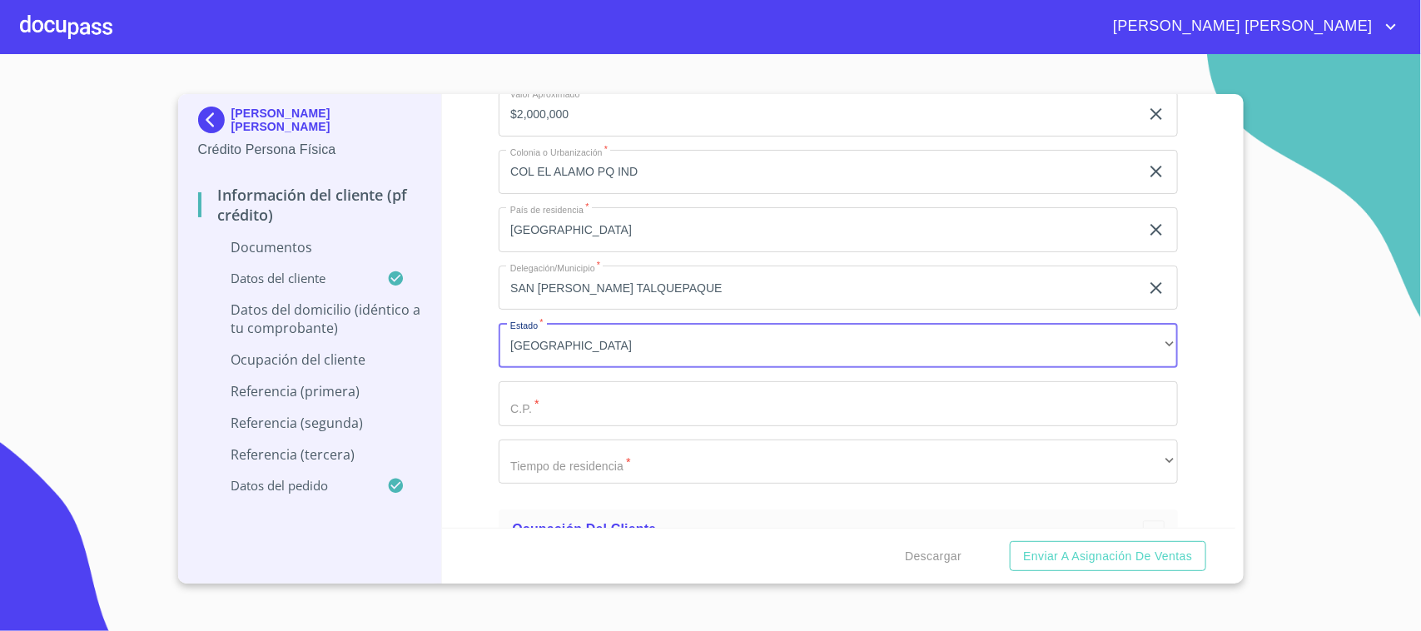
click at [476, 338] on div "Información del cliente (PF crédito) Documentos Documento de identificación.   …" at bounding box center [838, 311] width 793 height 434
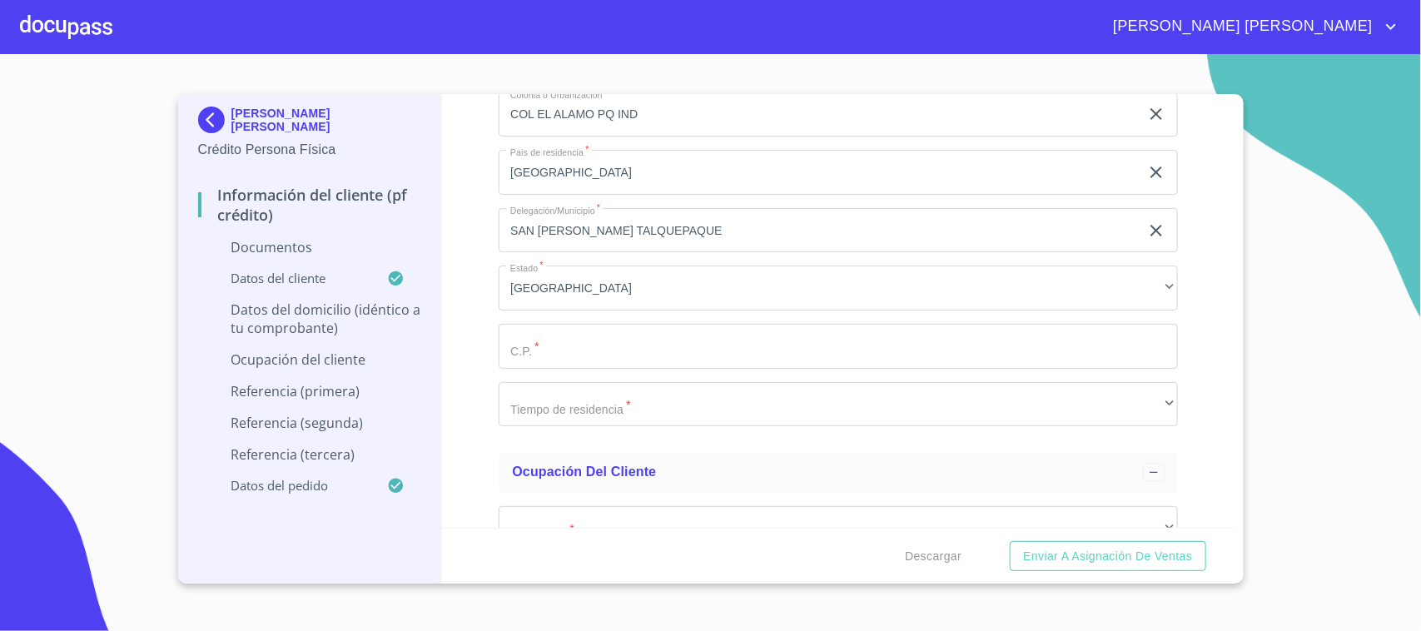
scroll to position [4363, 0]
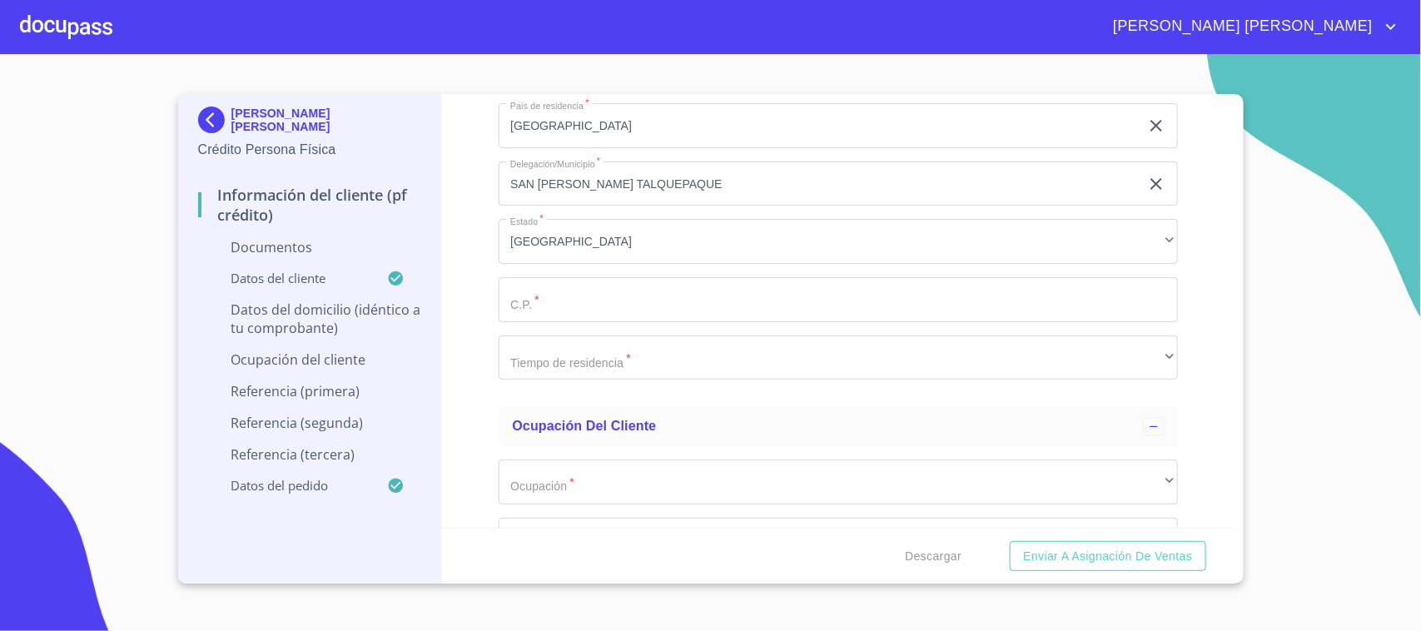
click at [530, 300] on input "Documento de identificación.   *" at bounding box center [838, 299] width 679 height 45
type input "45593"
click at [477, 333] on div "Información del cliente (PF crédito) Documentos Documento de identificación.   …" at bounding box center [838, 311] width 793 height 434
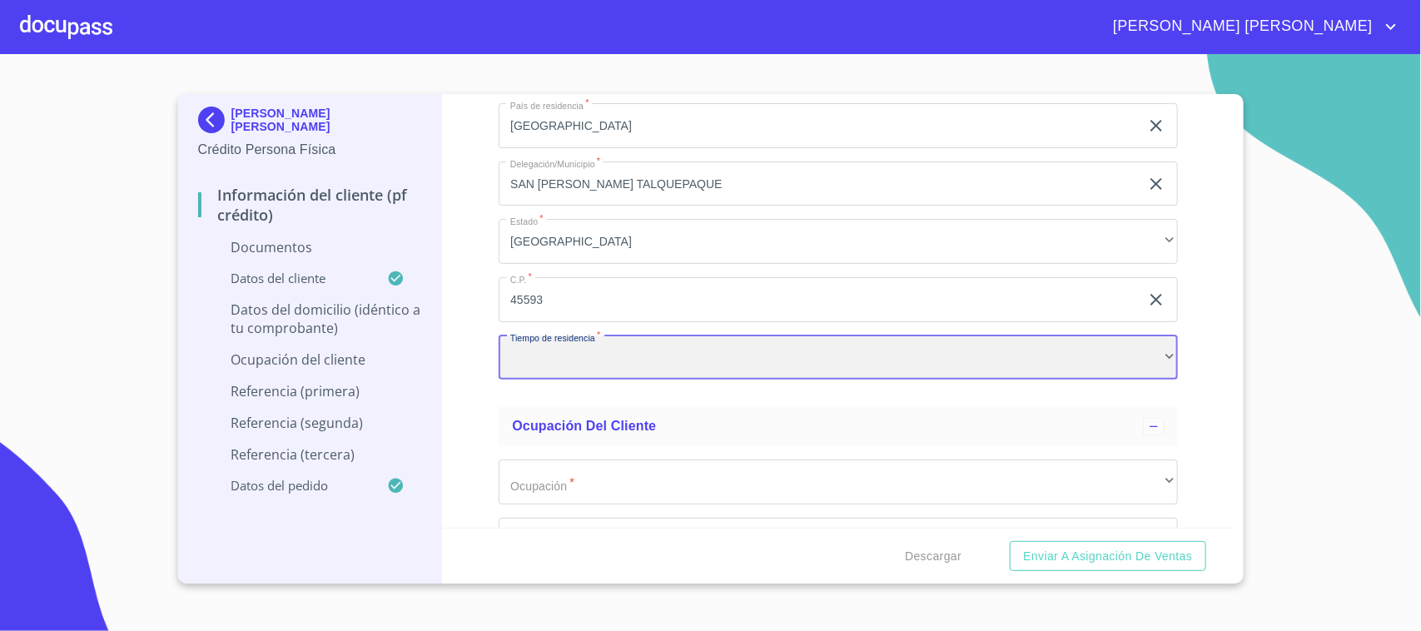
click at [554, 362] on div "​" at bounding box center [838, 357] width 679 height 45
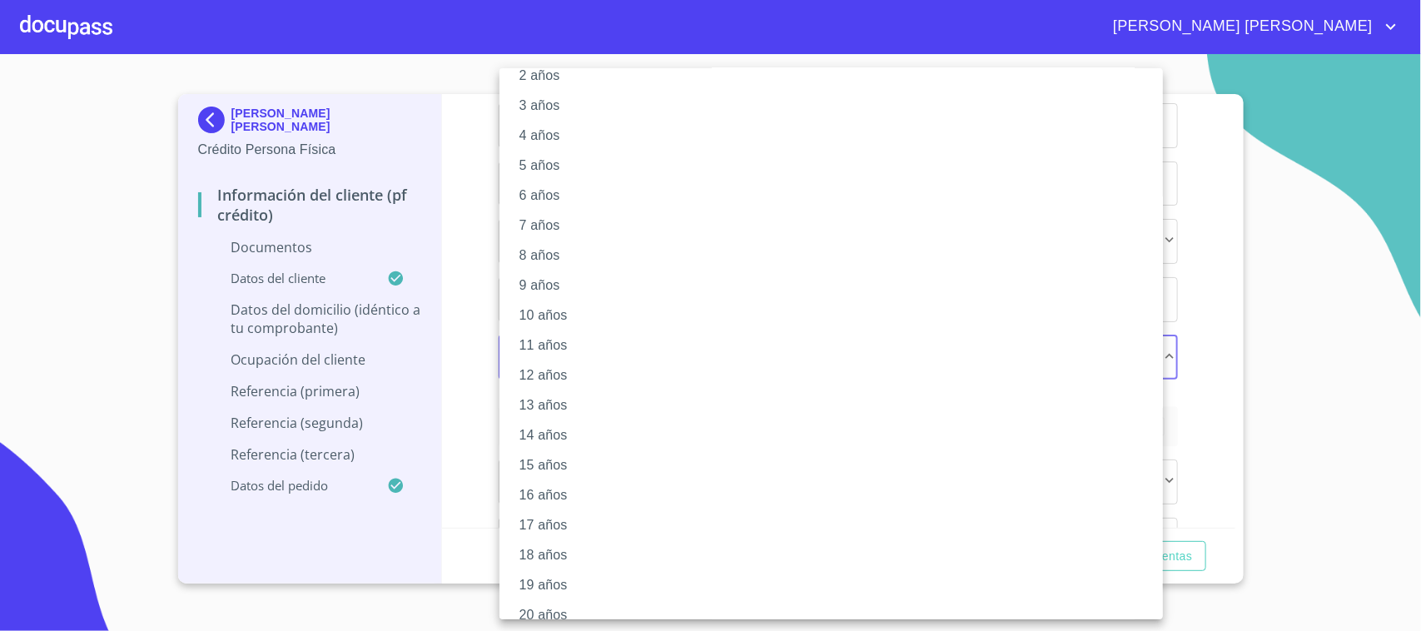
scroll to position [100, 0]
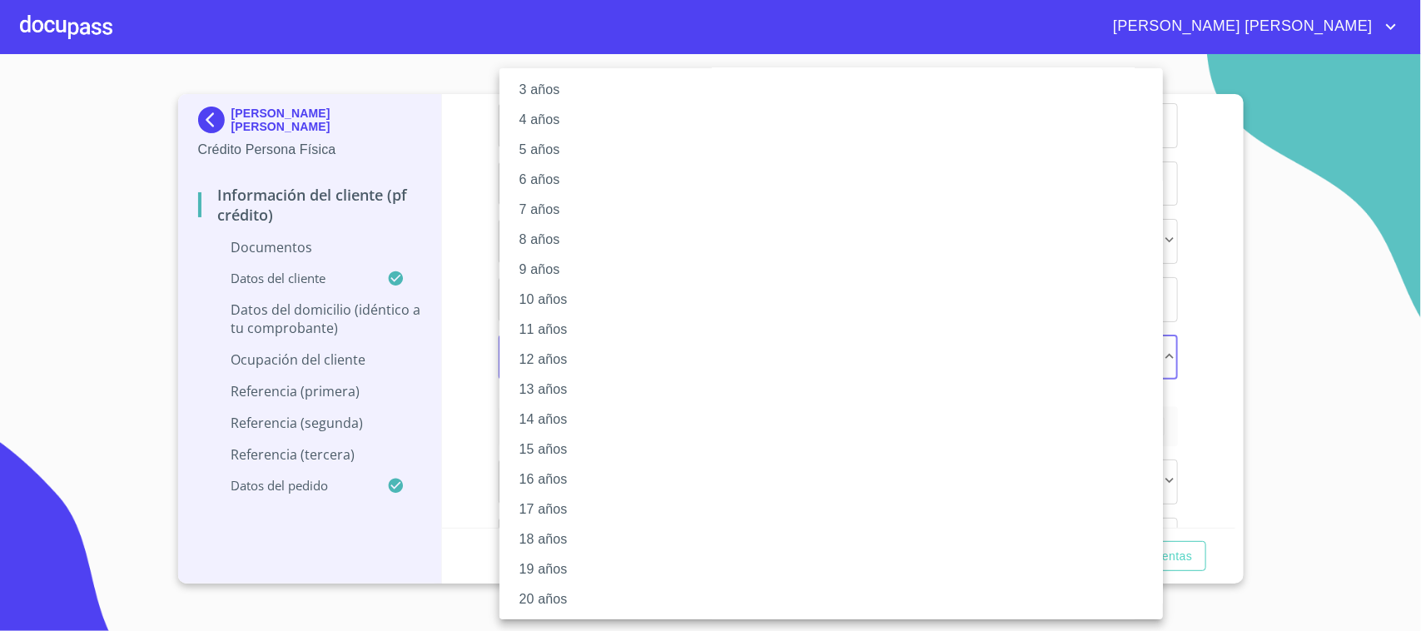
click at [603, 584] on li "20 años" at bounding box center [838, 599] width 679 height 30
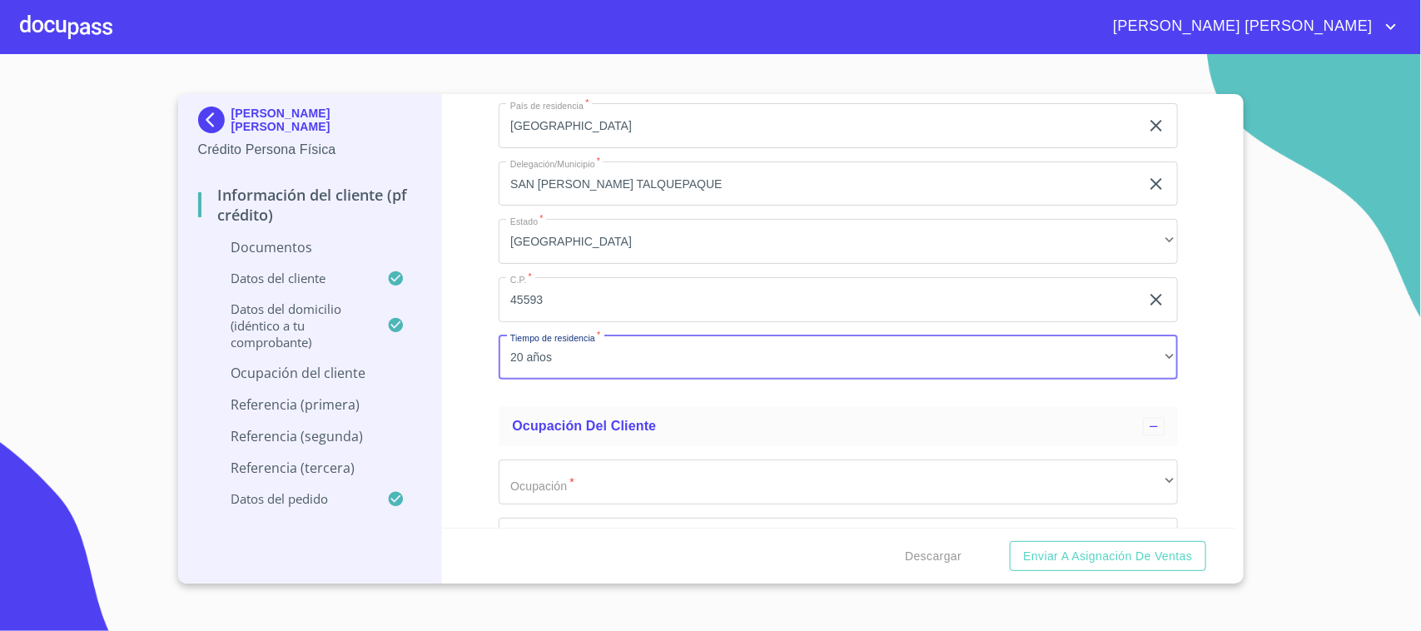
click at [508, 392] on div "Domicilio completo (Calle, Av. o Vía)   * [STREET_ADDRESS][PERSON_NAME] Exteri…" at bounding box center [838, 39] width 679 height 709
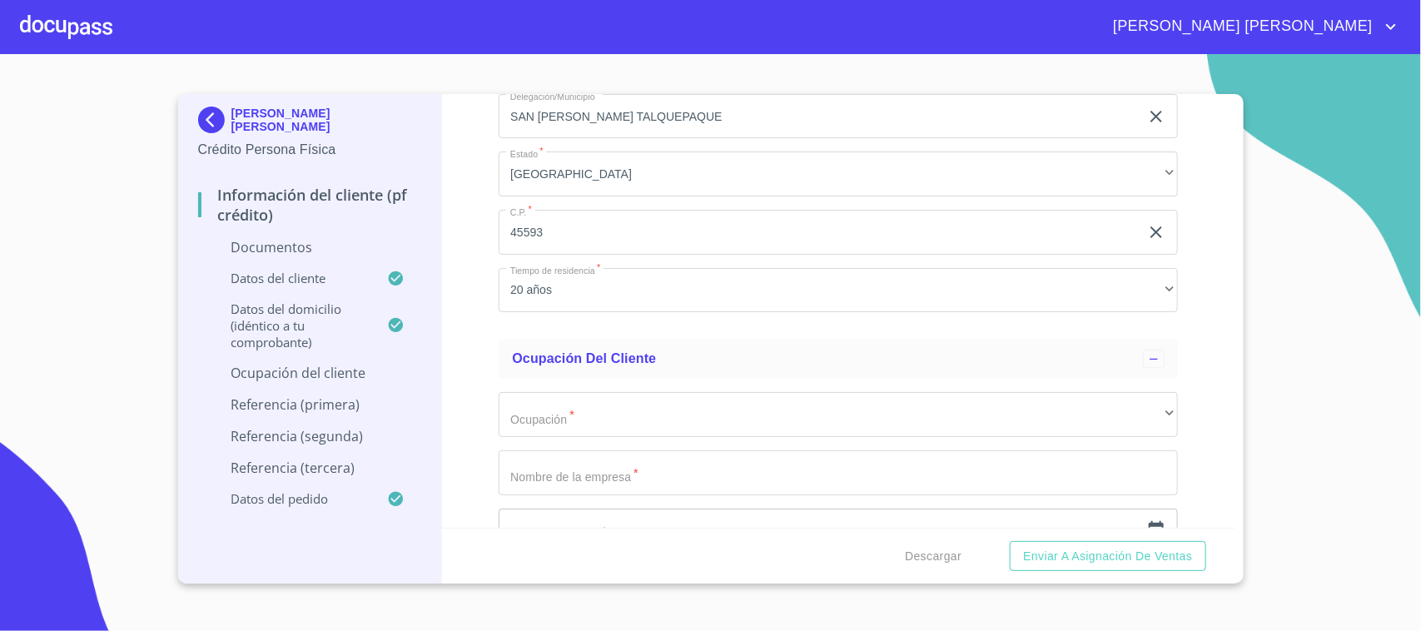
scroll to position [4467, 0]
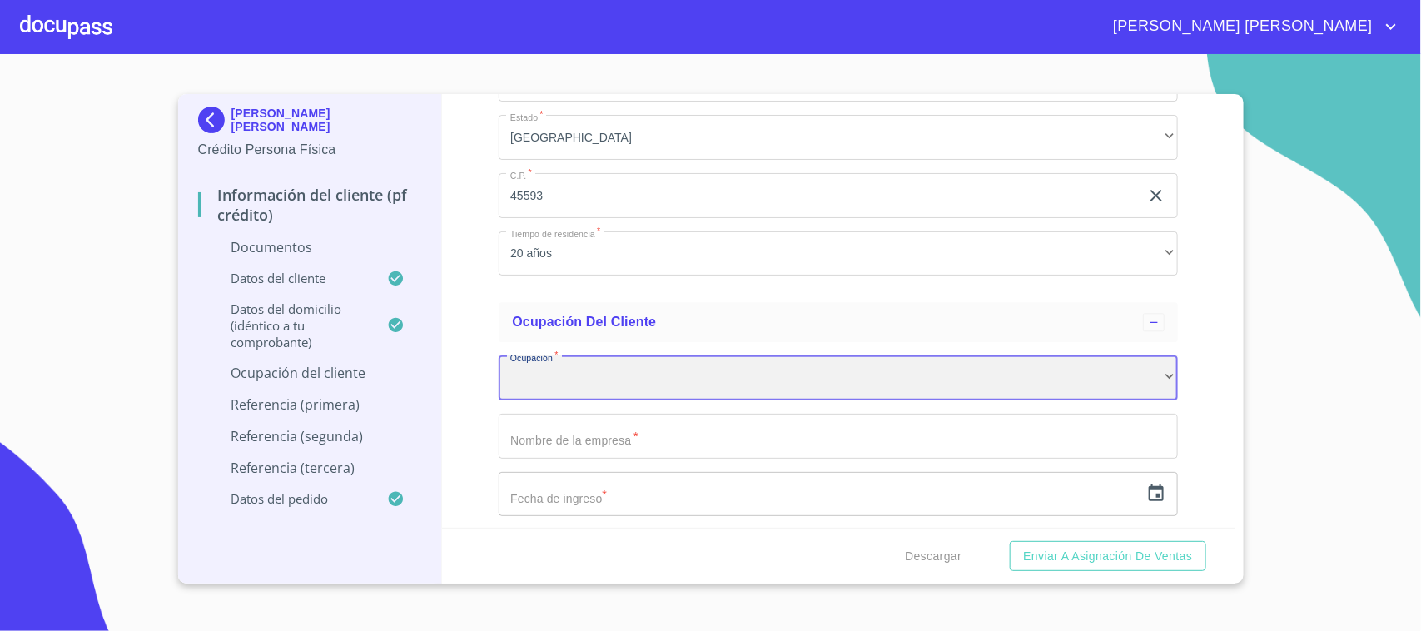
click at [527, 381] on div "​" at bounding box center [838, 377] width 679 height 45
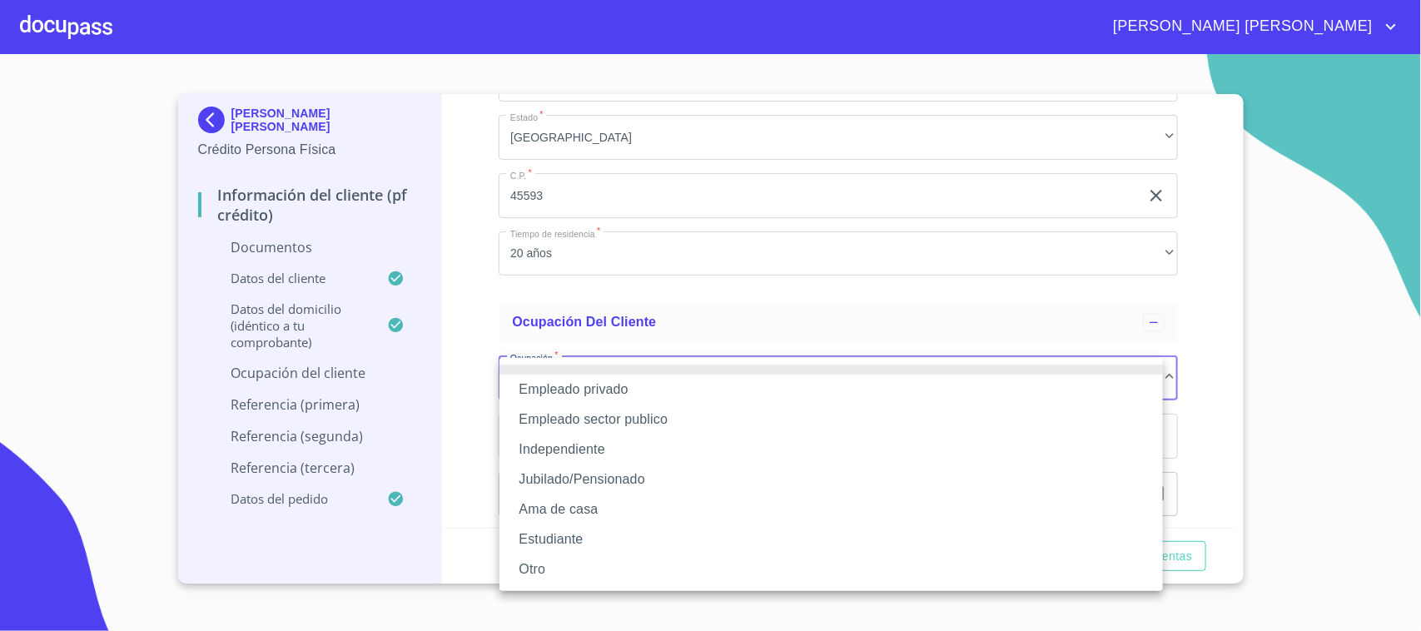
click at [646, 388] on li "Empleado privado" at bounding box center [830, 390] width 663 height 30
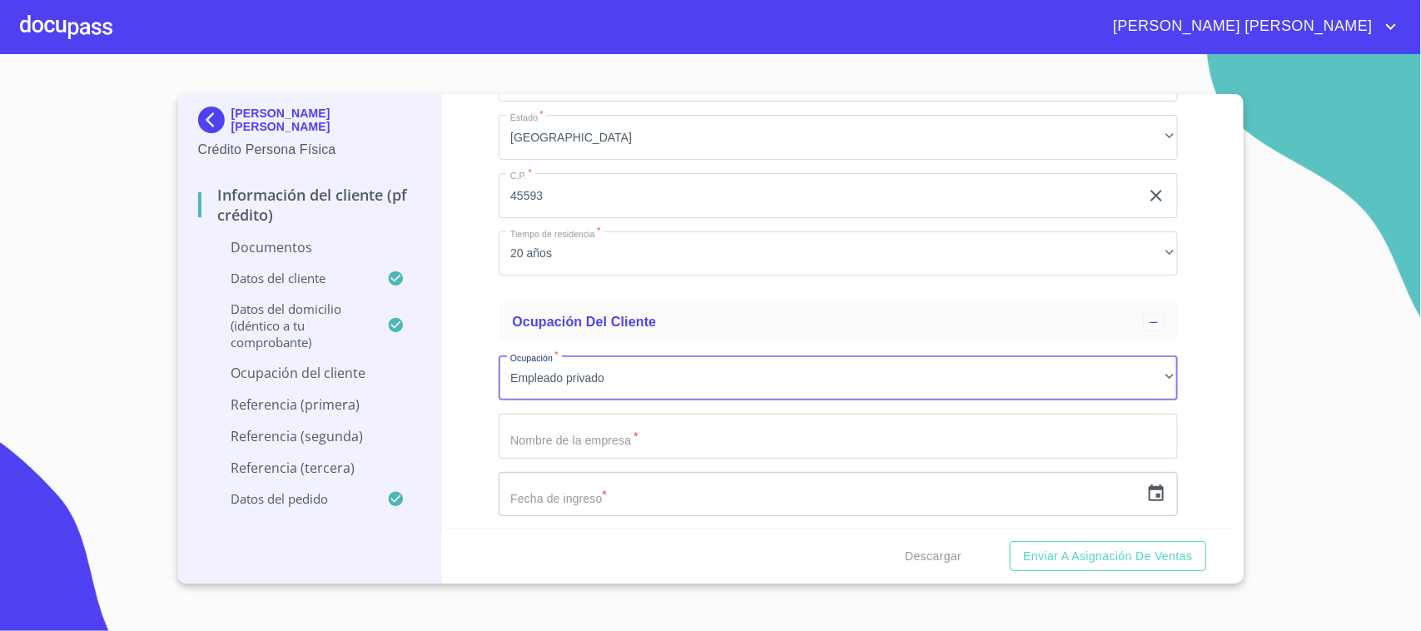
click at [566, 445] on input "Documento de identificación.   *" at bounding box center [838, 436] width 679 height 45
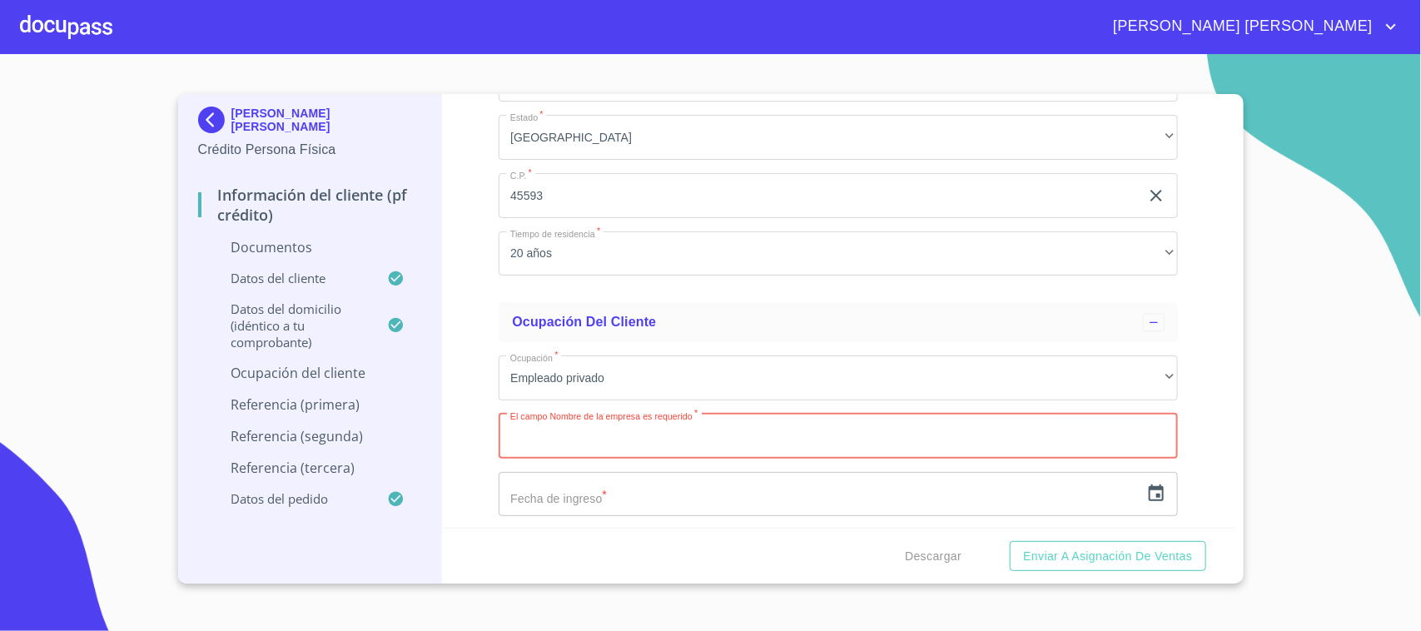
paste input "GUNNEBO [GEOGRAPHIC_DATA]"
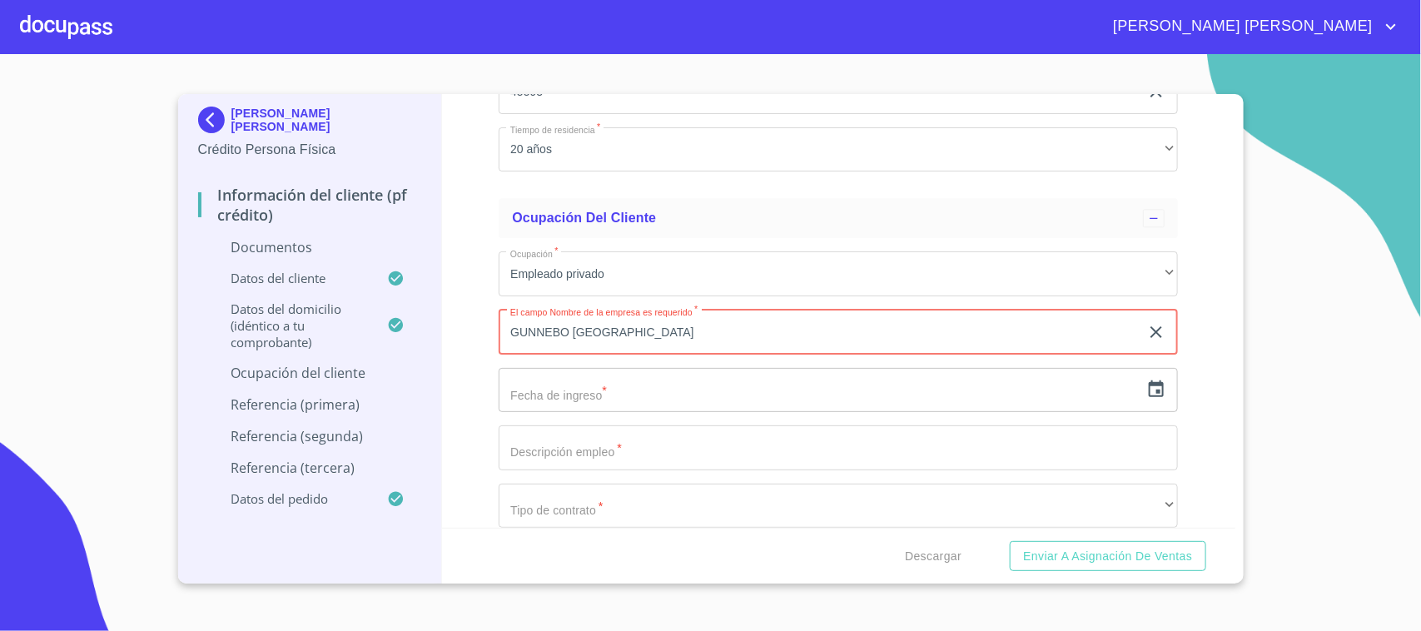
scroll to position [4675, 0]
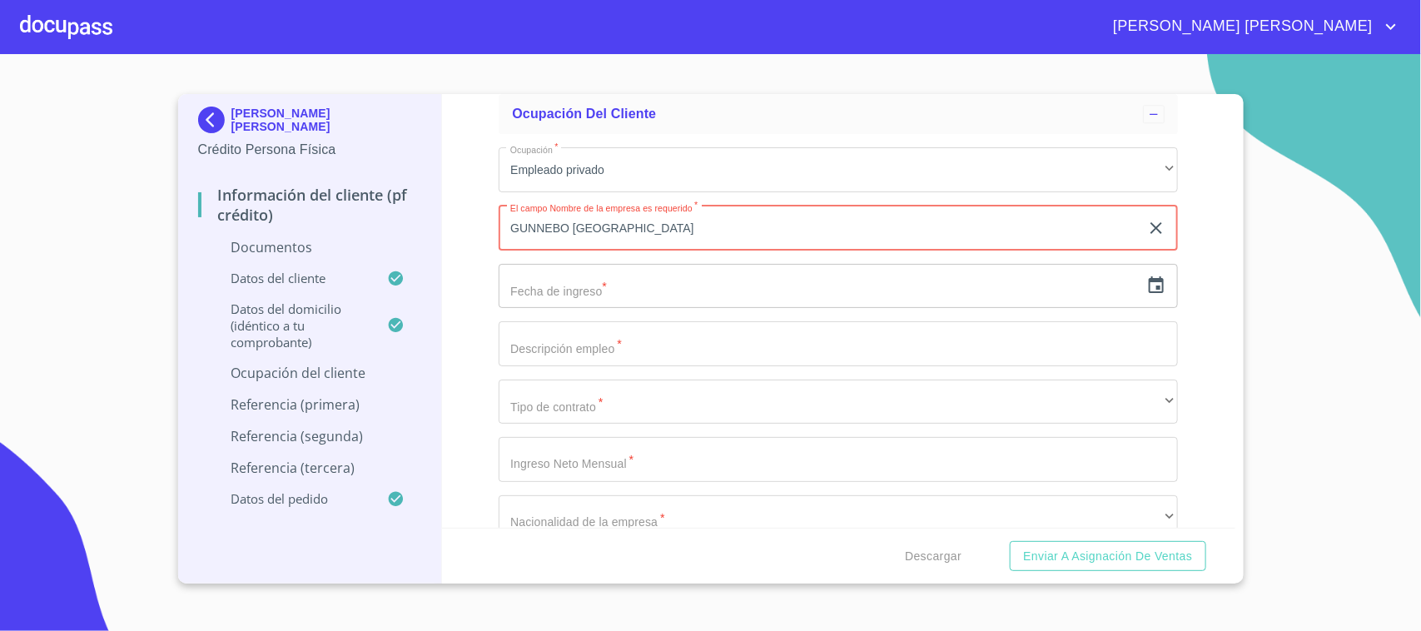
type input "GUNNEBO [GEOGRAPHIC_DATA]"
click at [587, 298] on input "text" at bounding box center [819, 286] width 641 height 45
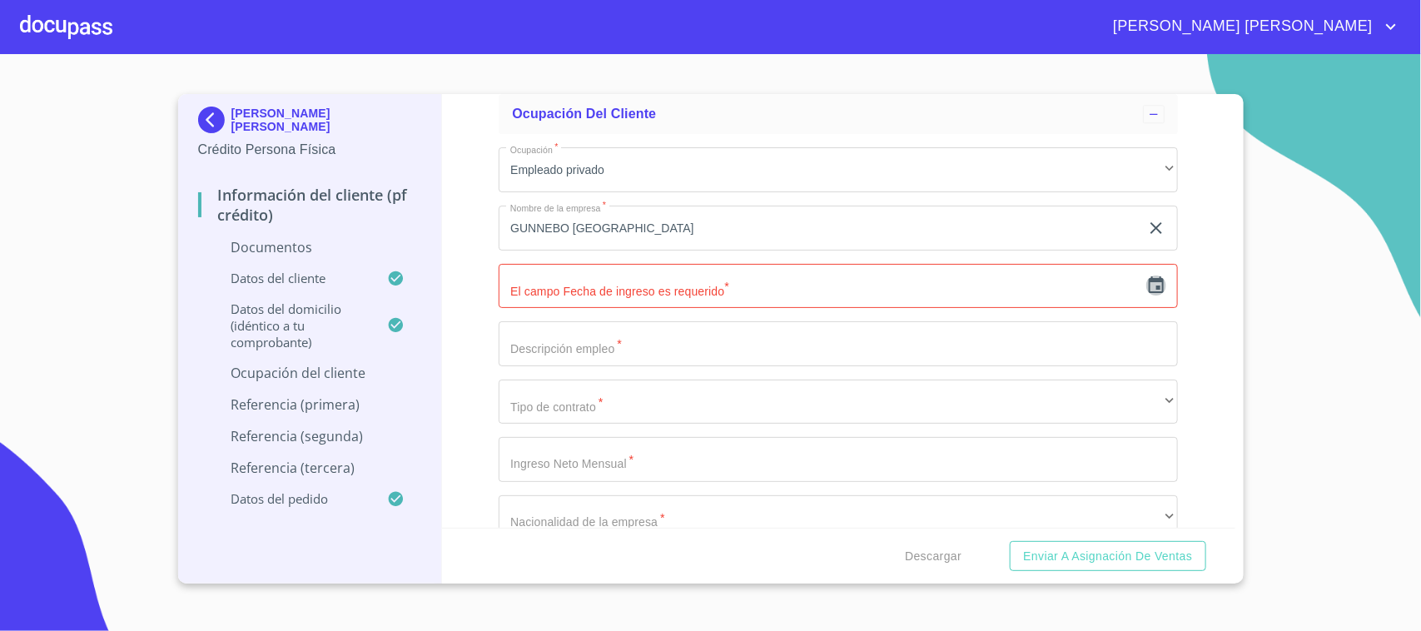
click at [1146, 285] on icon "button" at bounding box center [1156, 286] width 20 height 20
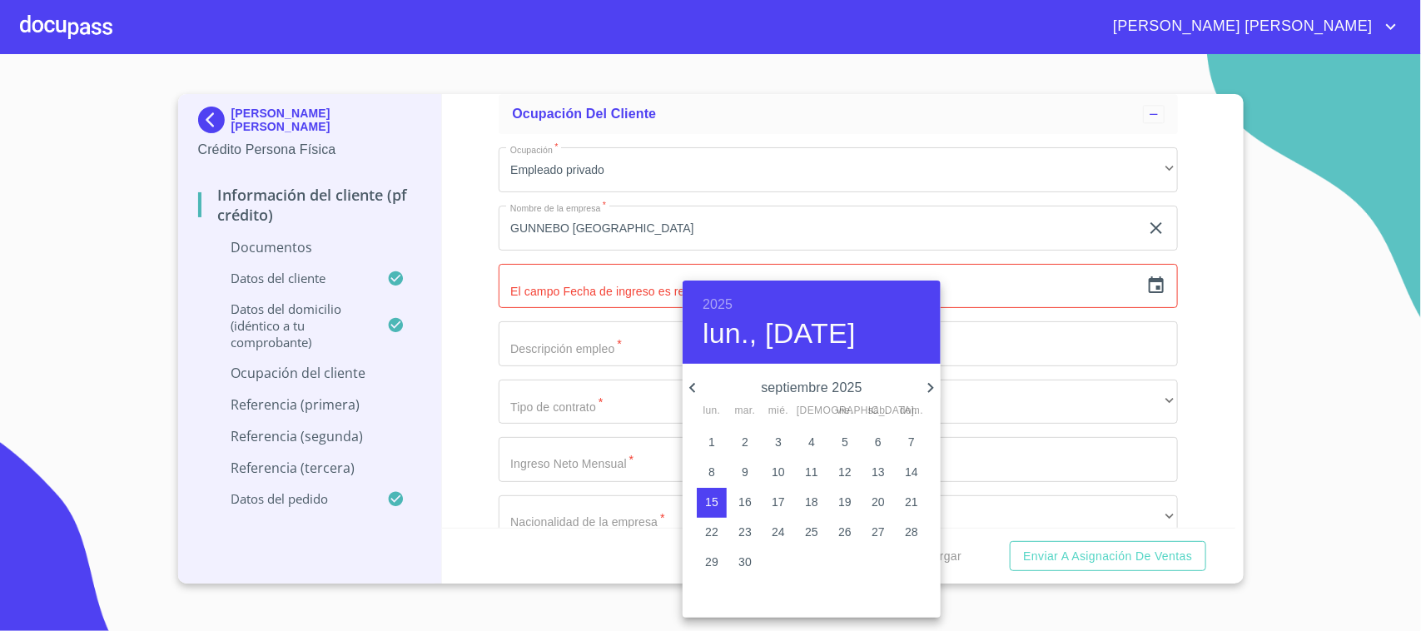
click at [726, 306] on h6 "2025" at bounding box center [718, 304] width 30 height 23
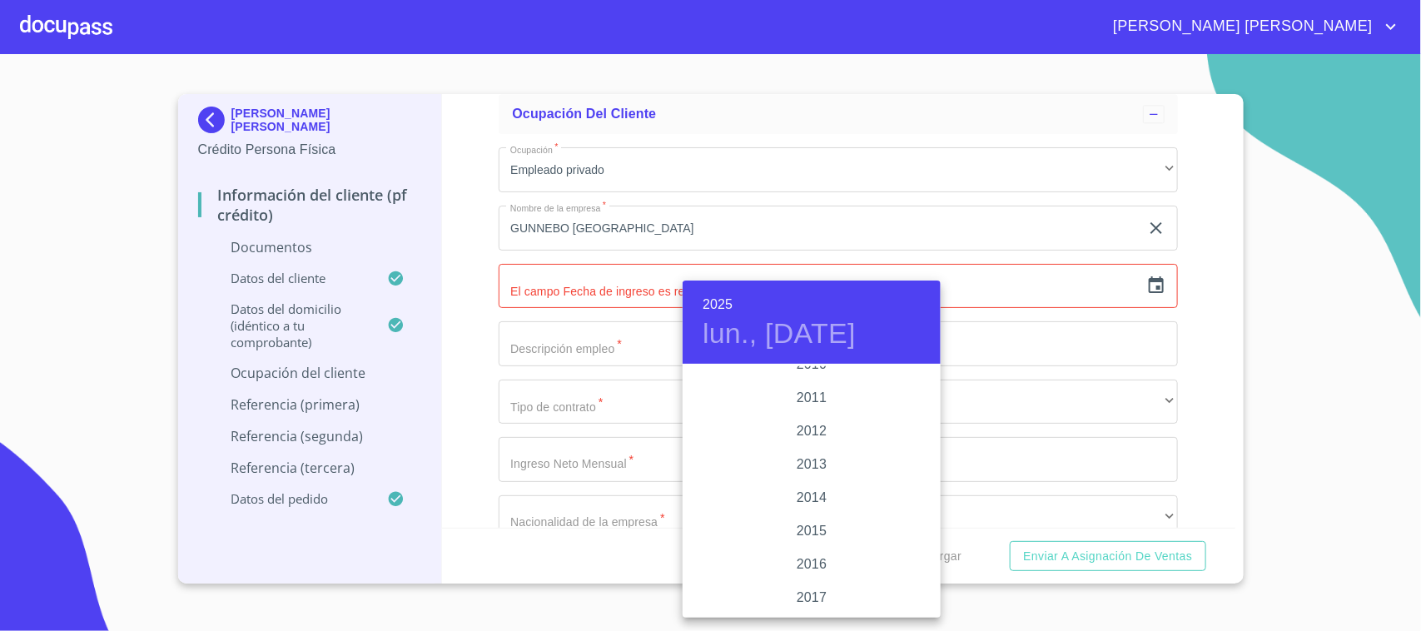
scroll to position [2885, 0]
click at [829, 525] on div "2016" at bounding box center [812, 527] width 258 height 33
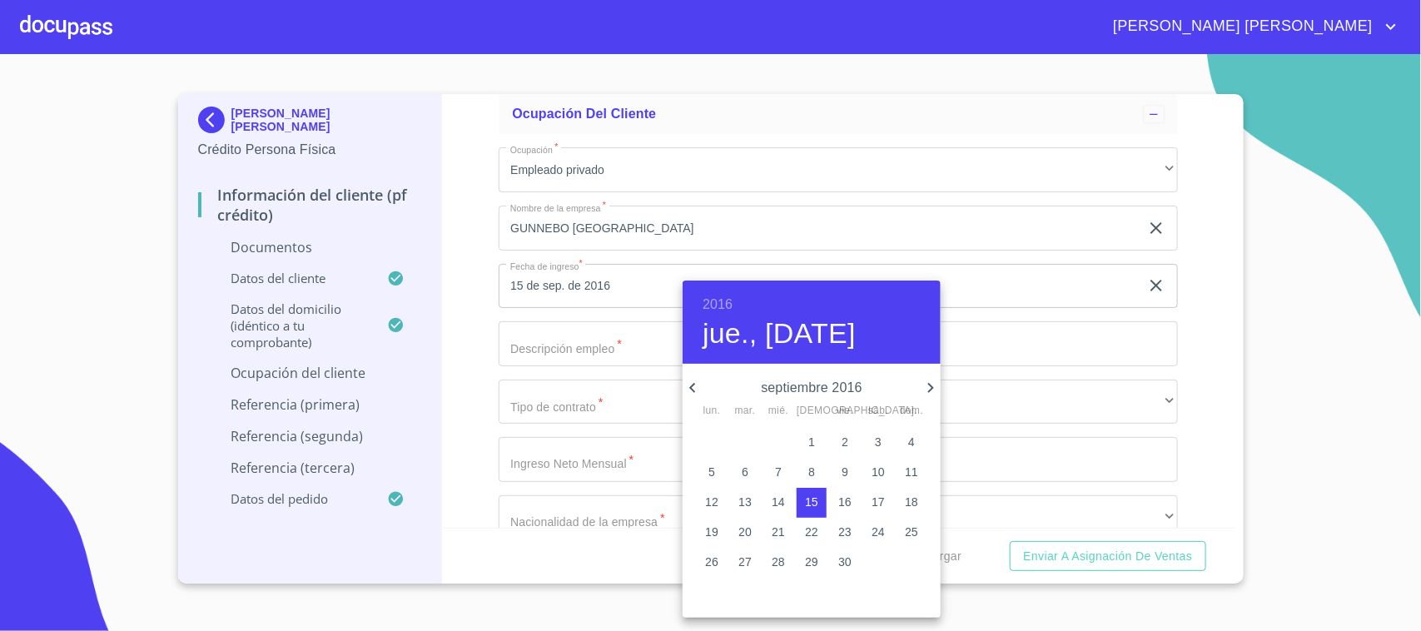
click at [696, 380] on icon "button" at bounding box center [693, 388] width 20 height 20
click at [745, 440] on p "2" at bounding box center [745, 442] width 7 height 17
type input "2 de ago. de 2016"
click at [1046, 317] on div at bounding box center [710, 315] width 1421 height 631
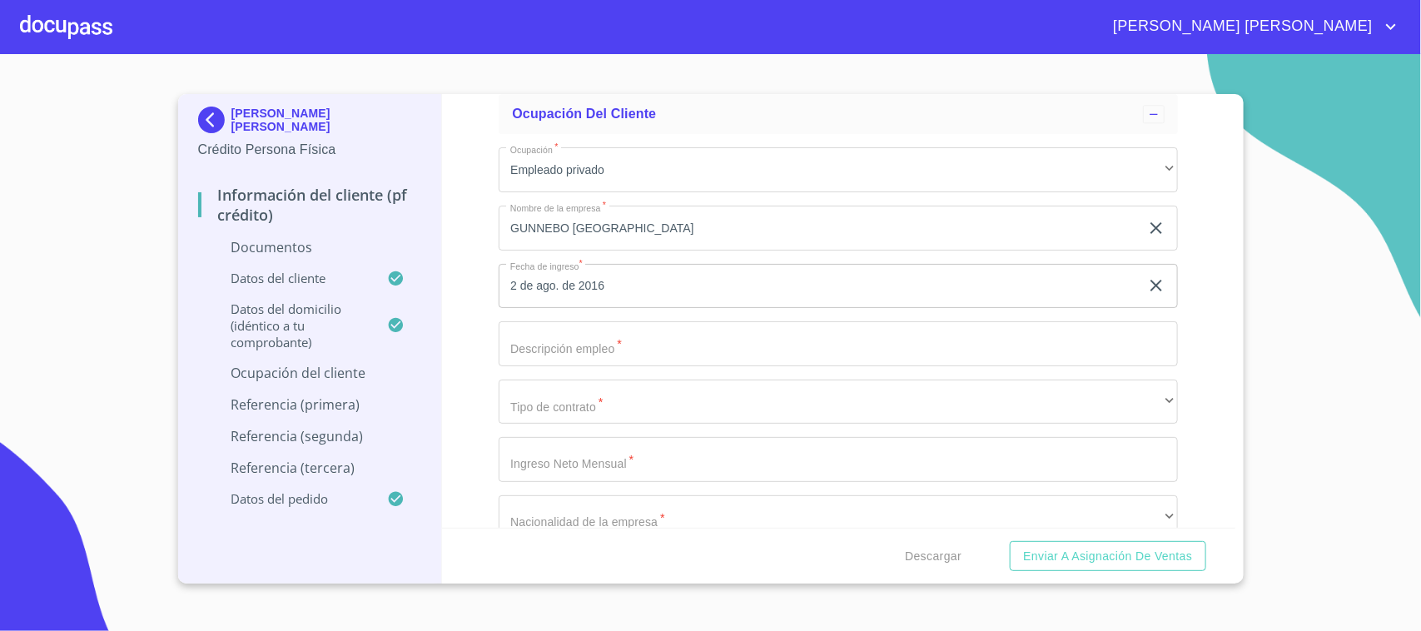
click at [663, 358] on input "Documento de identificación.   *" at bounding box center [838, 343] width 679 height 45
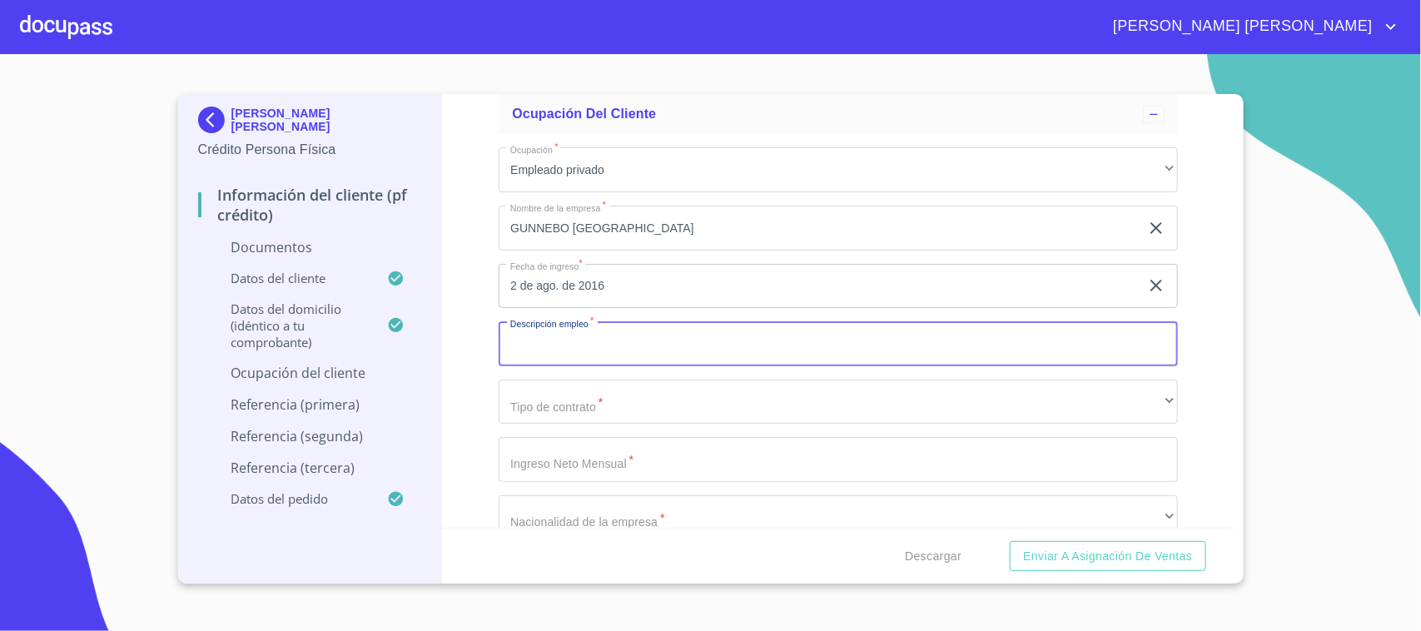
type input "I"
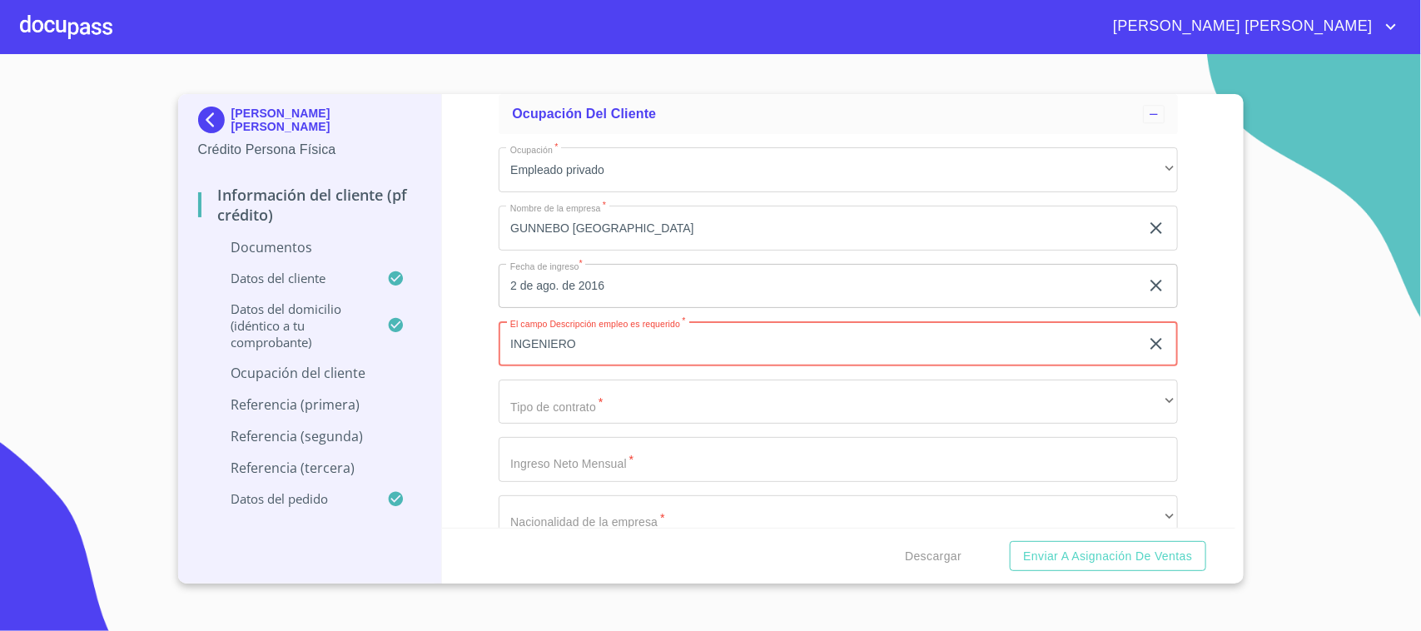
type input "INGENIERO"
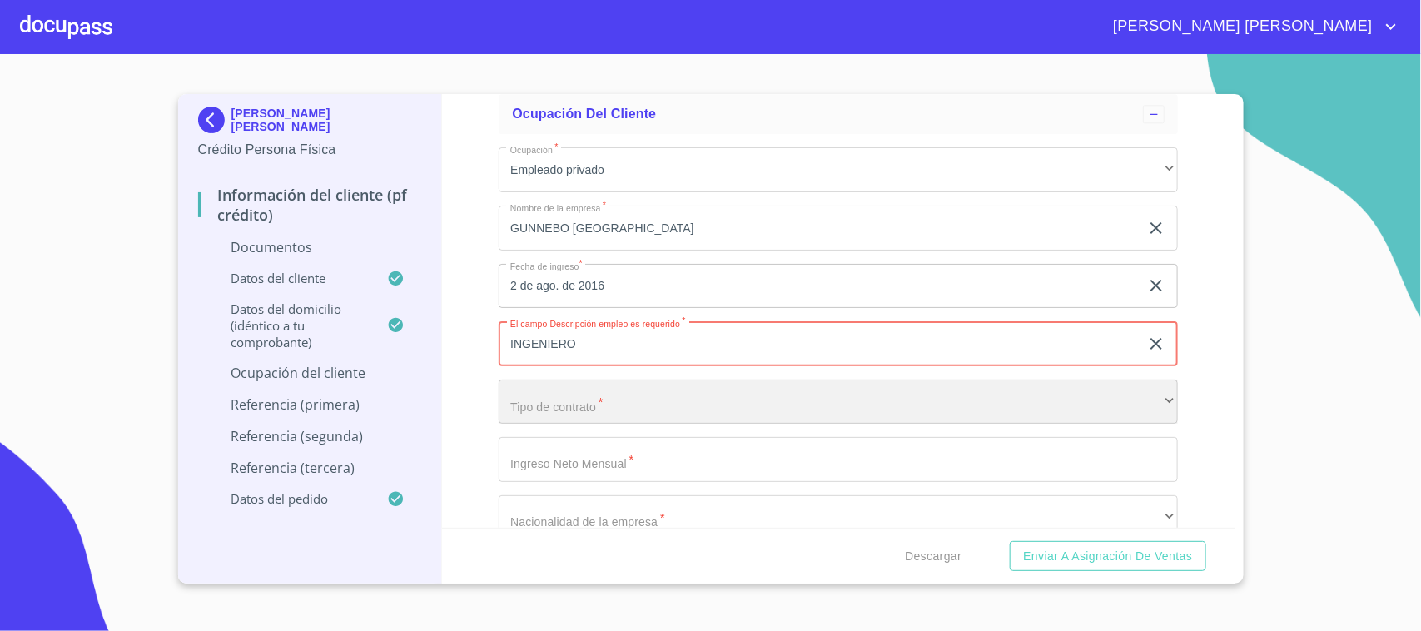
click at [571, 408] on div "​" at bounding box center [838, 402] width 679 height 45
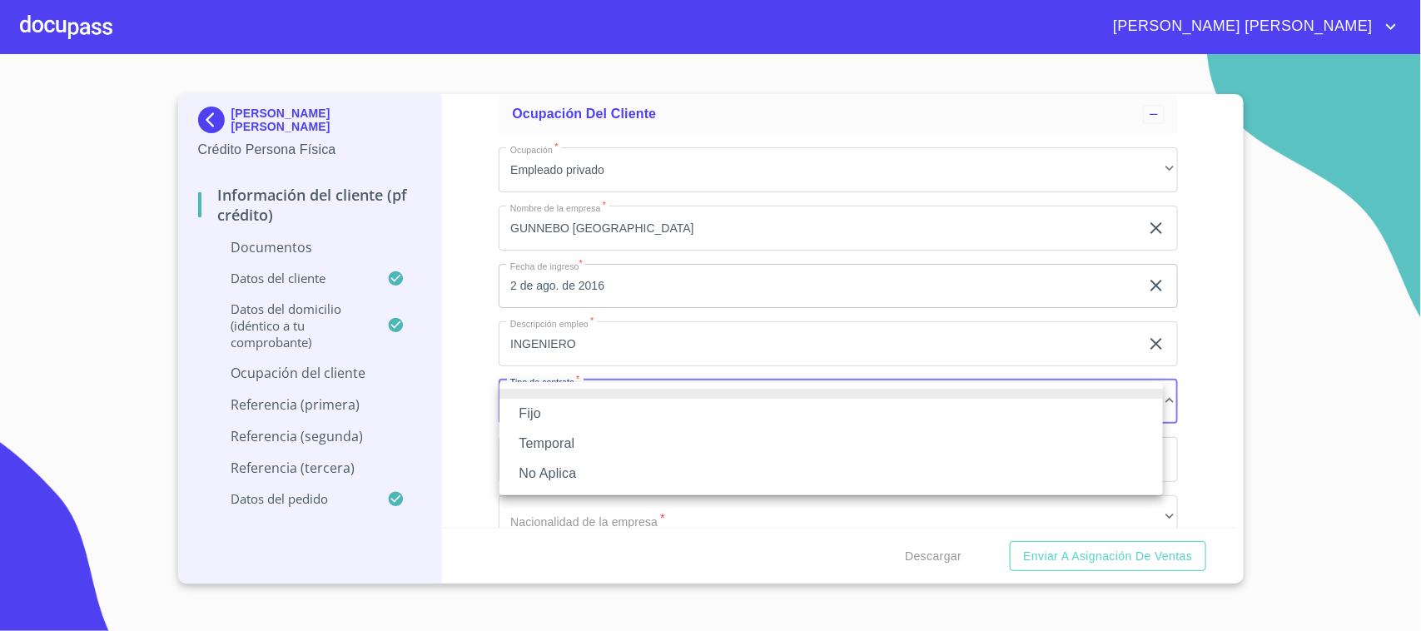
click at [558, 423] on li "Fijo" at bounding box center [830, 414] width 663 height 30
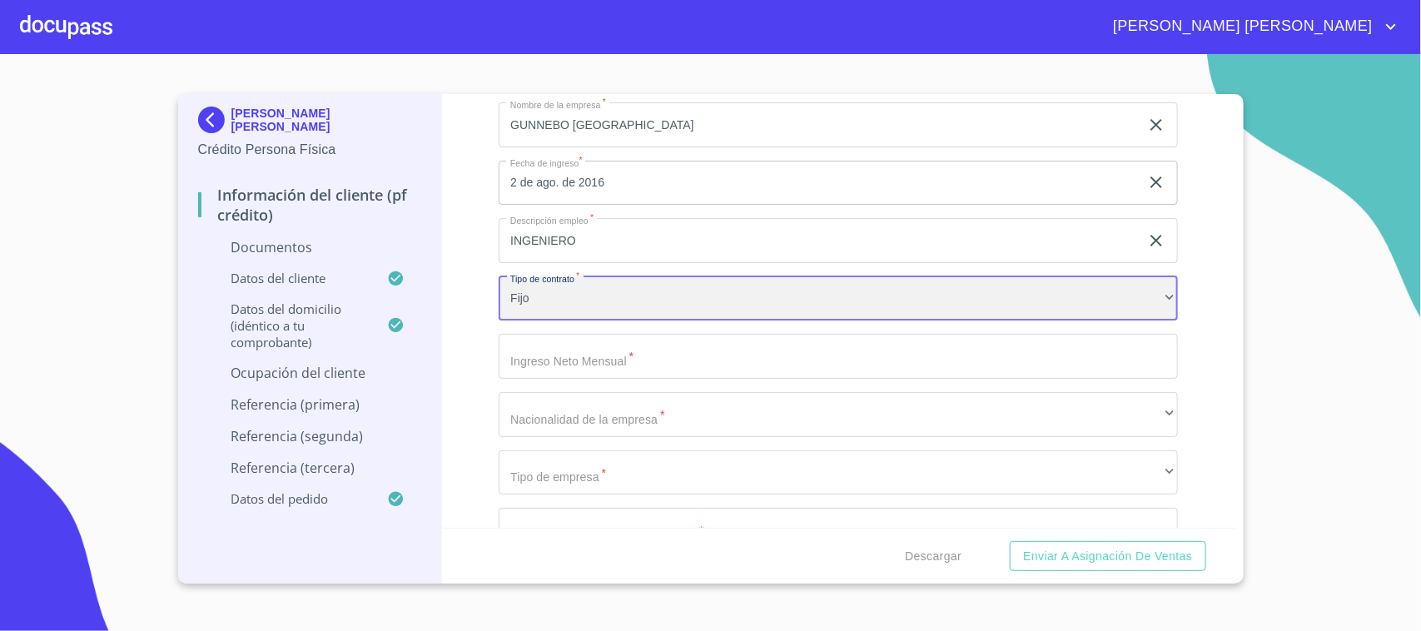
scroll to position [4779, 0]
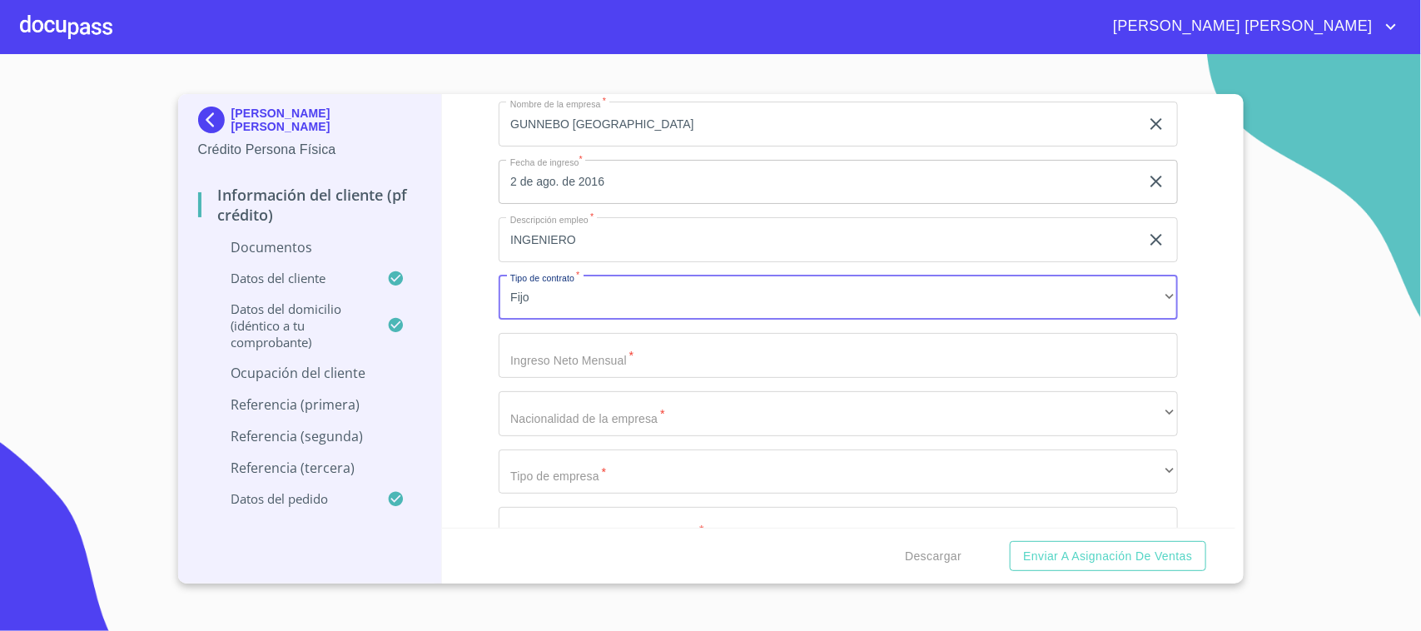
click at [596, 363] on input "Documento de identificación.   *" at bounding box center [838, 355] width 679 height 45
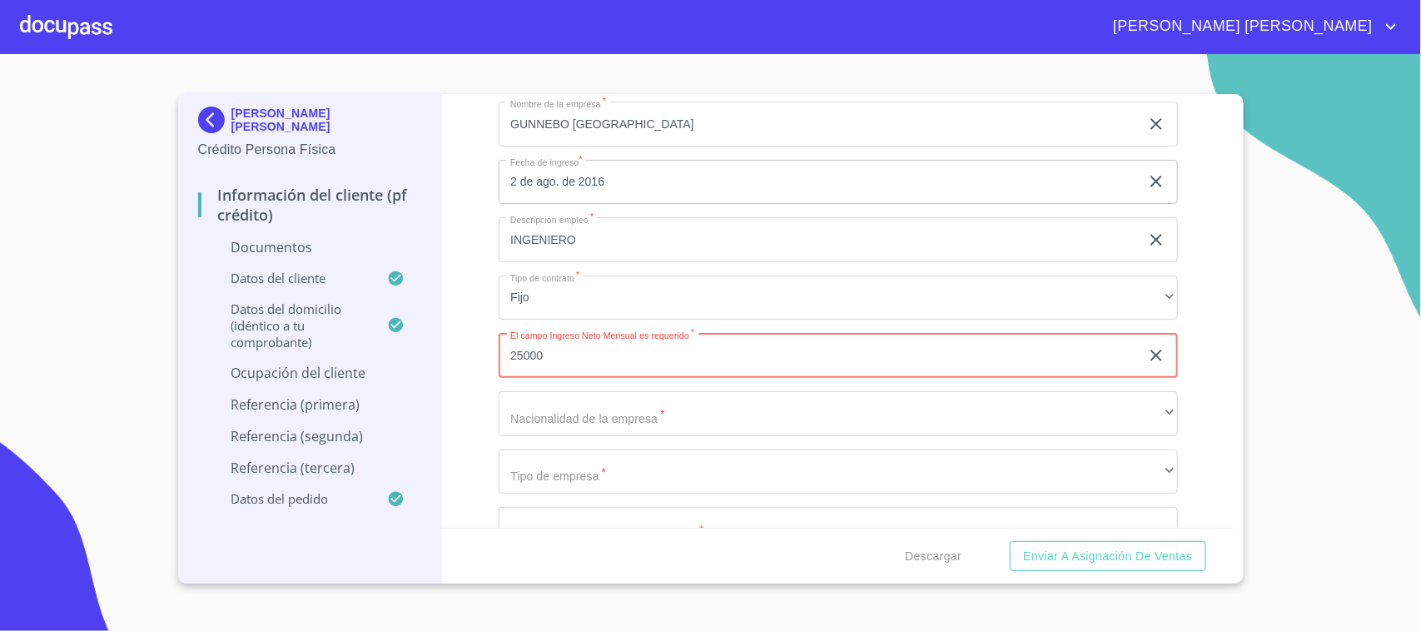
type input "25000"
click at [485, 370] on div "Información del cliente (PF crédito) Documentos Documento de identificación.   …" at bounding box center [838, 311] width 793 height 434
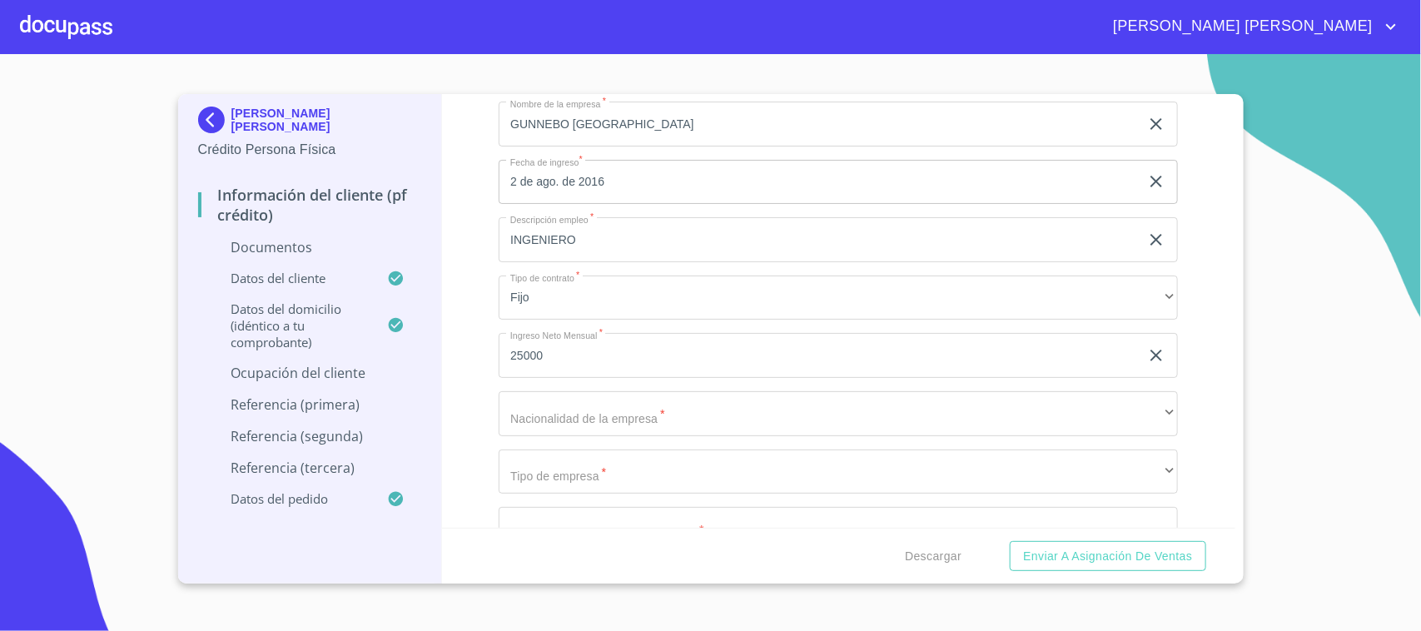
scroll to position [4883, 0]
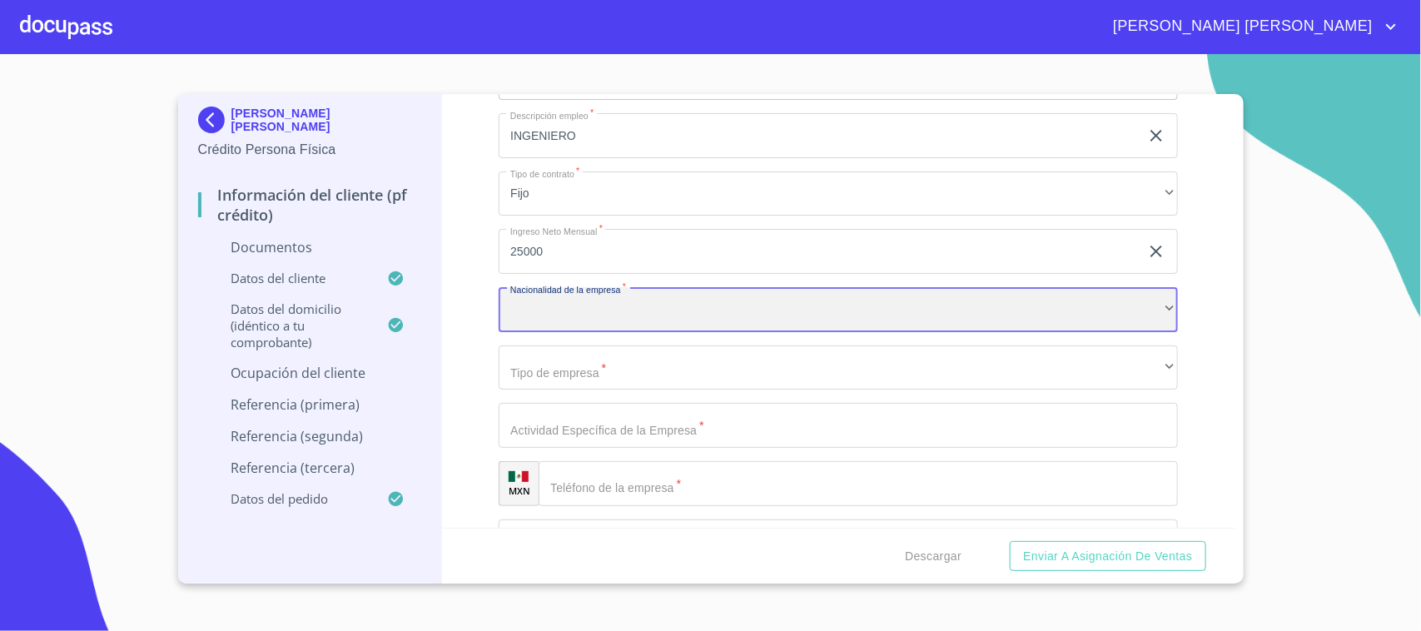
click at [524, 313] on div "​" at bounding box center [838, 309] width 679 height 45
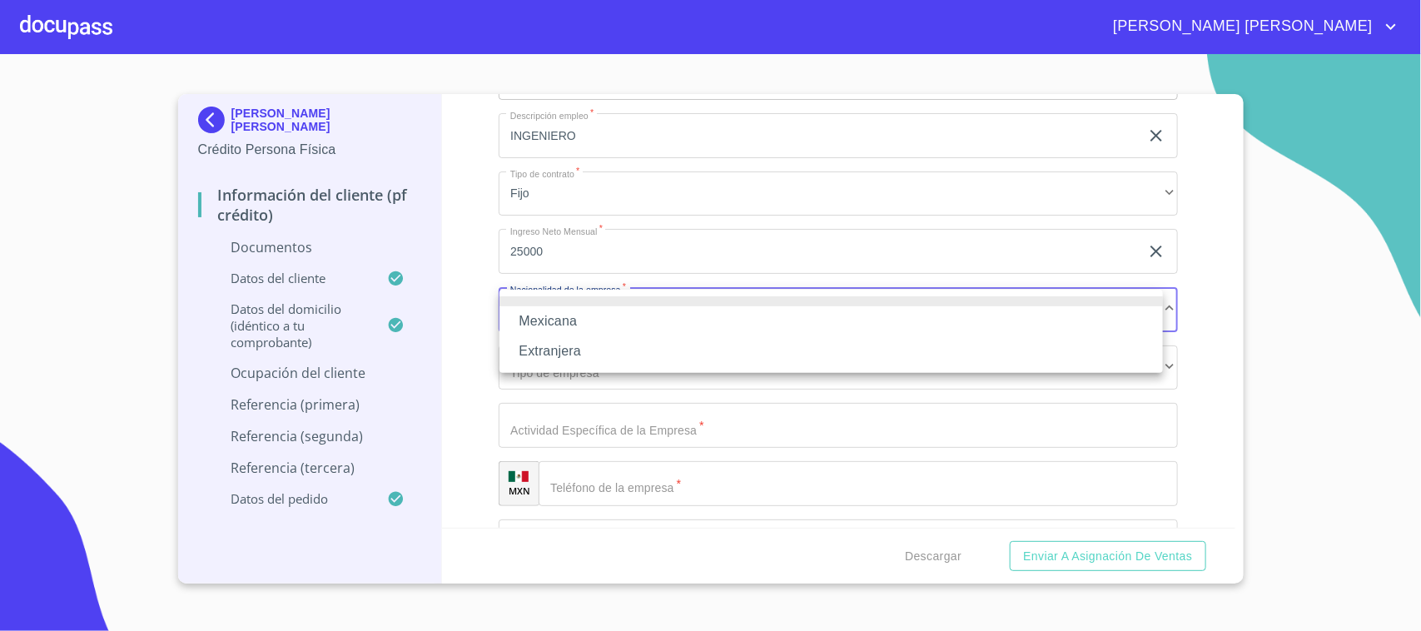
click at [524, 313] on li "Mexicana" at bounding box center [830, 321] width 663 height 30
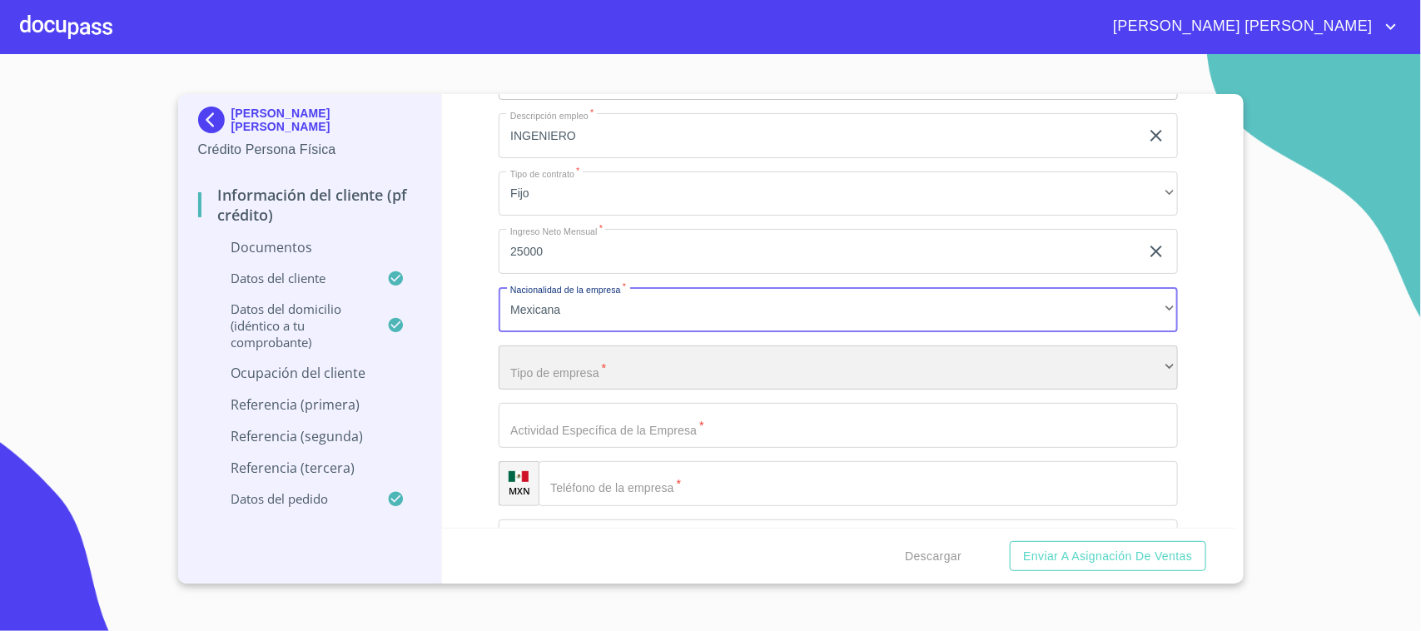
click at [542, 360] on div "​" at bounding box center [838, 367] width 679 height 45
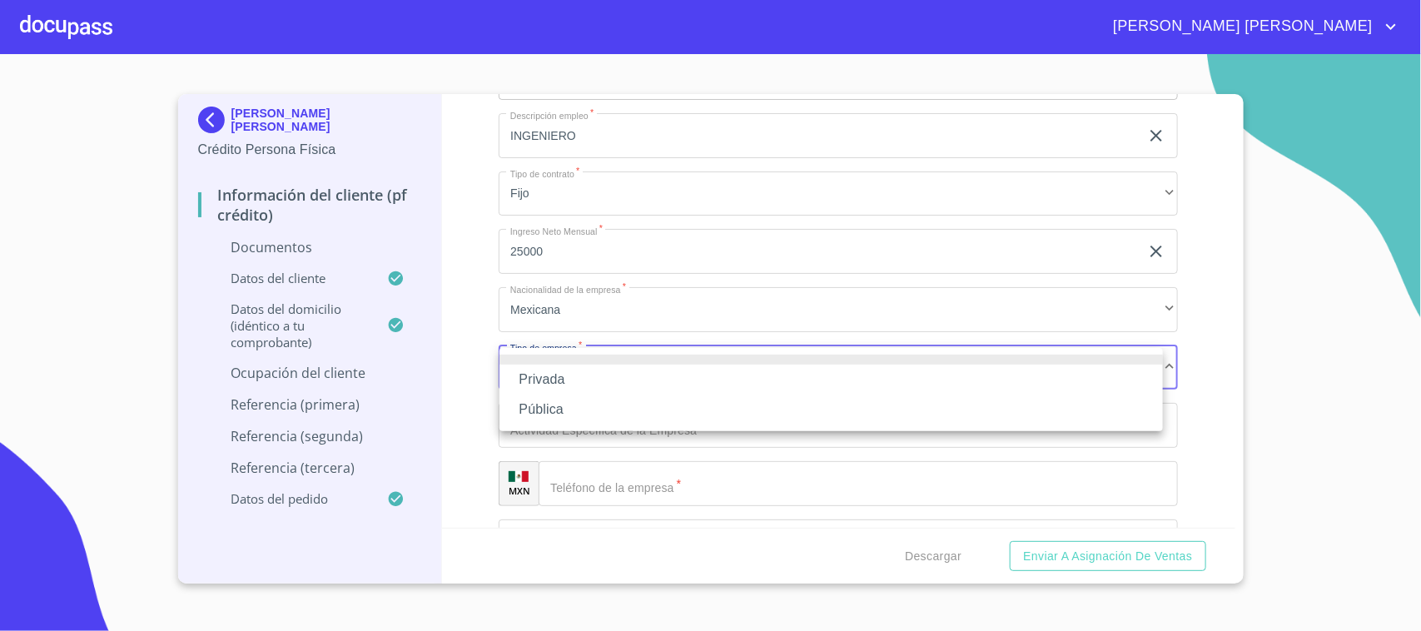
click at [574, 379] on li "Privada" at bounding box center [830, 380] width 663 height 30
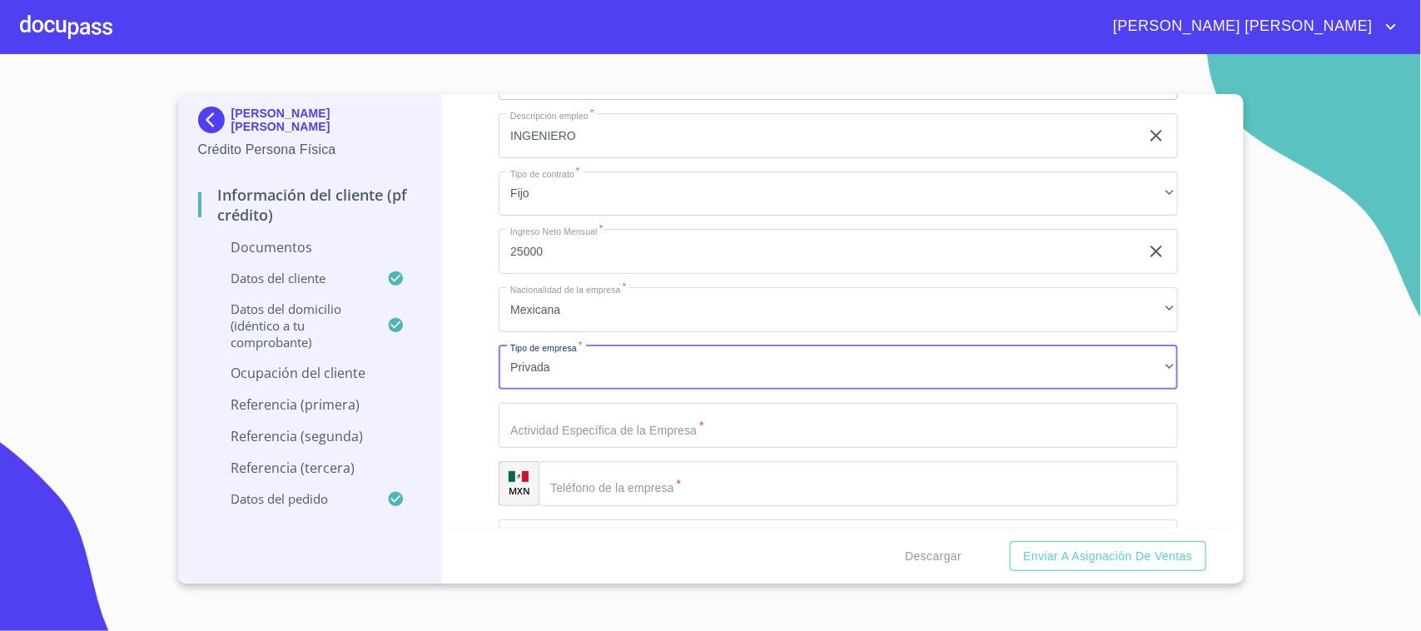
click at [551, 427] on input "Documento de identificación.   *" at bounding box center [838, 425] width 679 height 45
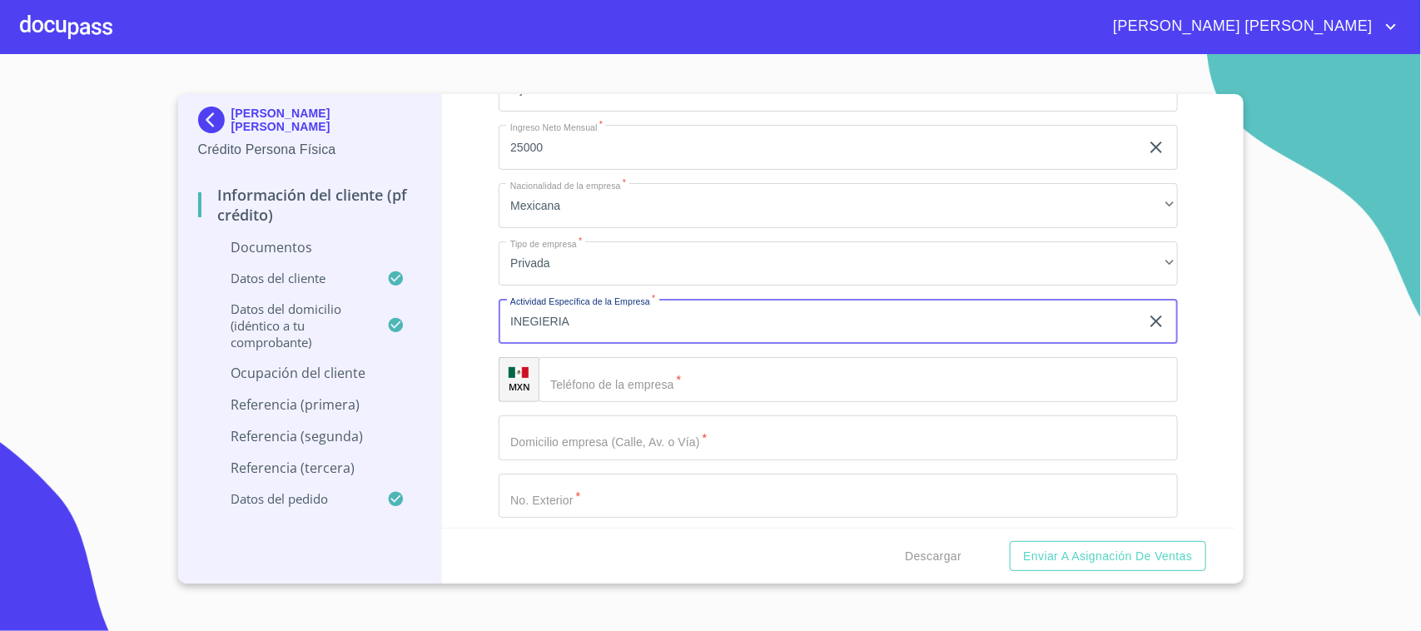
click at [562, 315] on input "INEGIERIA" at bounding box center [819, 321] width 641 height 45
type input "INGENIERIA"
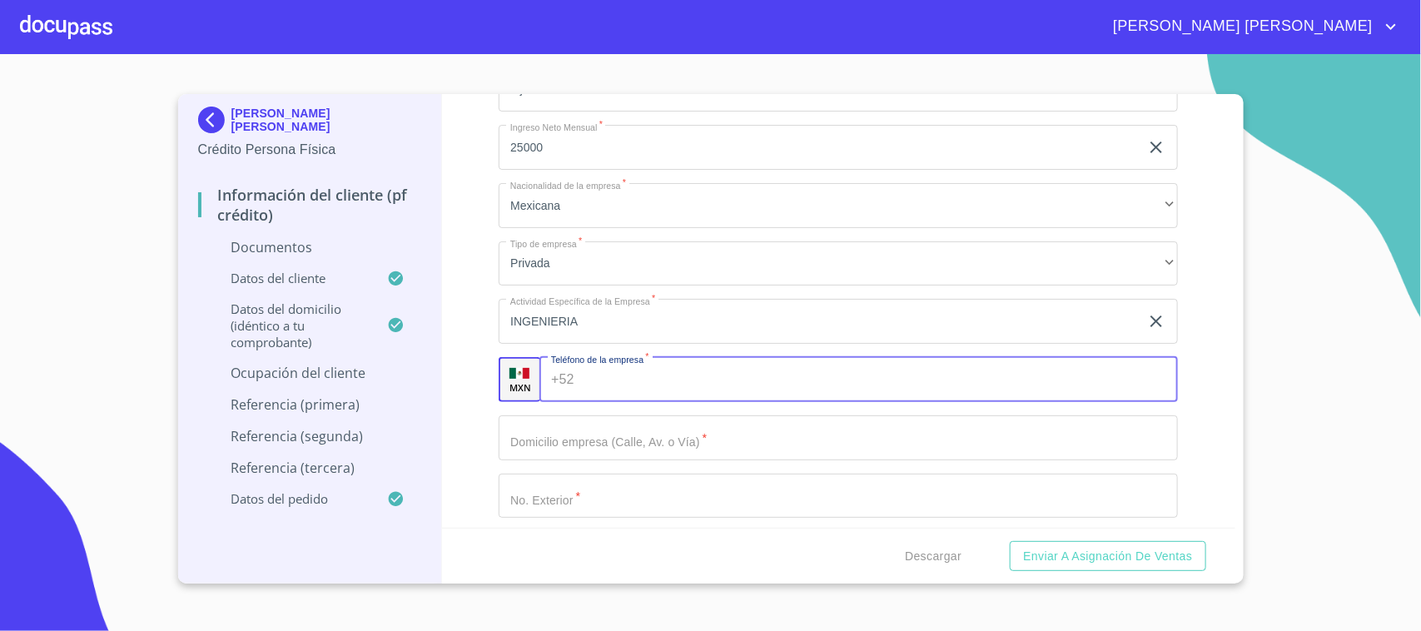
click at [576, 371] on div "+52 ​" at bounding box center [858, 379] width 638 height 45
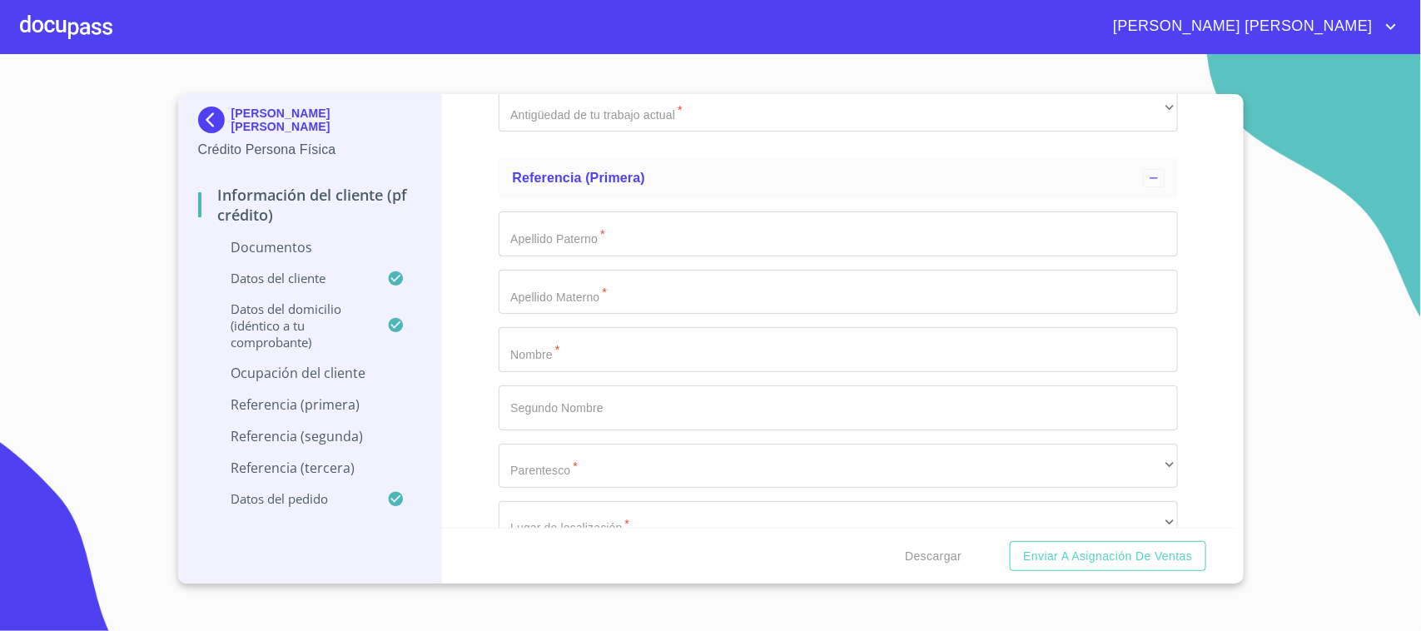
scroll to position [5923, 0]
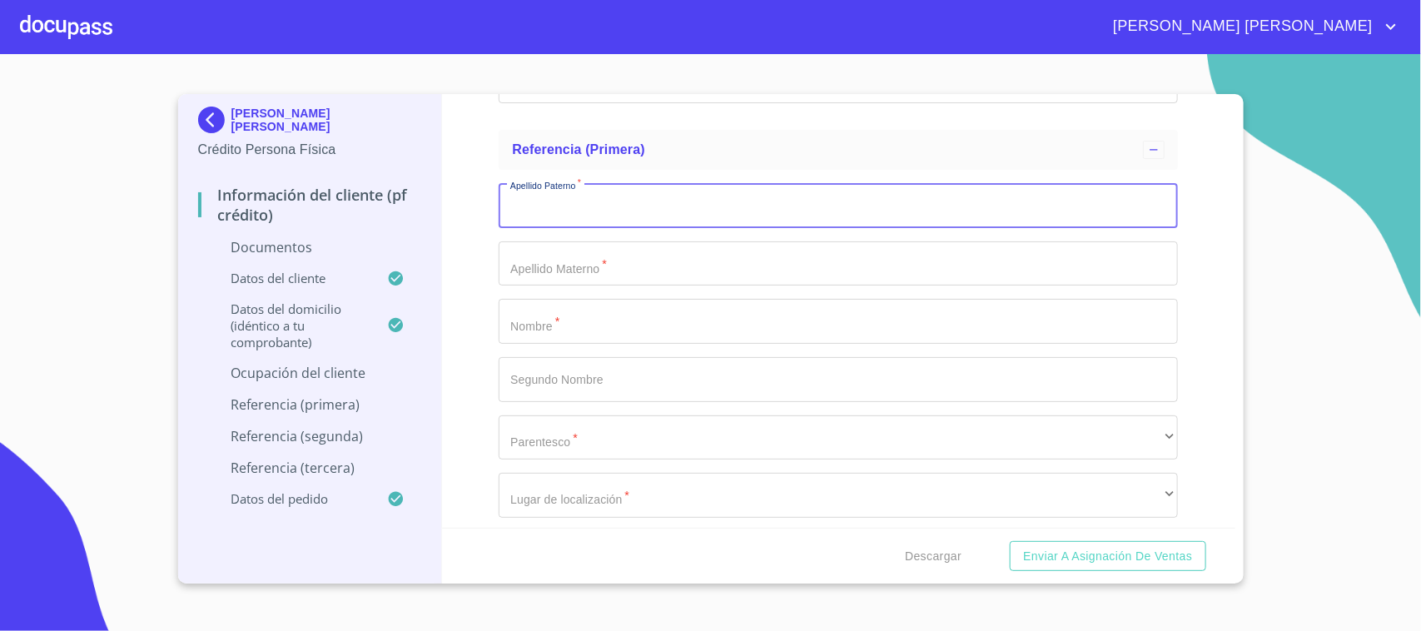
click at [614, 211] on input "Documento de identificación.   *" at bounding box center [838, 205] width 679 height 45
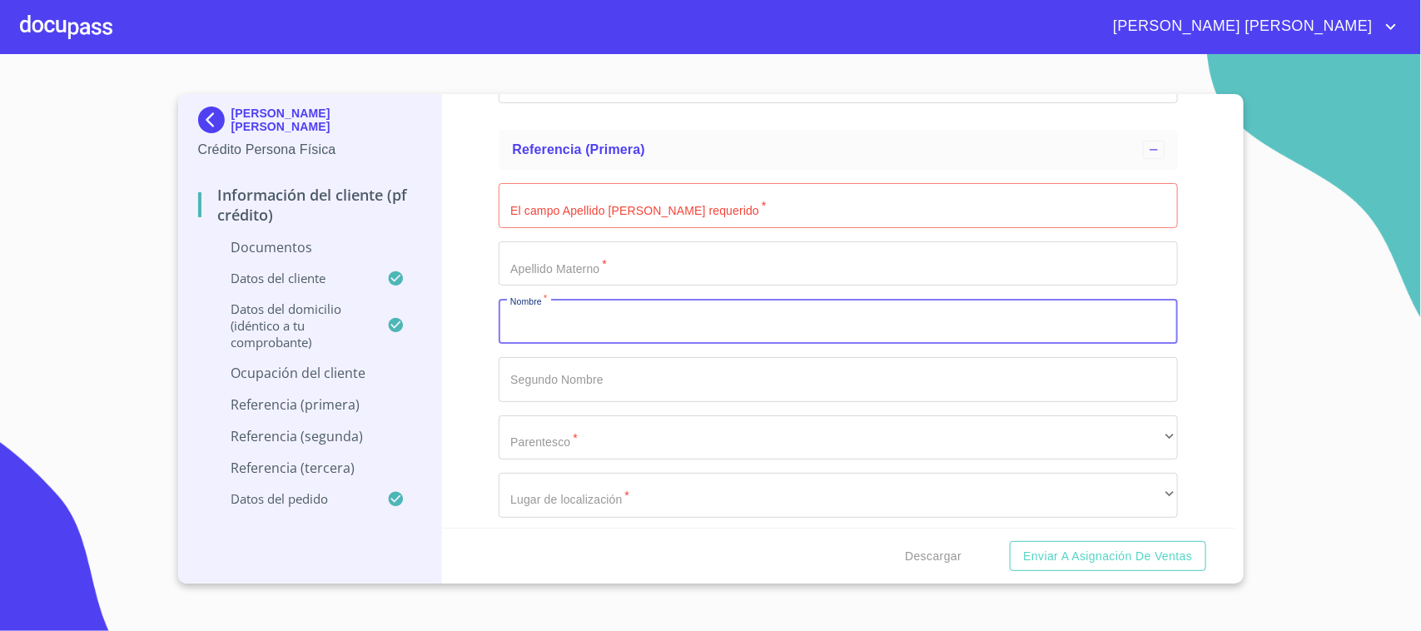
click at [529, 312] on input "Documento de identificación.   *" at bounding box center [838, 321] width 679 height 45
type input "[PERSON_NAME]"
click at [631, 193] on input "Documento de identificación.   *" at bounding box center [838, 205] width 679 height 45
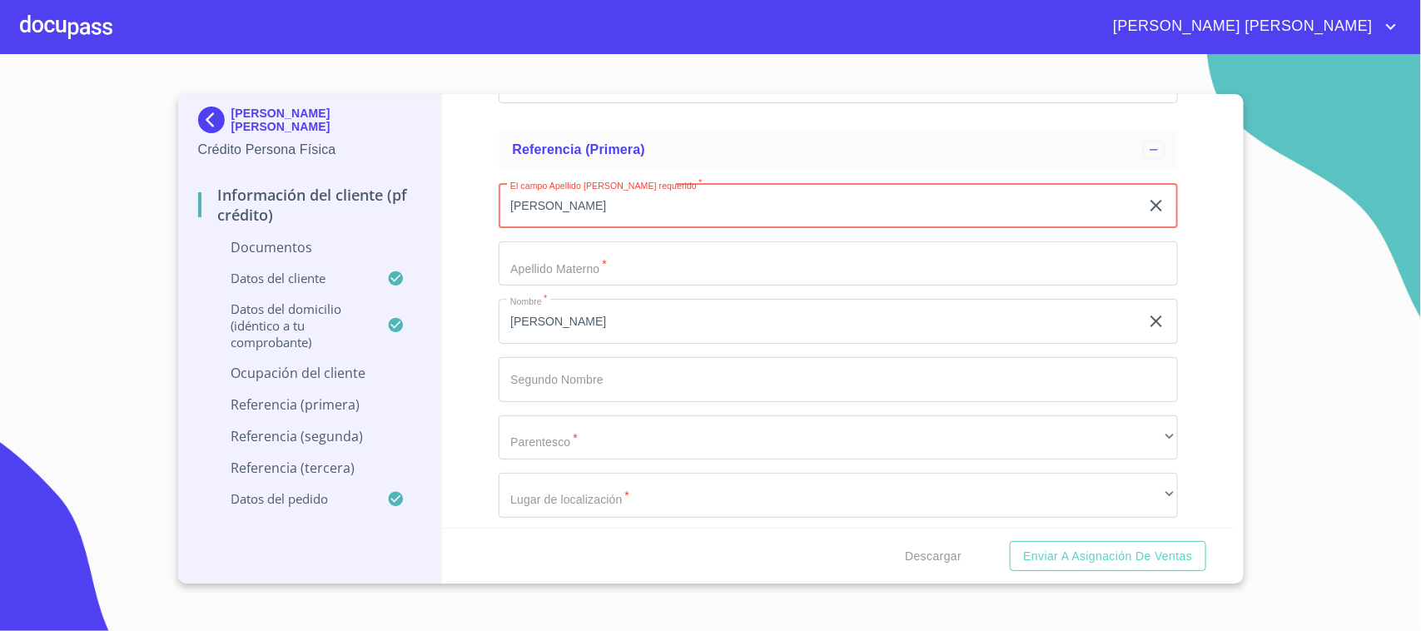
type input "[PERSON_NAME]"
type input "1"
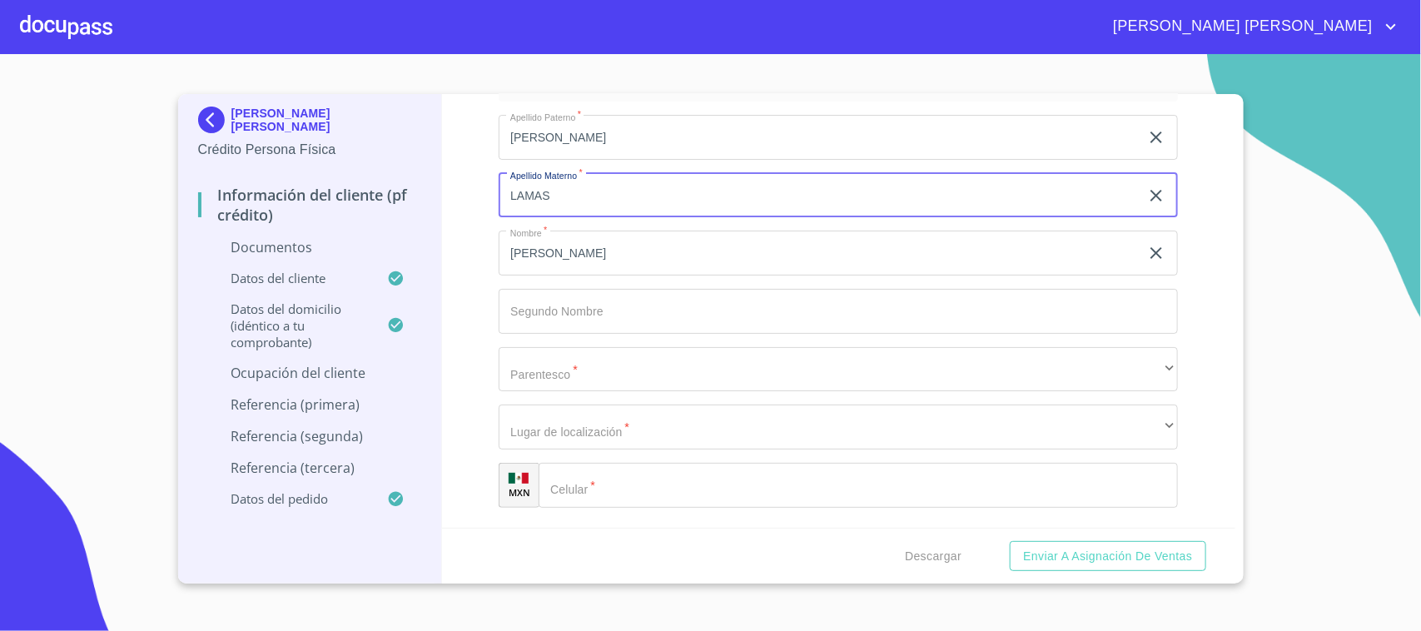
scroll to position [6027, 0]
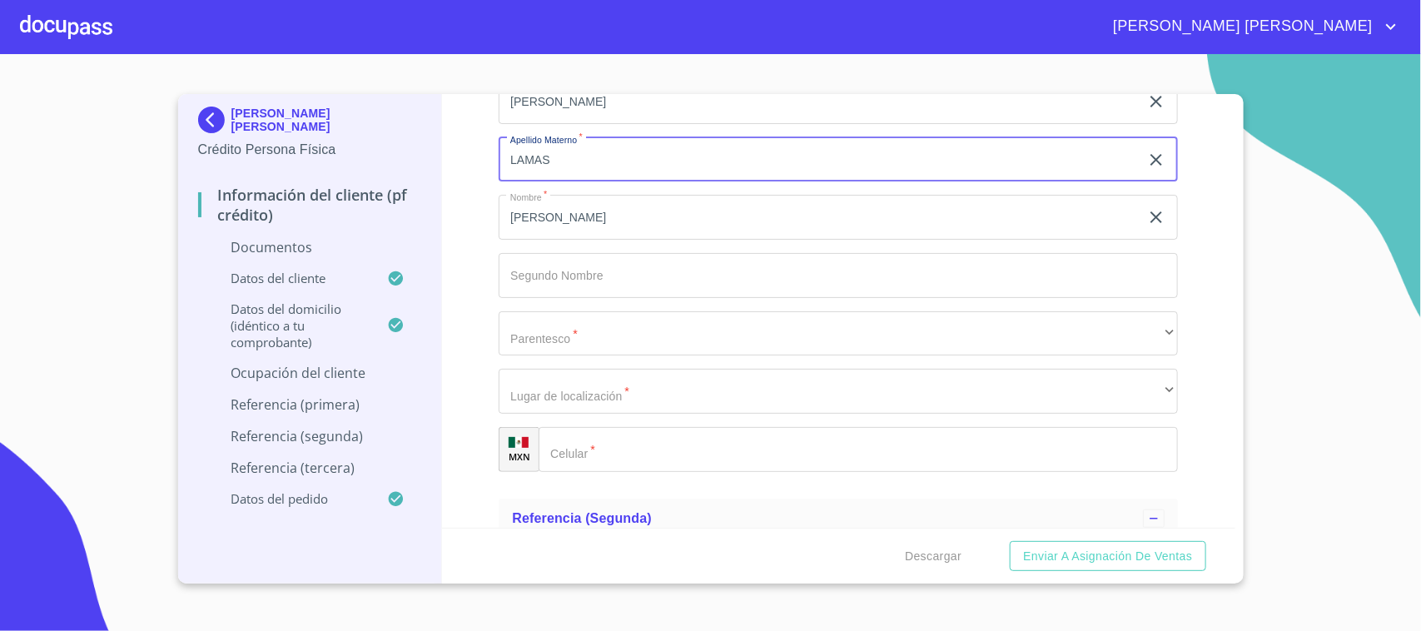
type input "LAMAS"
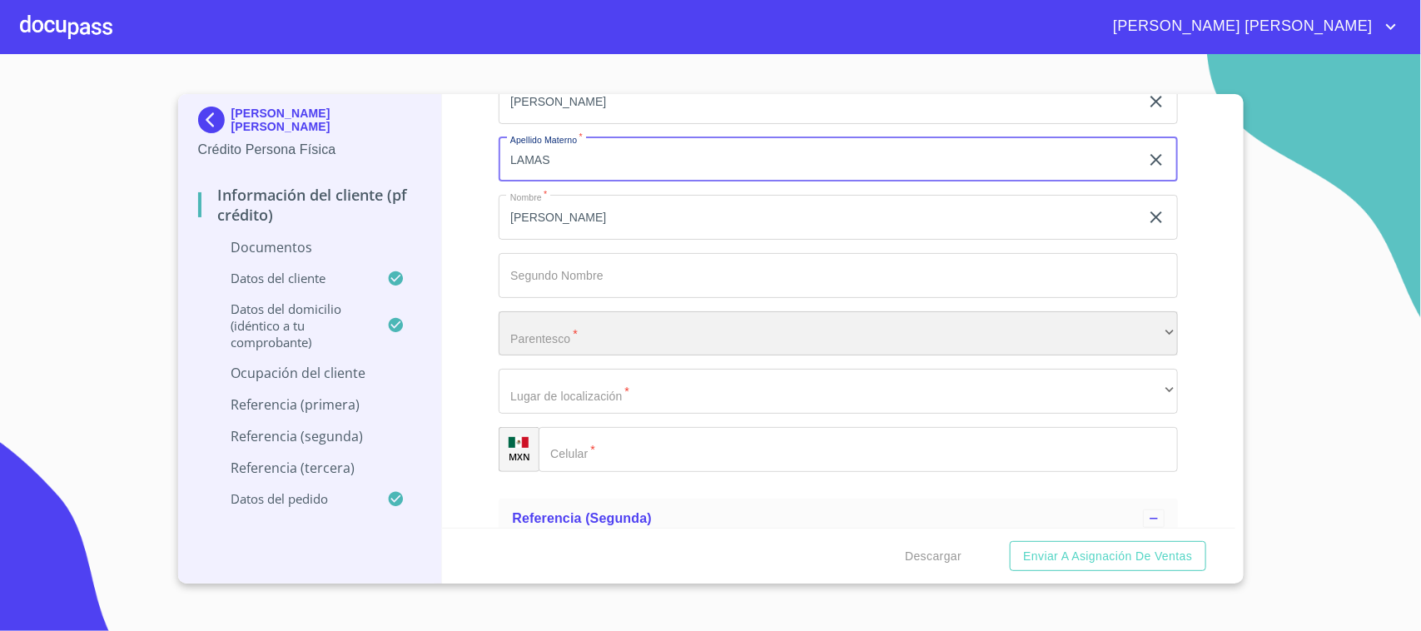
click at [583, 334] on div "​" at bounding box center [838, 333] width 679 height 45
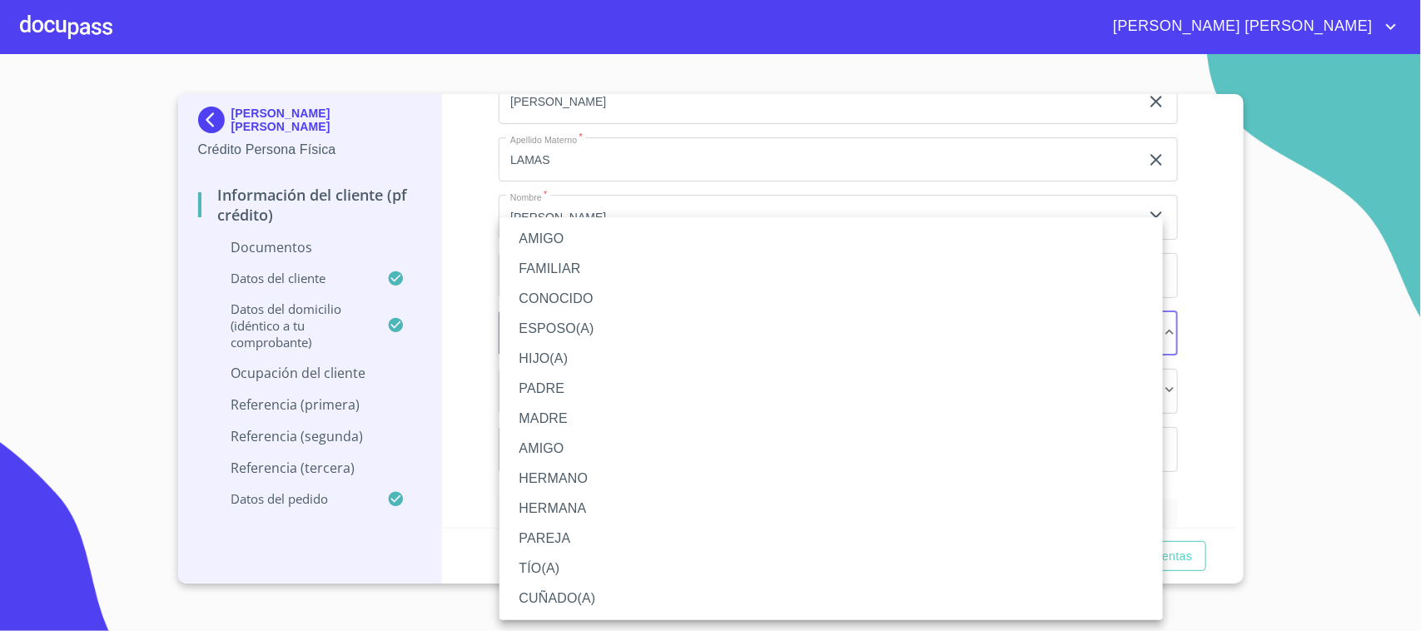
click at [595, 475] on li "HERMANO" at bounding box center [830, 479] width 663 height 30
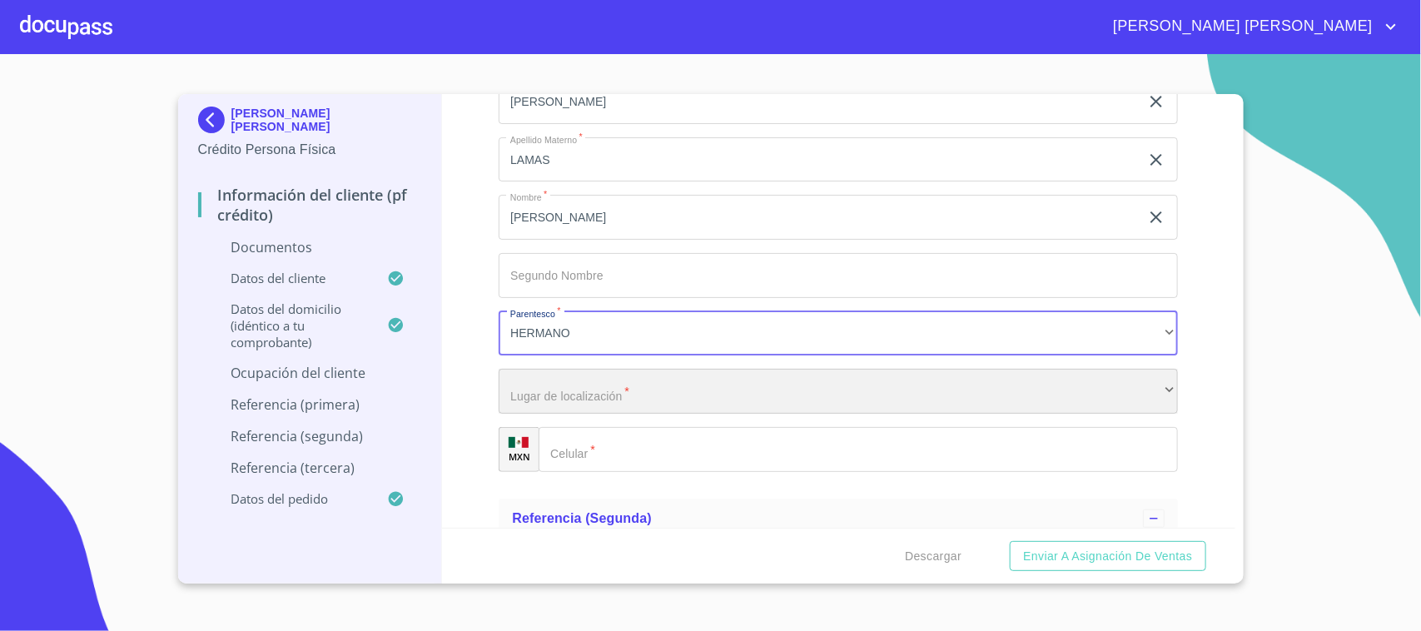
click at [572, 395] on div "​" at bounding box center [838, 391] width 679 height 45
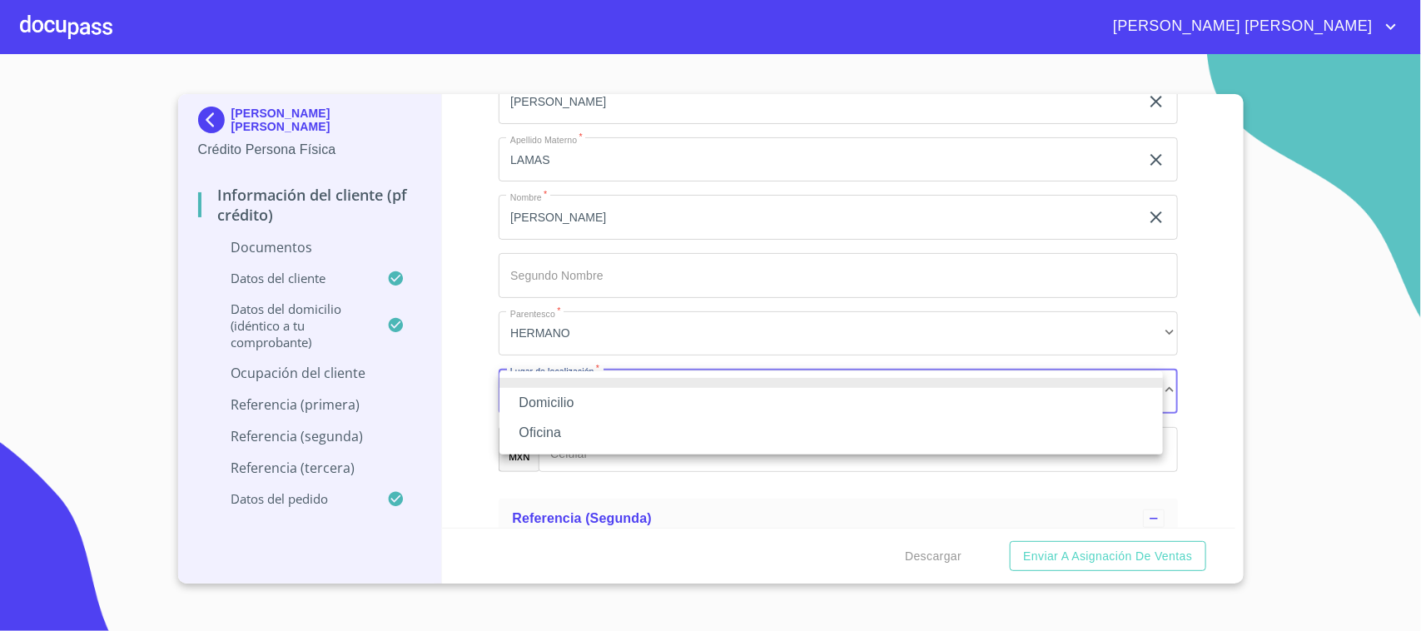
click at [564, 410] on li "Domicilio" at bounding box center [830, 403] width 663 height 30
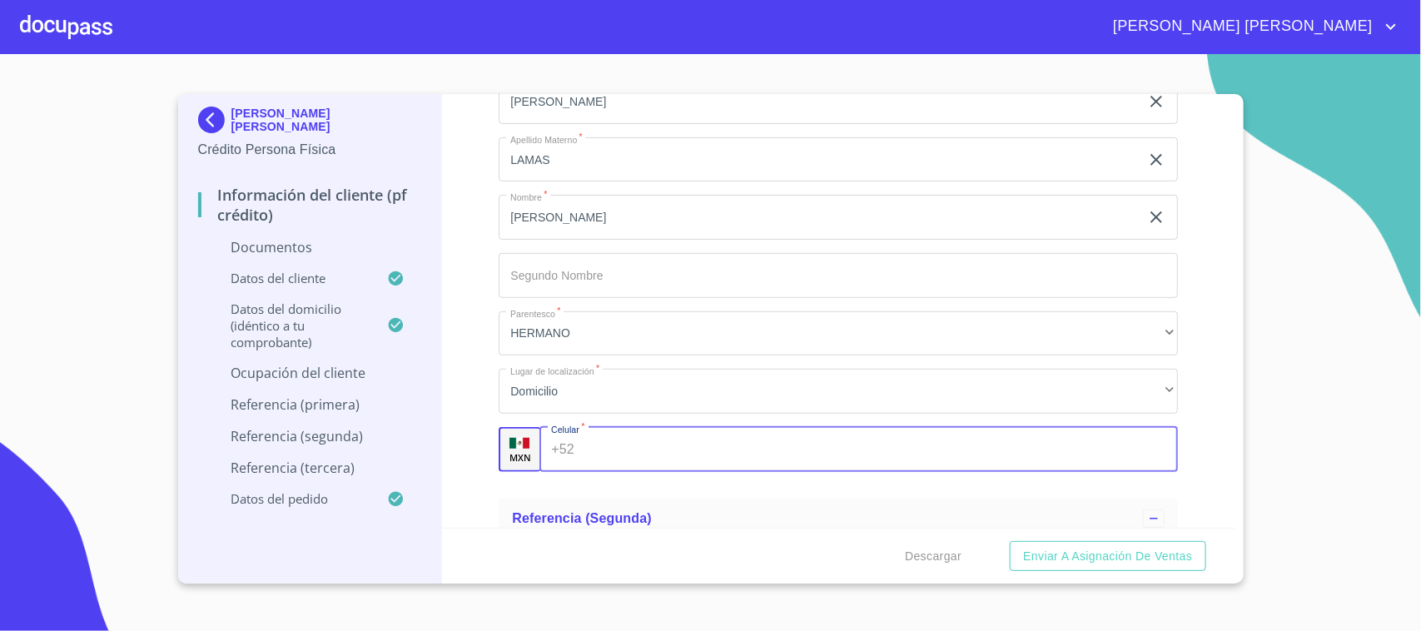
click at [563, 439] on div "+52 ​" at bounding box center [858, 449] width 638 height 45
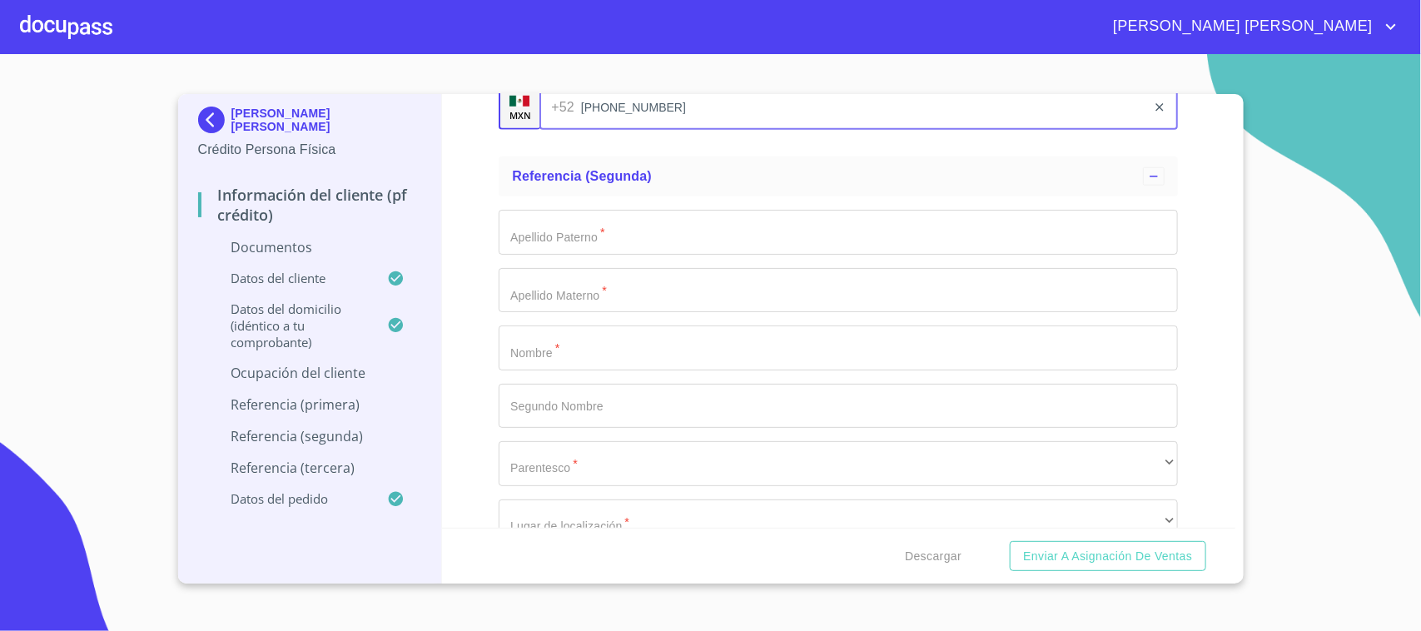
scroll to position [6444, 0]
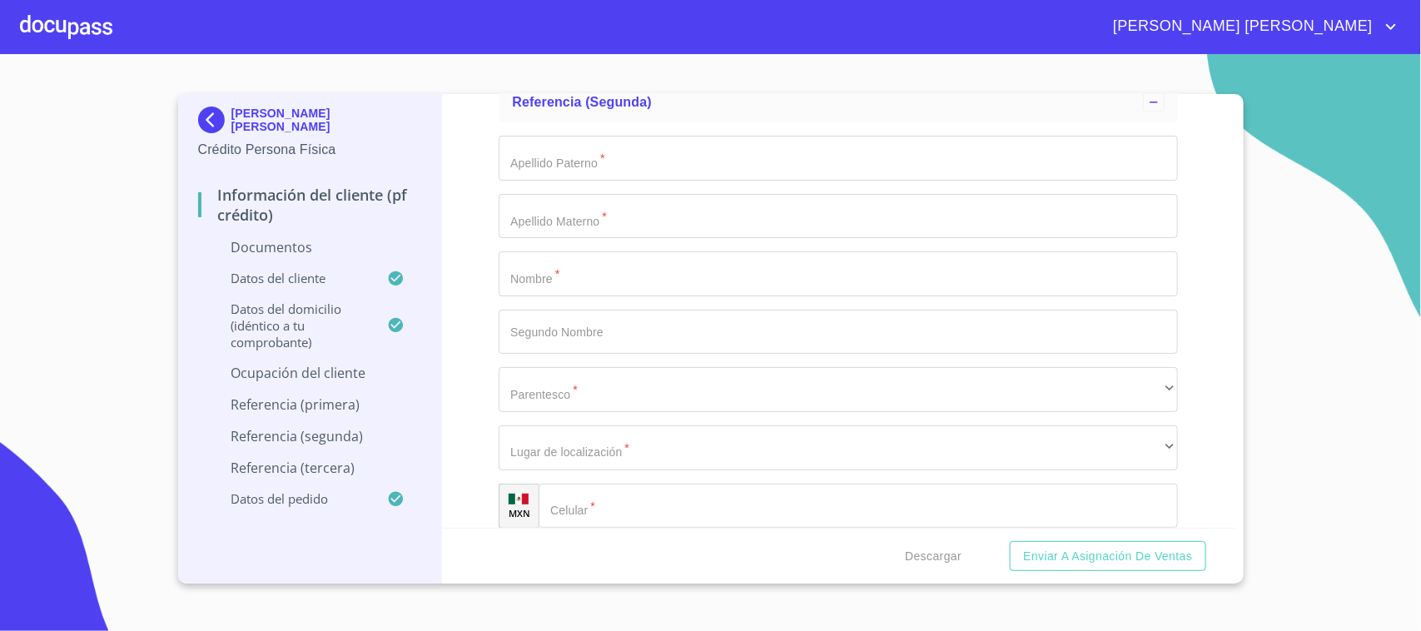
type input "[PHONE_NUMBER]"
click at [545, 281] on input "Documento de identificación.   *" at bounding box center [838, 273] width 679 height 45
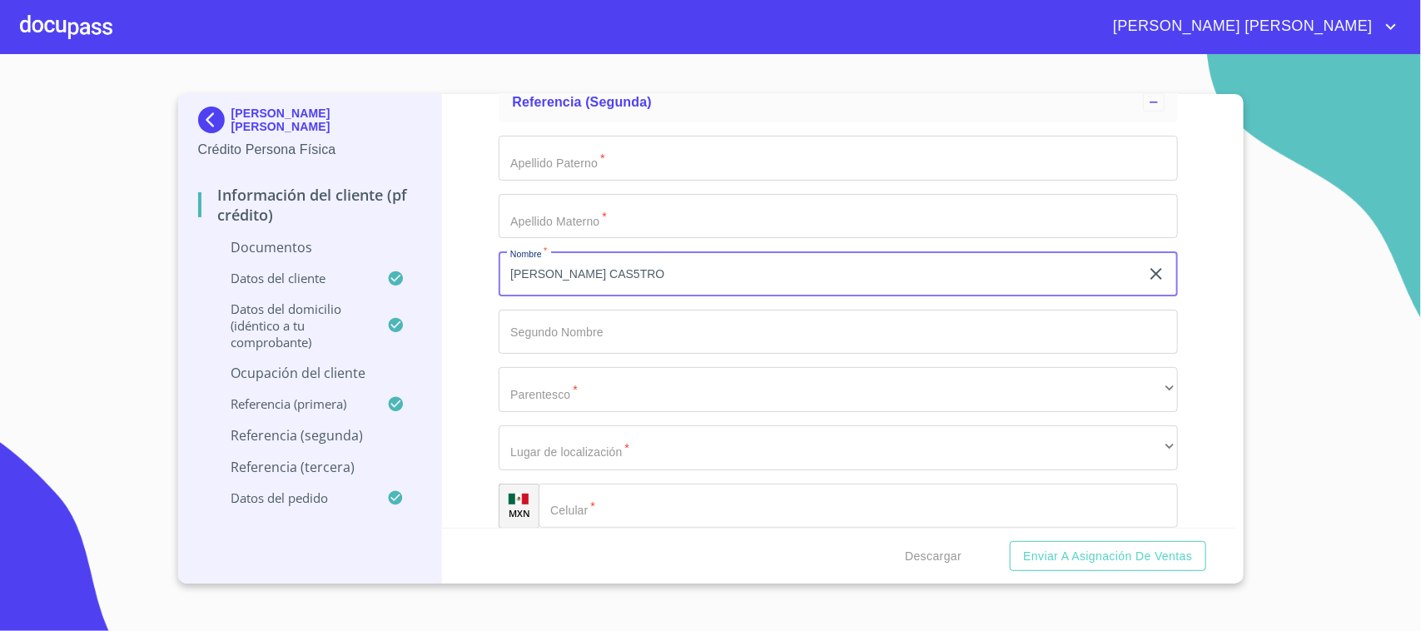
click at [577, 272] on input "[PERSON_NAME] CAS5TRO" at bounding box center [819, 273] width 641 height 45
type input "[PERSON_NAME] CAS5TRO"
click at [572, 165] on input "Documento de identificación.   *" at bounding box center [838, 158] width 679 height 45
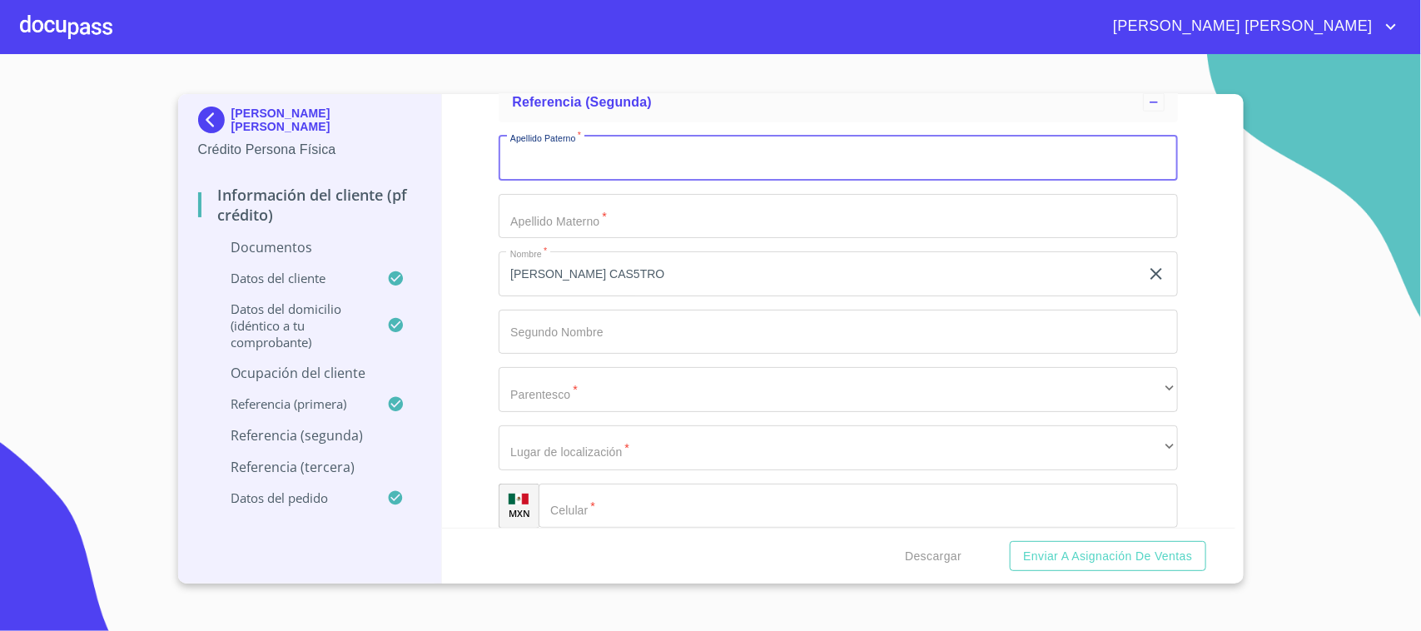
paste input "[PERSON_NAME]"
type input "[PERSON_NAME]"
click at [589, 271] on input "[PERSON_NAME] CAS5TRO" at bounding box center [819, 273] width 641 height 45
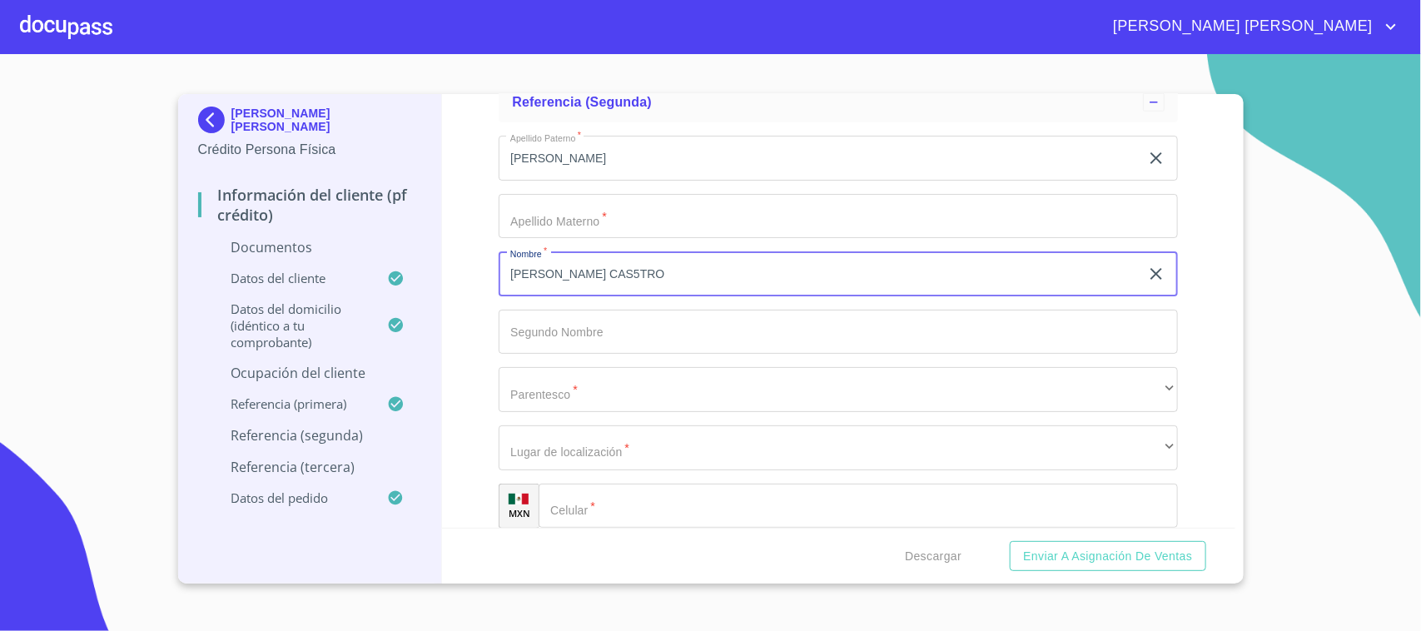
click at [589, 271] on input "[PERSON_NAME] CAS5TRO" at bounding box center [819, 273] width 641 height 45
type input "[PERSON_NAME]"
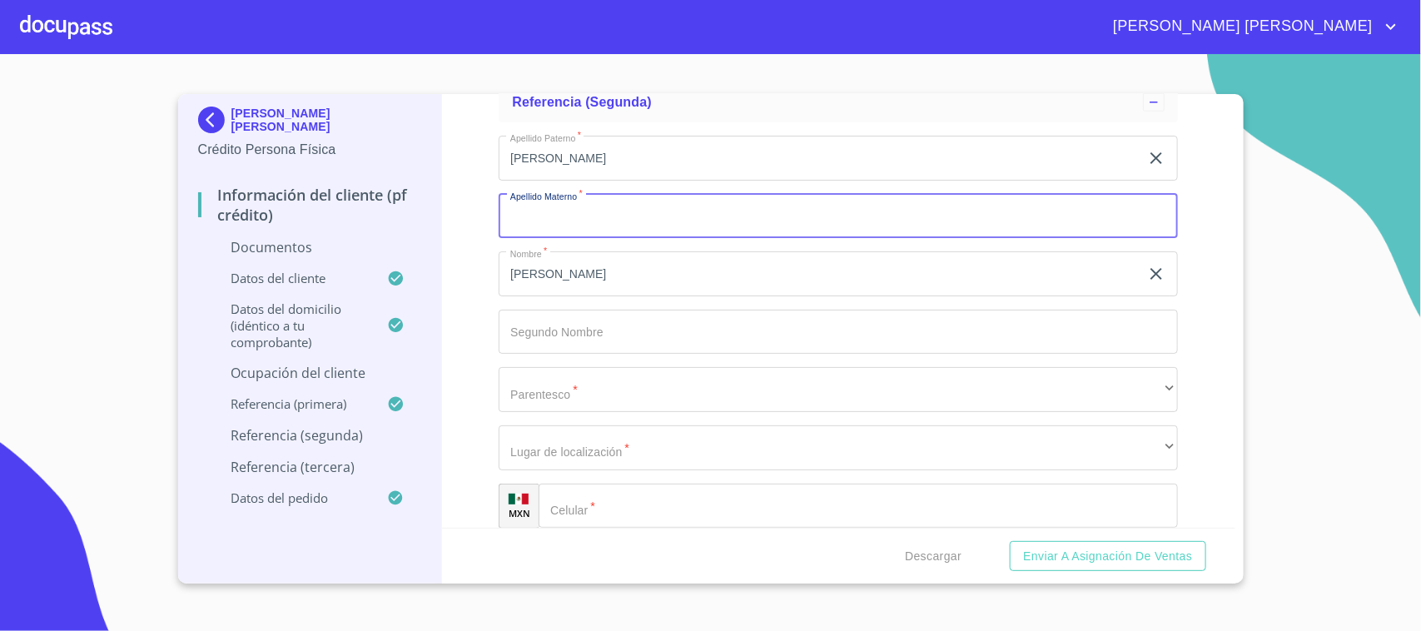
click at [581, 219] on input "Documento de identificación.   *" at bounding box center [838, 216] width 679 height 45
paste input "CAS5TRO"
type input "CAS5TRO"
click at [595, 266] on input "[PERSON_NAME]" at bounding box center [819, 273] width 641 height 45
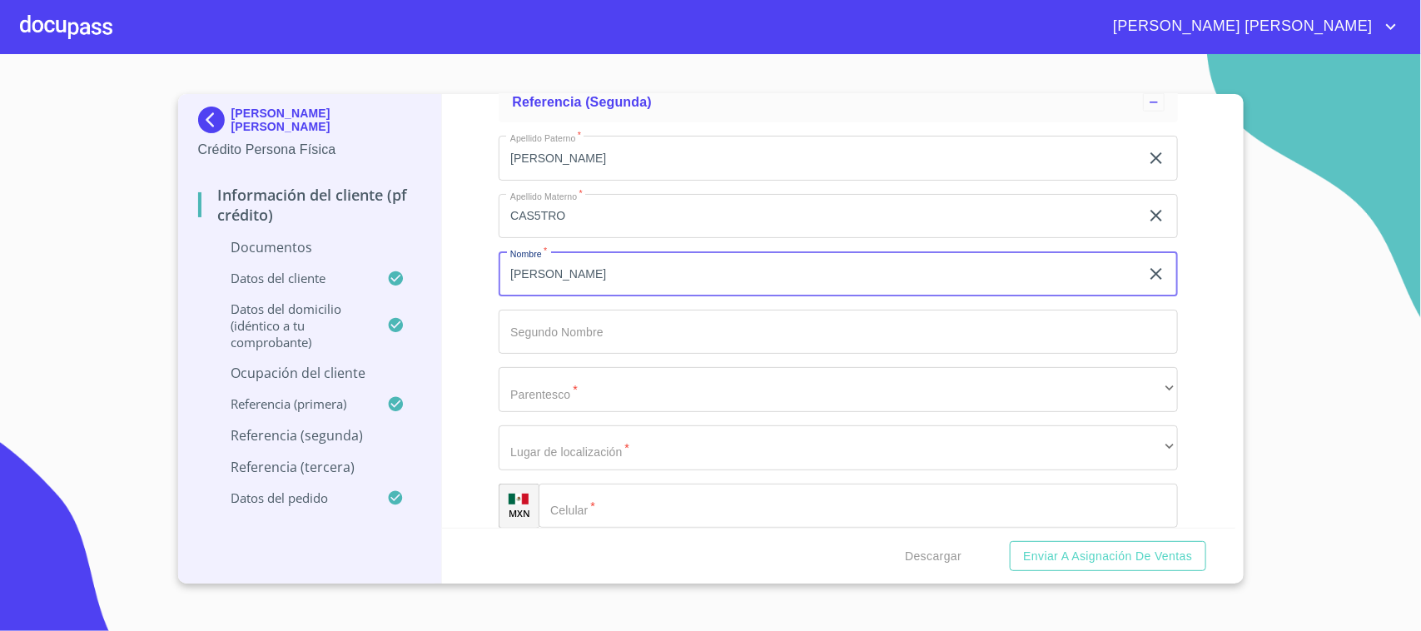
type input "[PERSON_NAME]"
click at [539, 213] on input "CAS5TRO" at bounding box center [819, 216] width 641 height 45
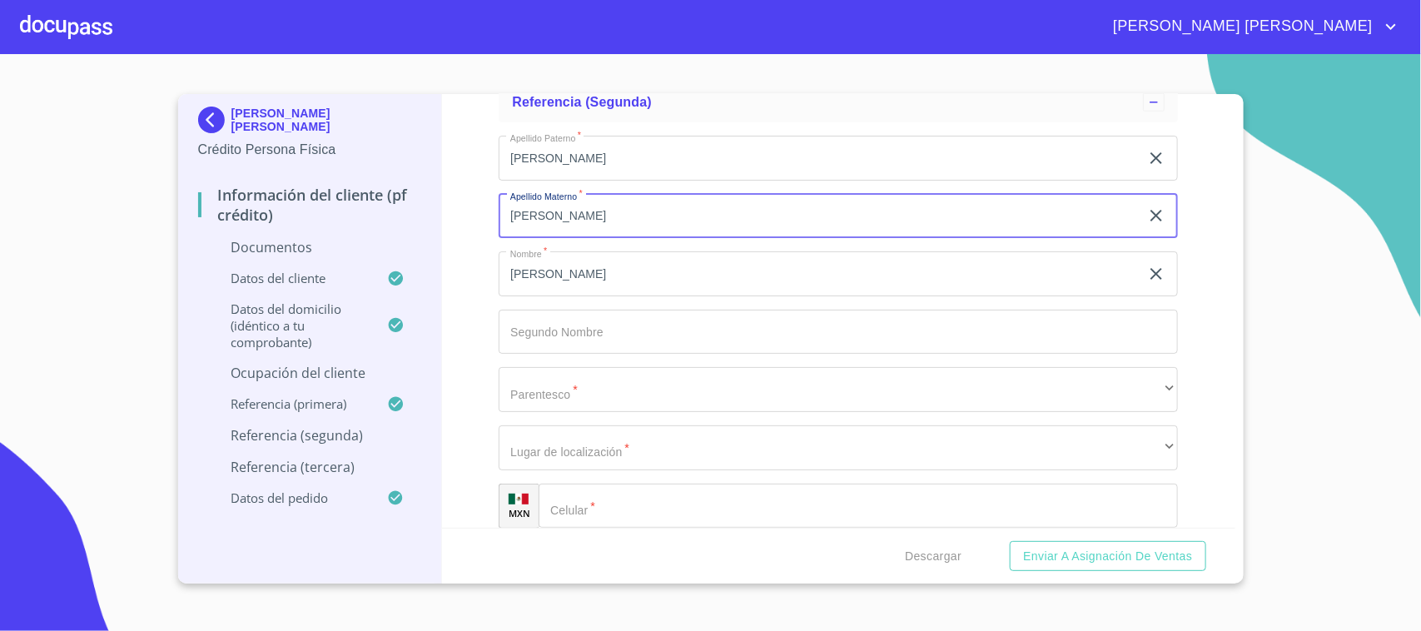
type input "[PERSON_NAME]"
click at [587, 263] on input "[PERSON_NAME]" at bounding box center [819, 273] width 641 height 45
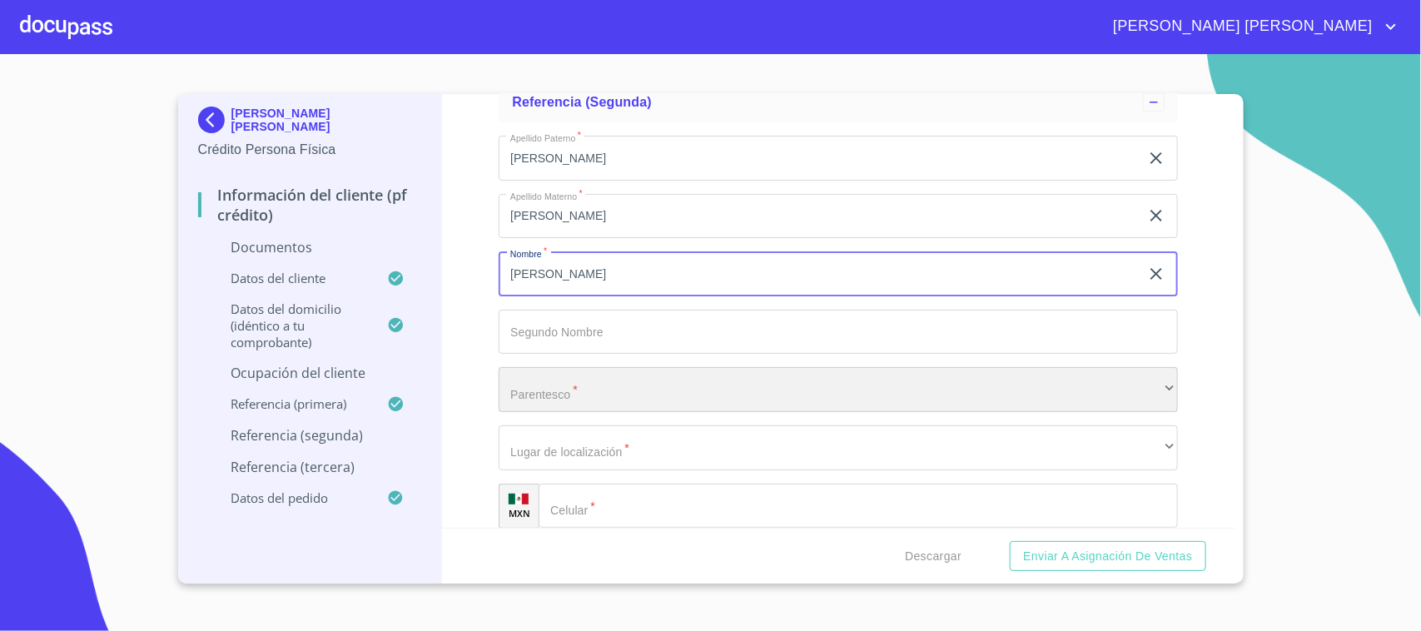
click at [567, 385] on div "​" at bounding box center [838, 389] width 679 height 45
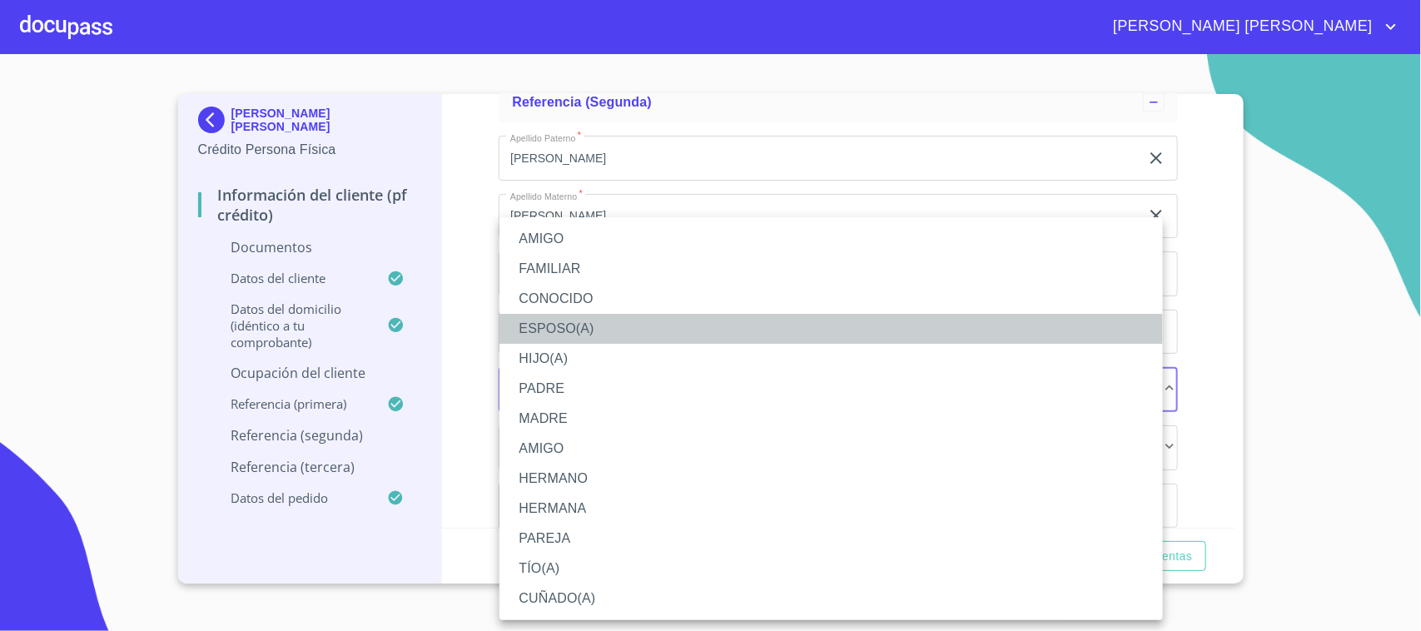
click at [583, 325] on li "ESPOSO(A)" at bounding box center [830, 329] width 663 height 30
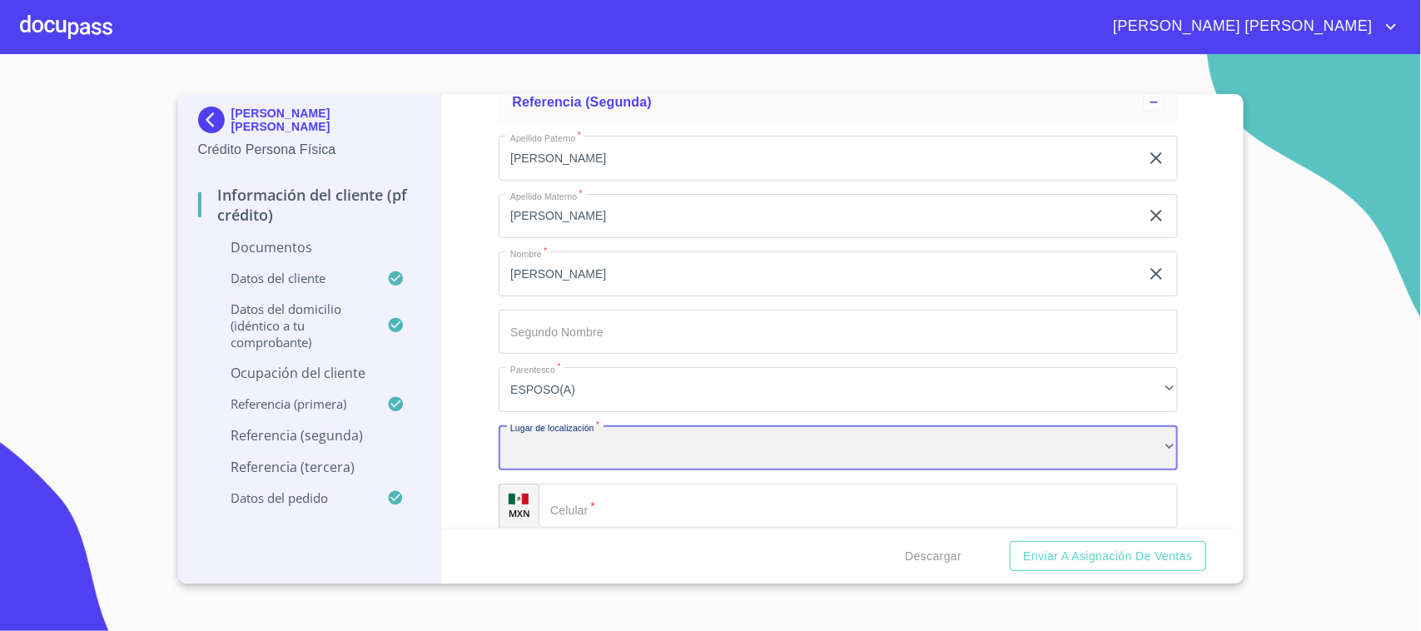
click at [567, 437] on div "​" at bounding box center [838, 447] width 679 height 45
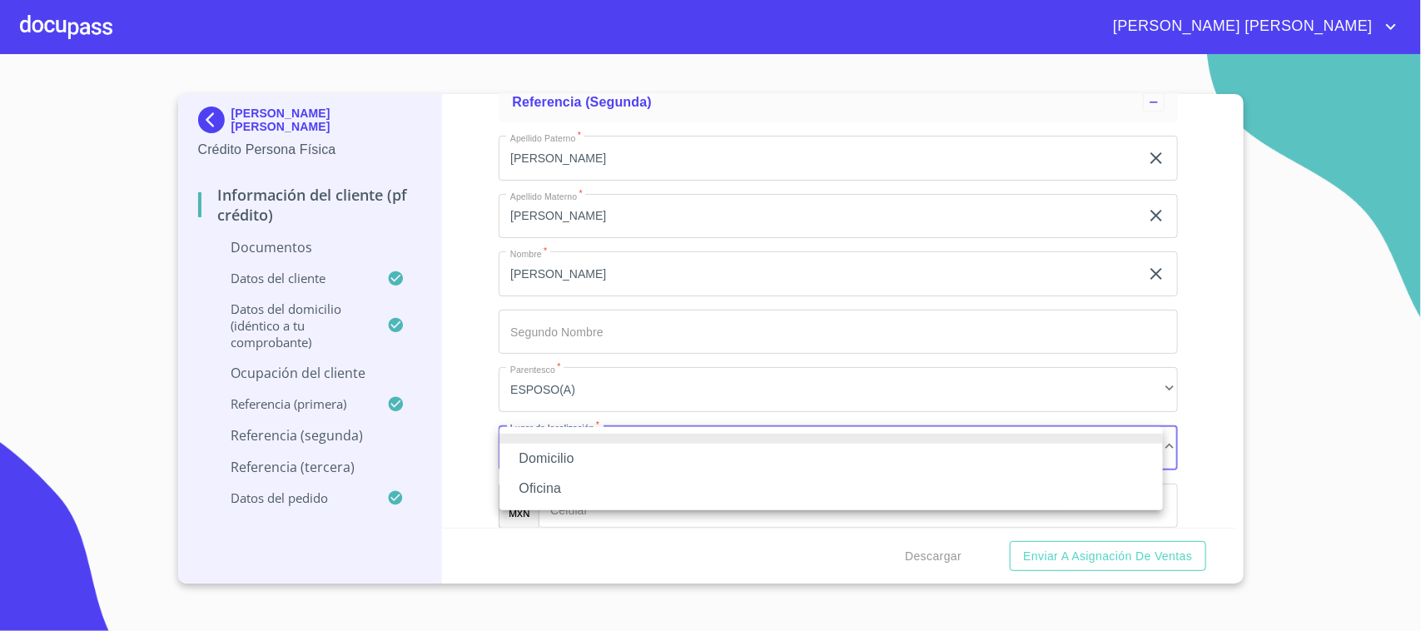
click at [571, 459] on li "Domicilio" at bounding box center [830, 459] width 663 height 30
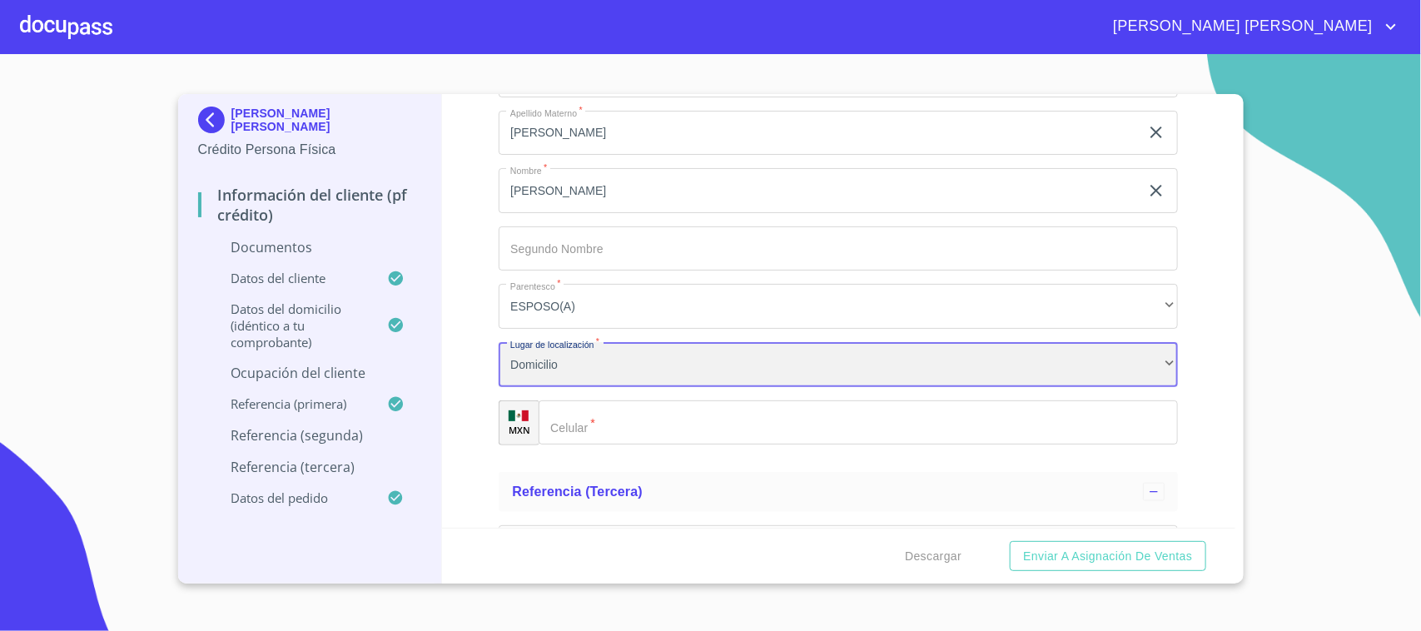
scroll to position [6548, 0]
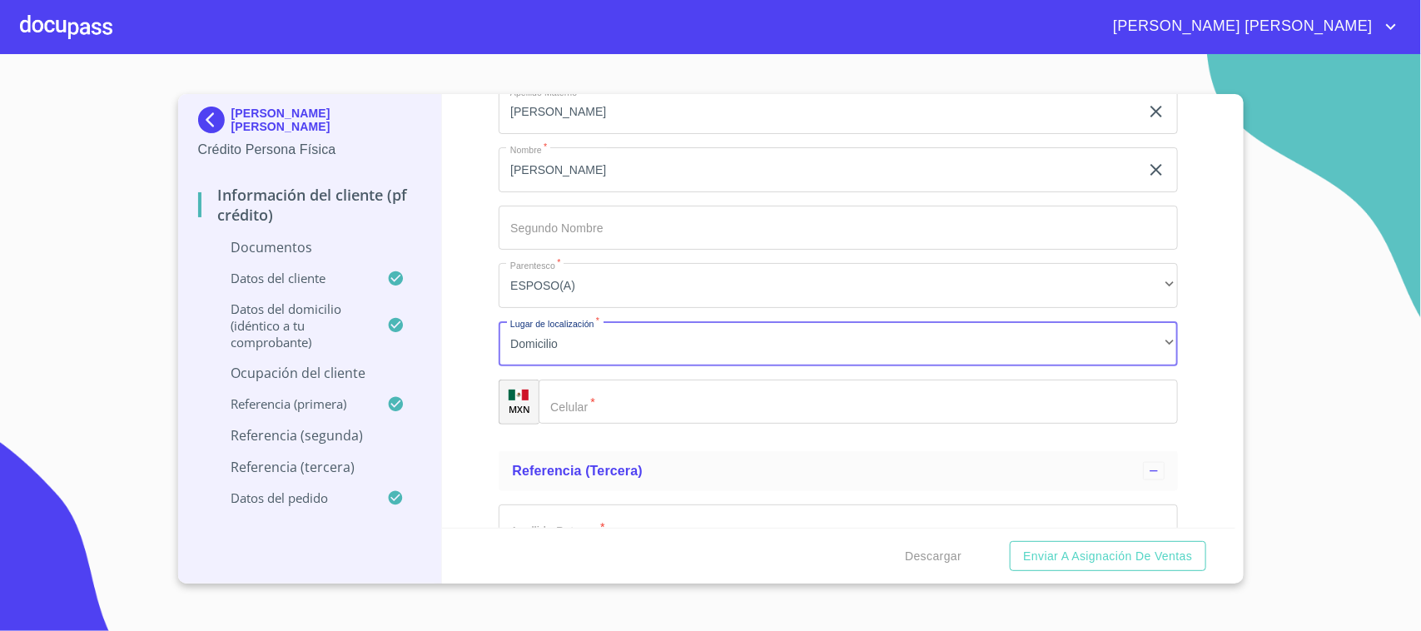
click at [588, 405] on input "Documento de identificación.   *" at bounding box center [858, 402] width 639 height 45
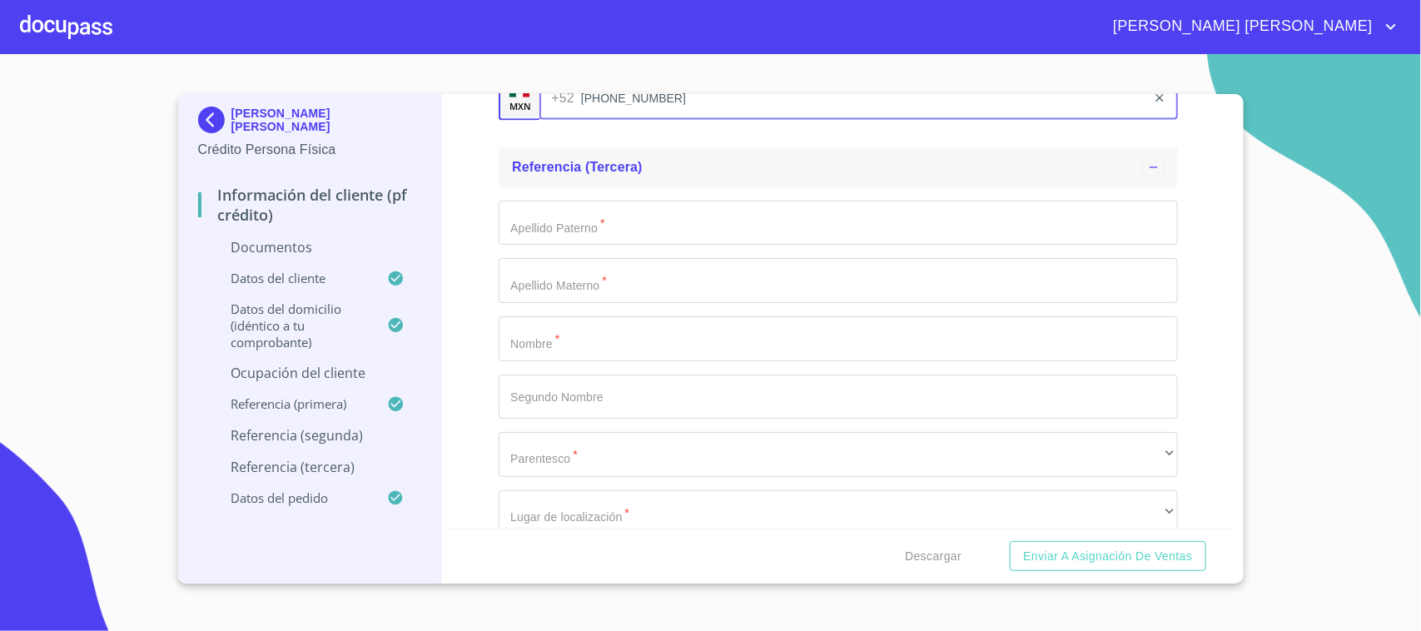
scroll to position [6860, 0]
type input "[PHONE_NUMBER]"
click at [604, 335] on input "Documento de identificación.   *" at bounding box center [838, 330] width 679 height 45
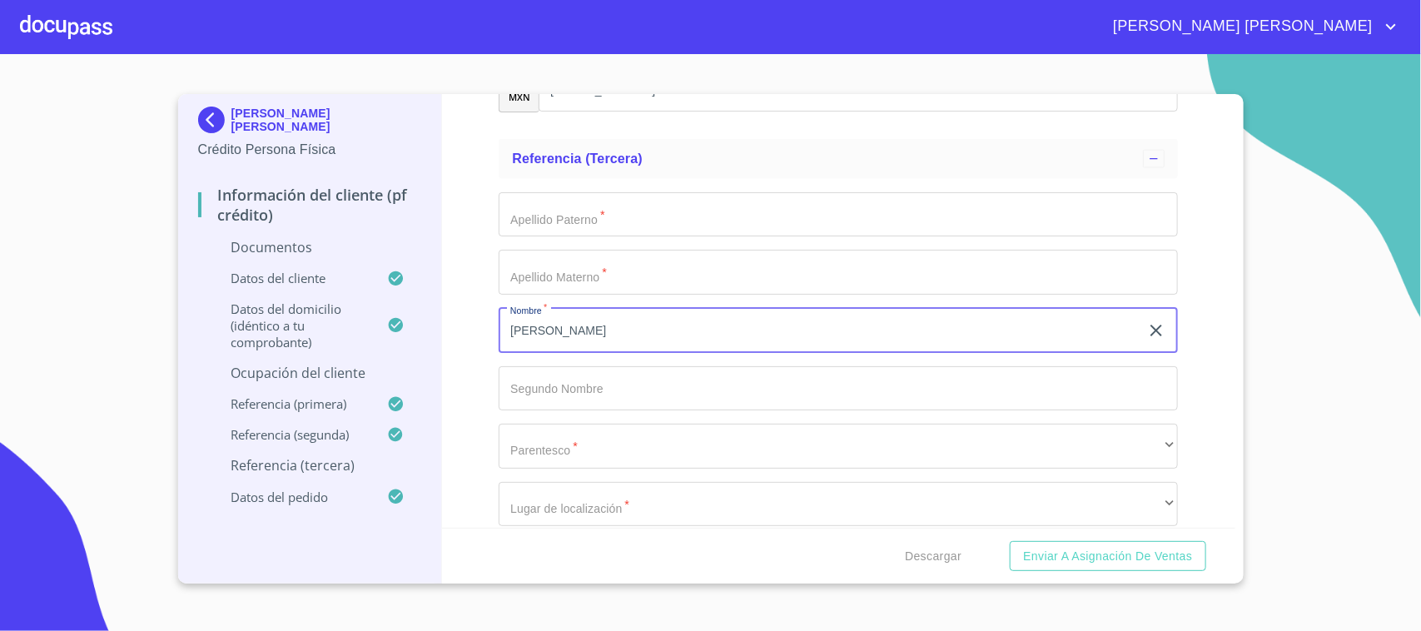
type input "[PERSON_NAME]"
click at [574, 218] on input "Documento de identificación.   *" at bounding box center [838, 214] width 679 height 45
type input "[PERSON_NAME]"
type input "VILLALOBOS"
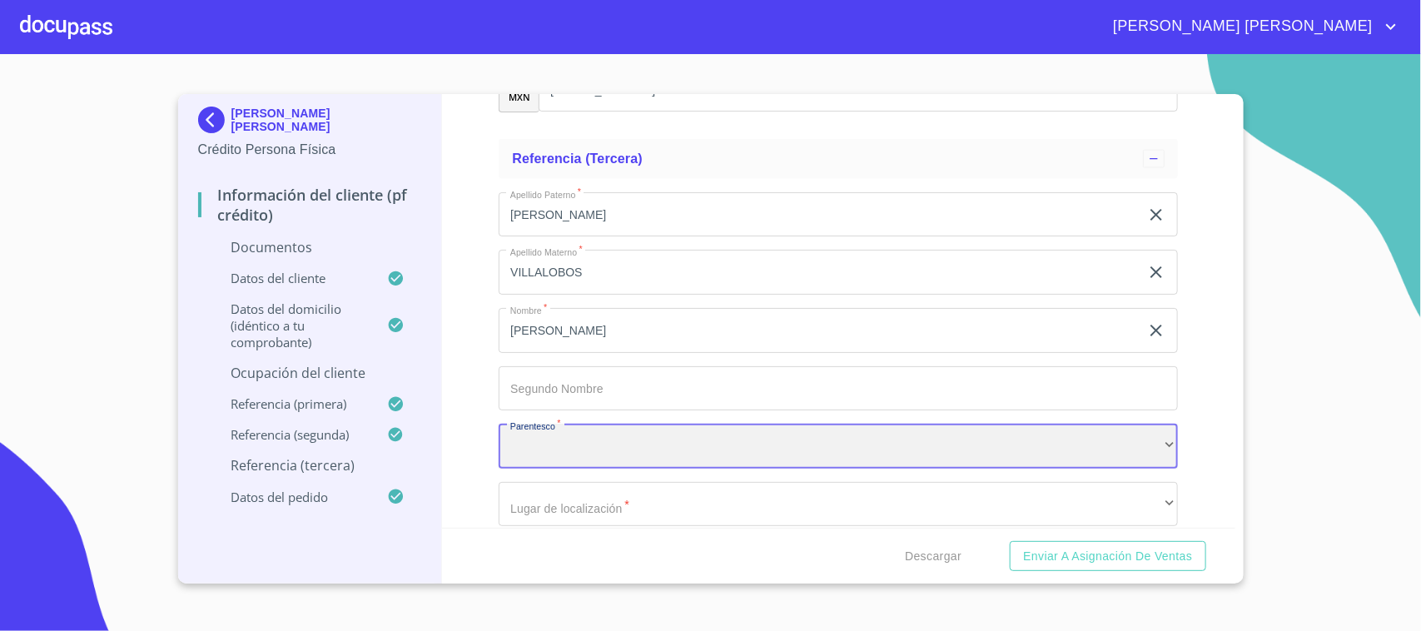
click at [554, 460] on div "​" at bounding box center [838, 446] width 679 height 45
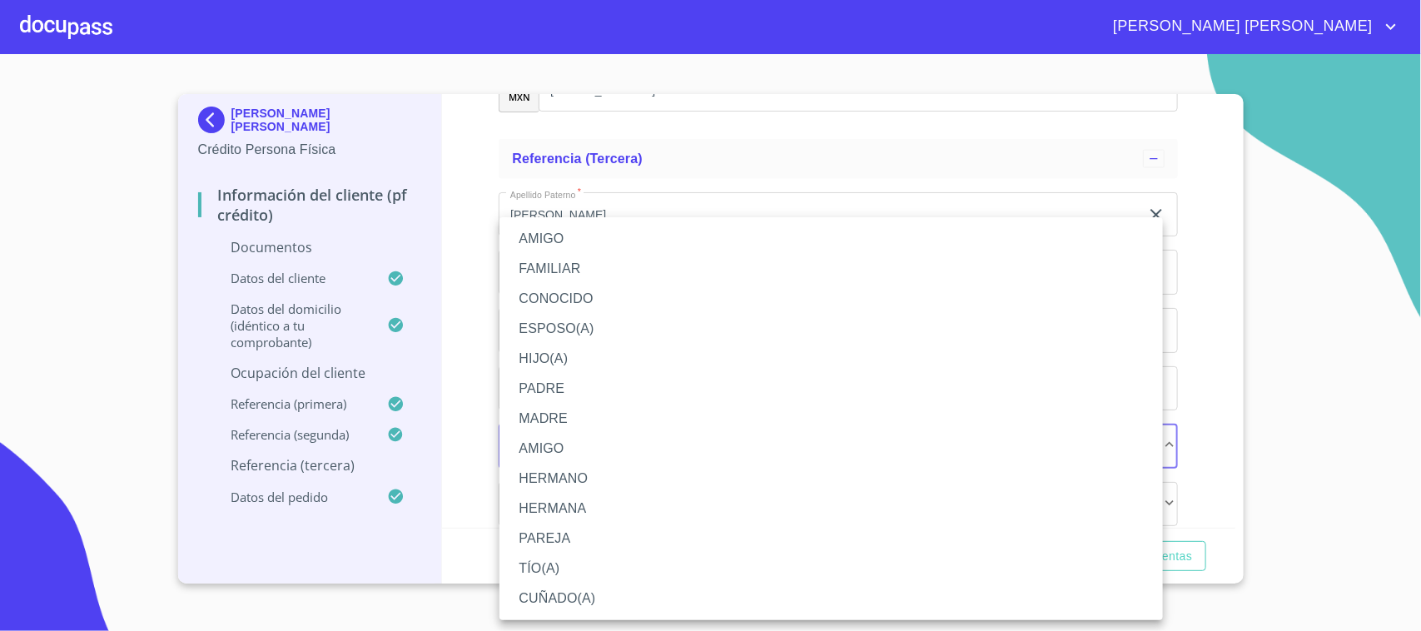
click at [575, 381] on li "PADRE" at bounding box center [830, 389] width 663 height 30
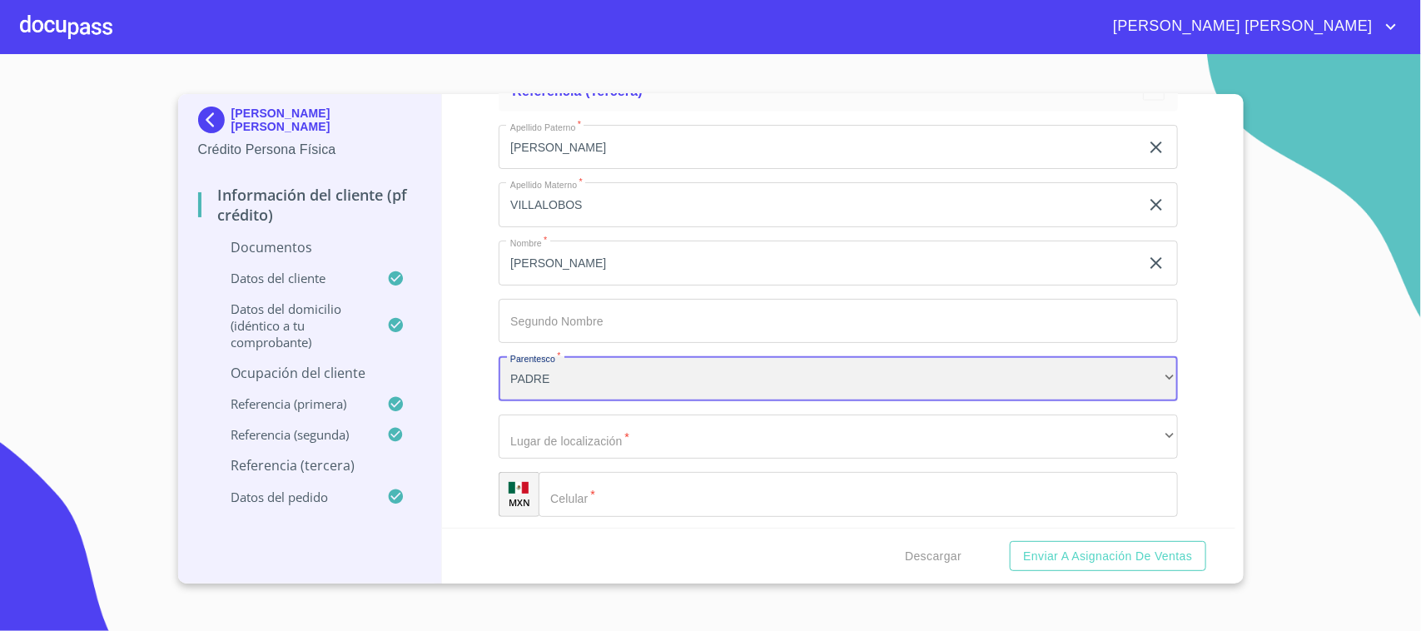
scroll to position [6964, 0]
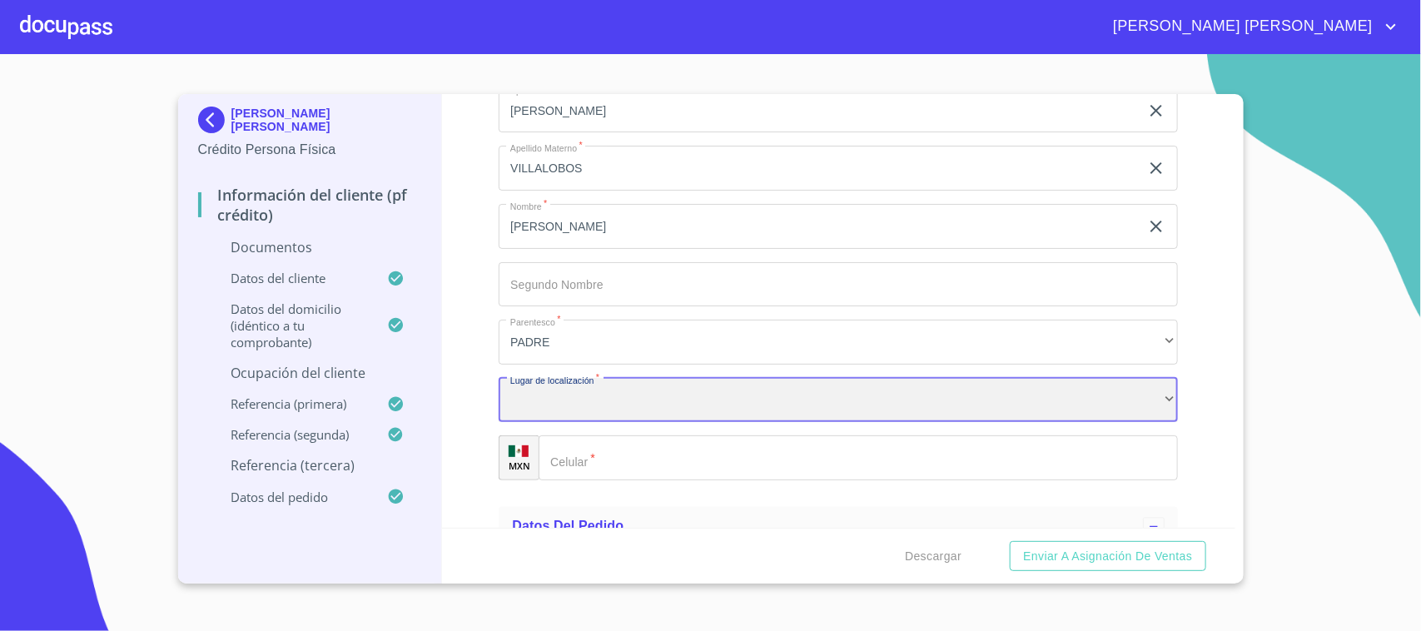
click at [575, 405] on div "​" at bounding box center [838, 400] width 679 height 45
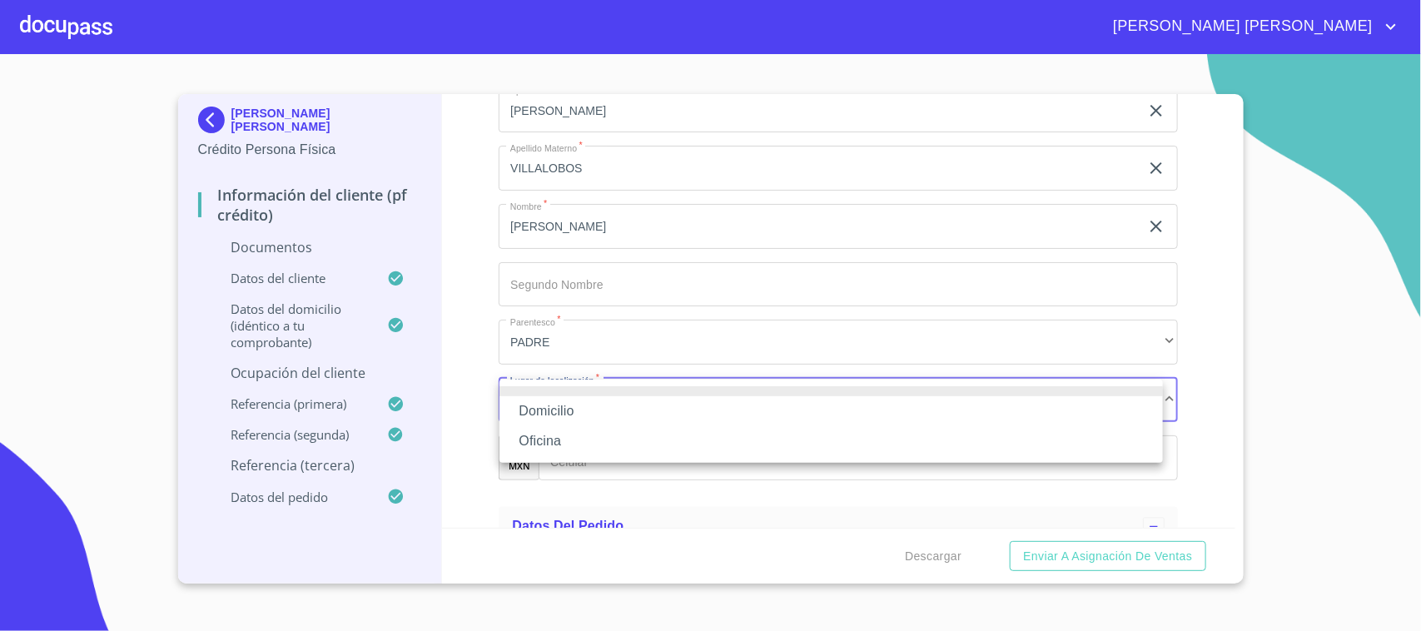
click at [568, 405] on li "Domicilio" at bounding box center [830, 411] width 663 height 30
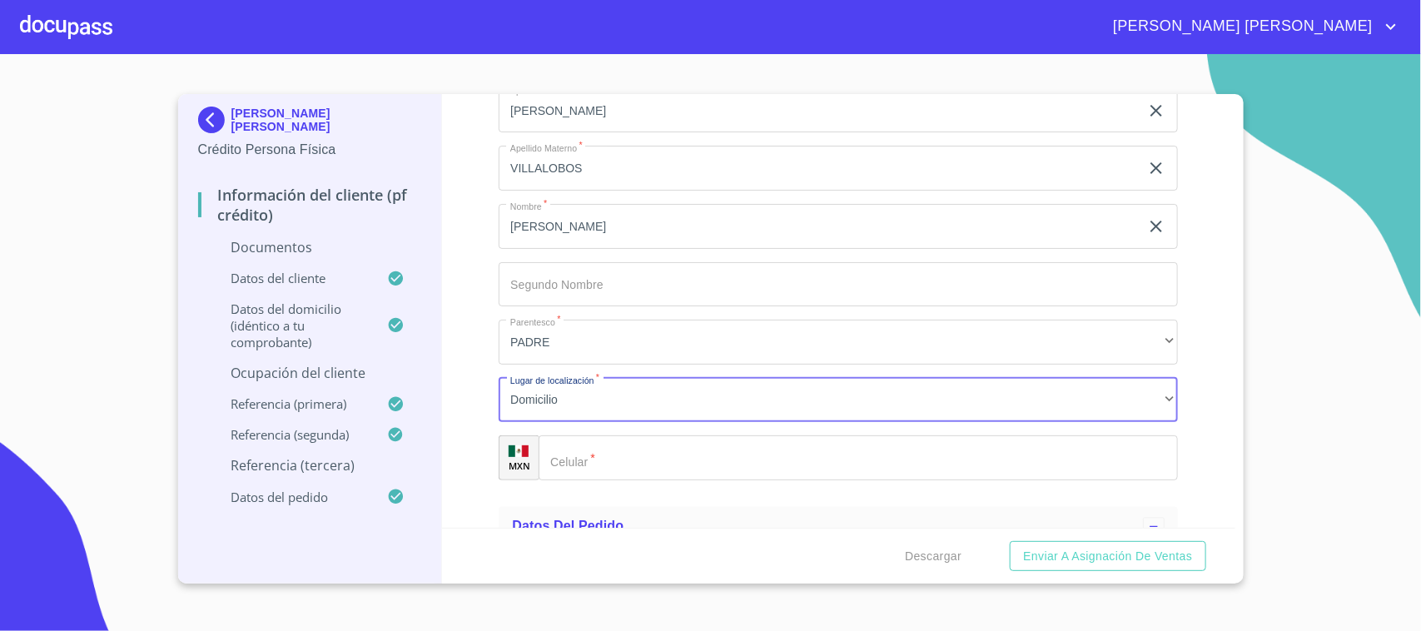
click at [626, 443] on input "Documento de identificación.   *" at bounding box center [858, 457] width 639 height 45
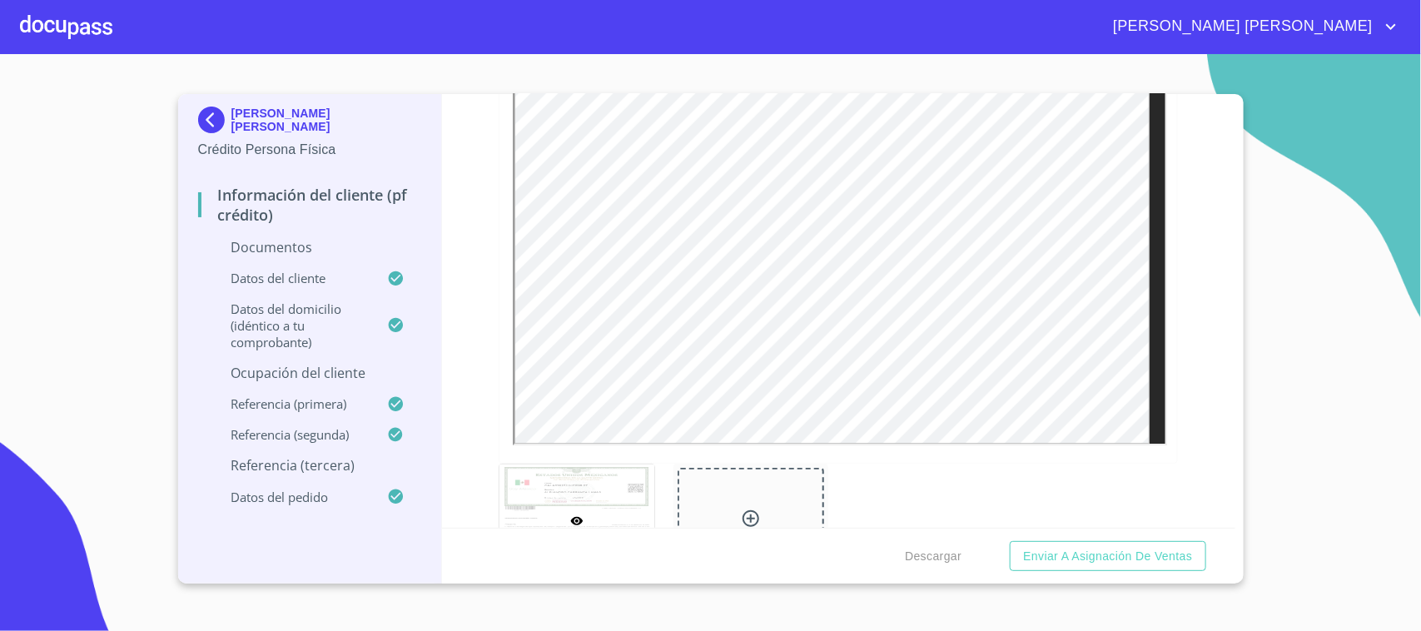
scroll to position [0, 0]
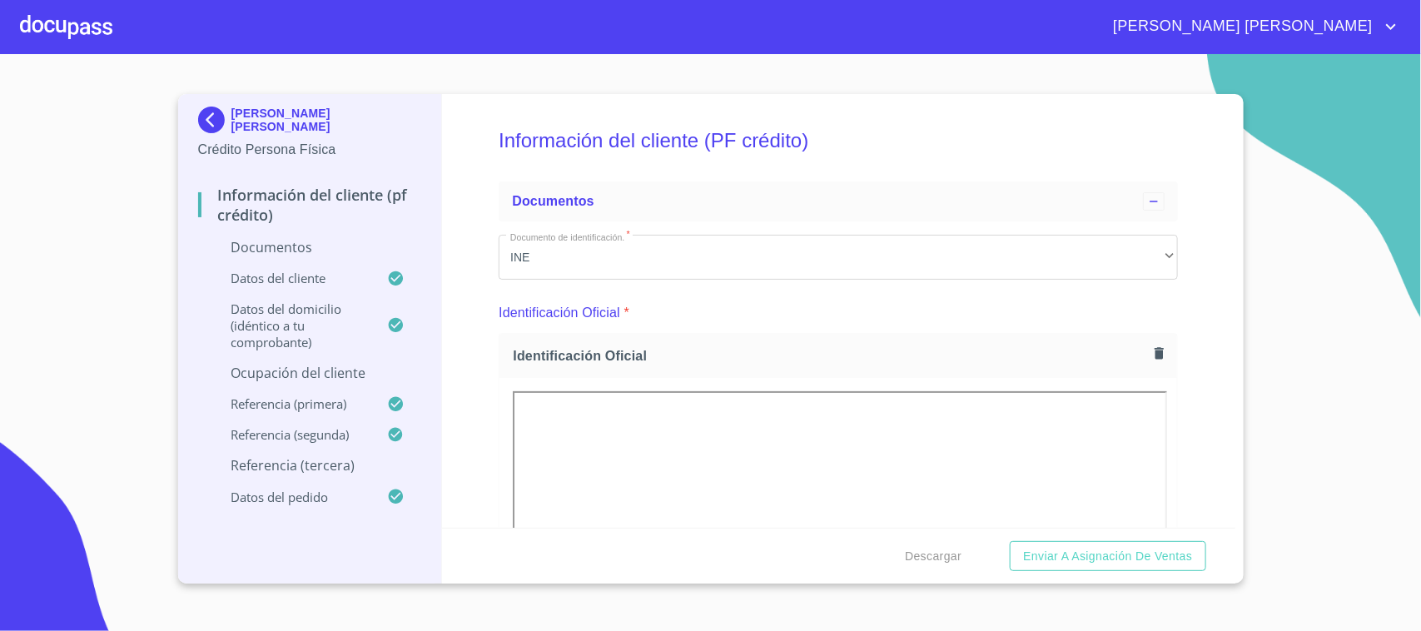
type input "[PHONE_NUMBER]"
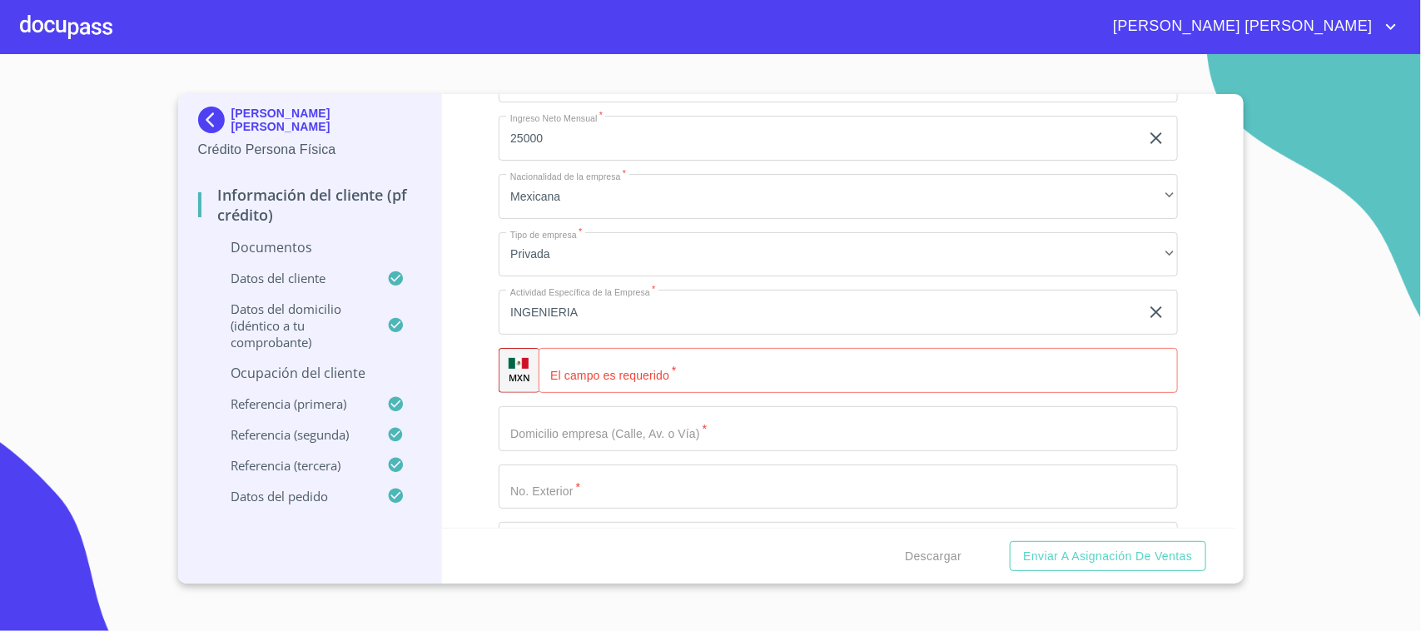
scroll to position [4994, 0]
